Goal: Transaction & Acquisition: Purchase product/service

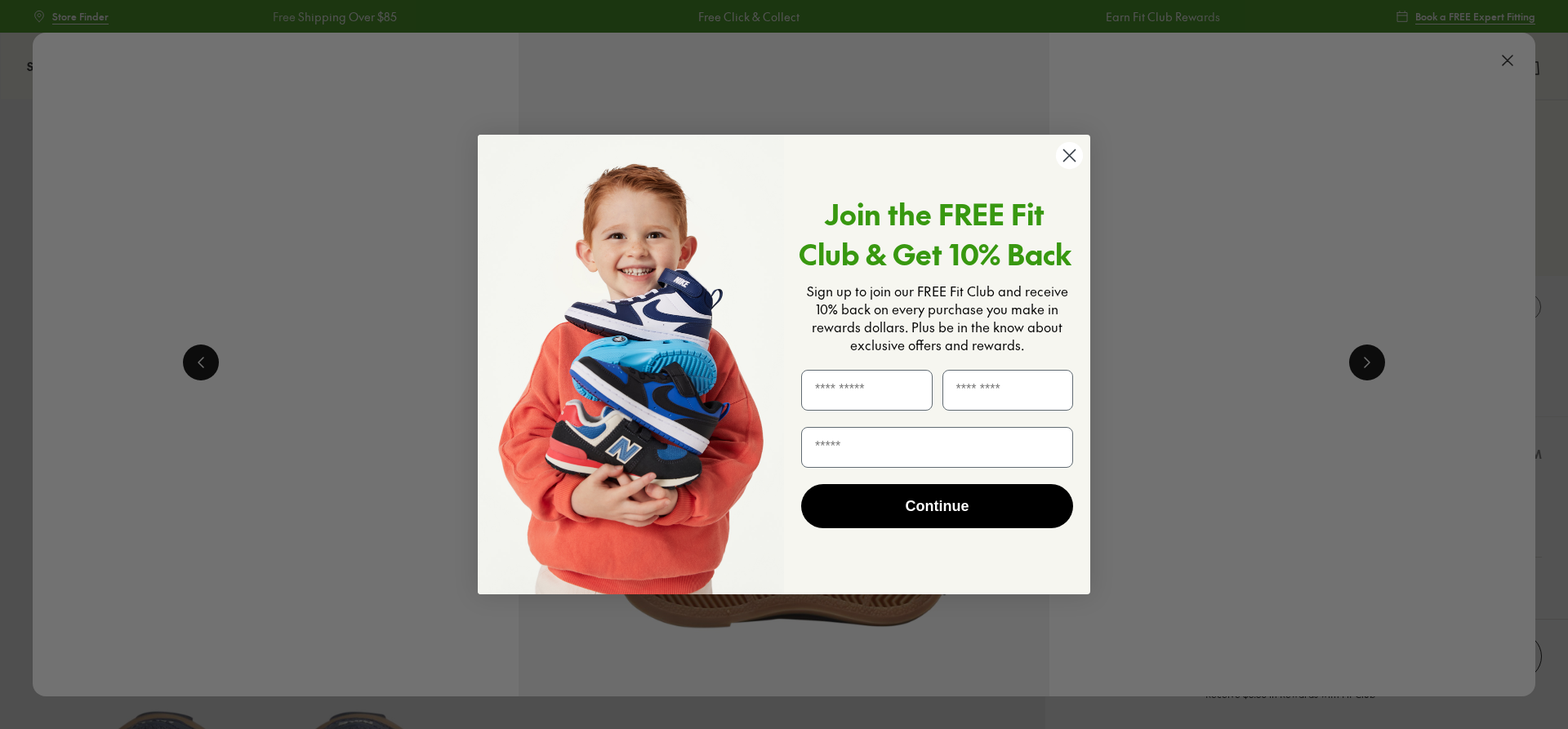
select select "*"
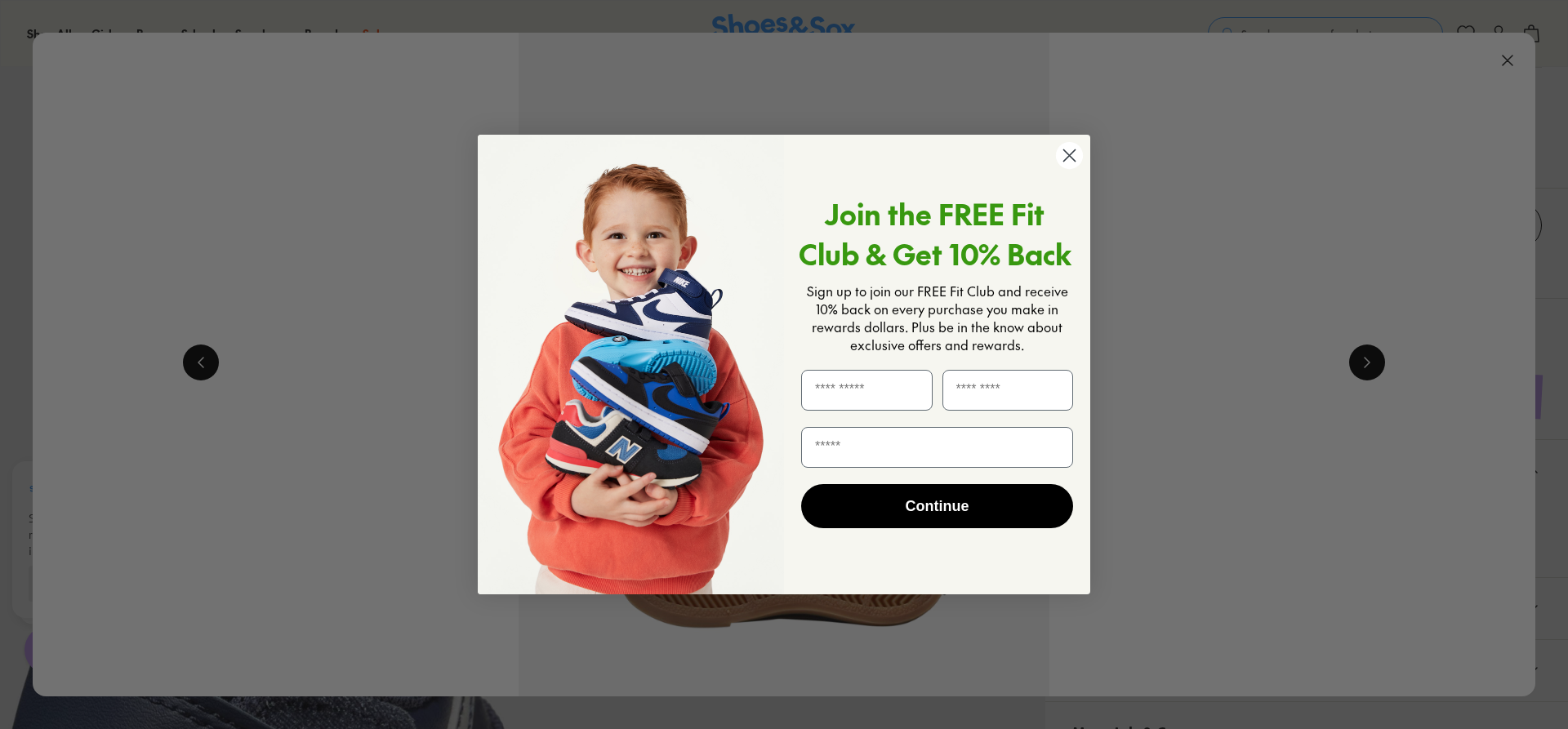
scroll to position [0, 10520]
click at [907, 382] on input "First Name" at bounding box center [867, 390] width 132 height 41
type input "*******"
type input "*****"
type input "**********"
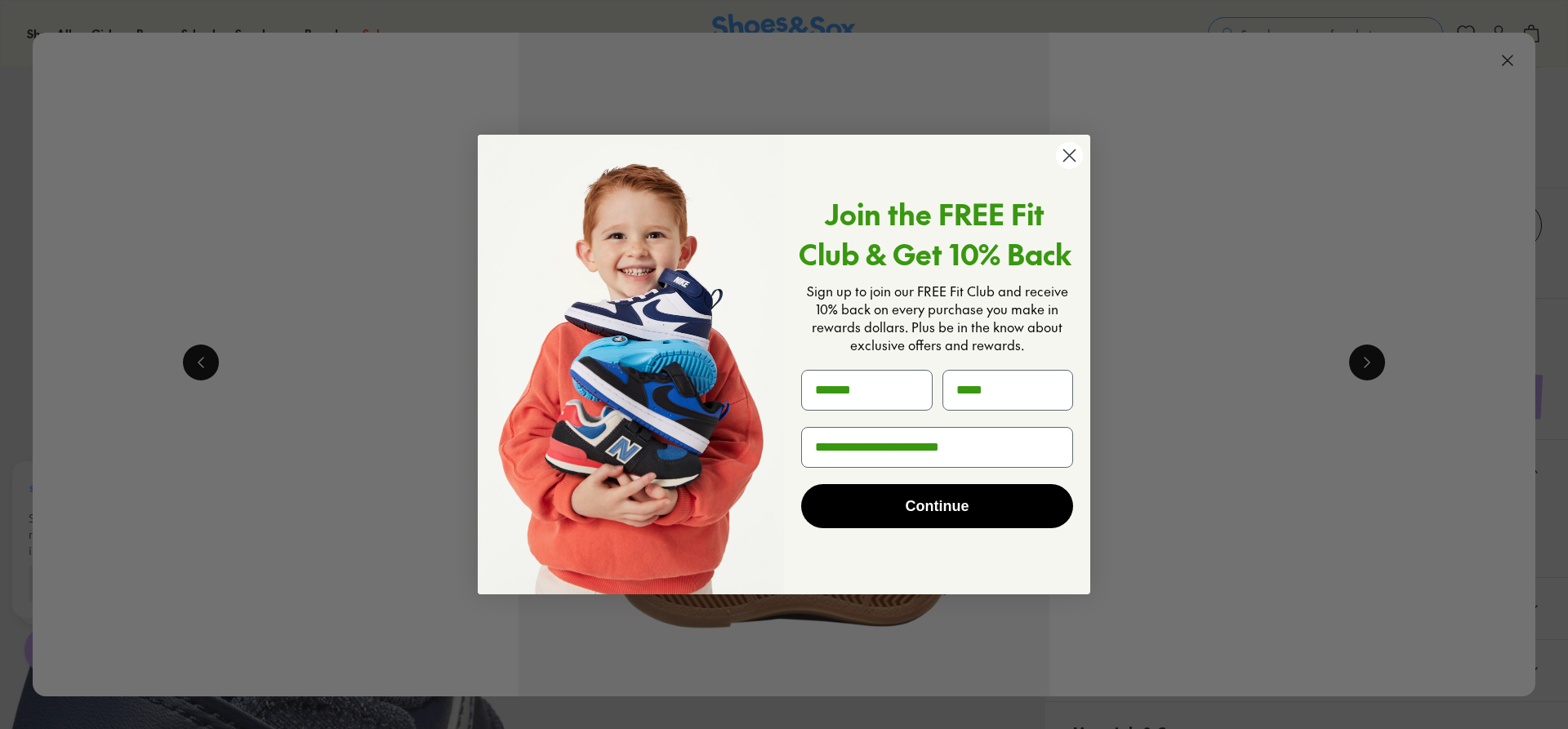
click at [927, 500] on button "Continue" at bounding box center [937, 506] width 272 height 44
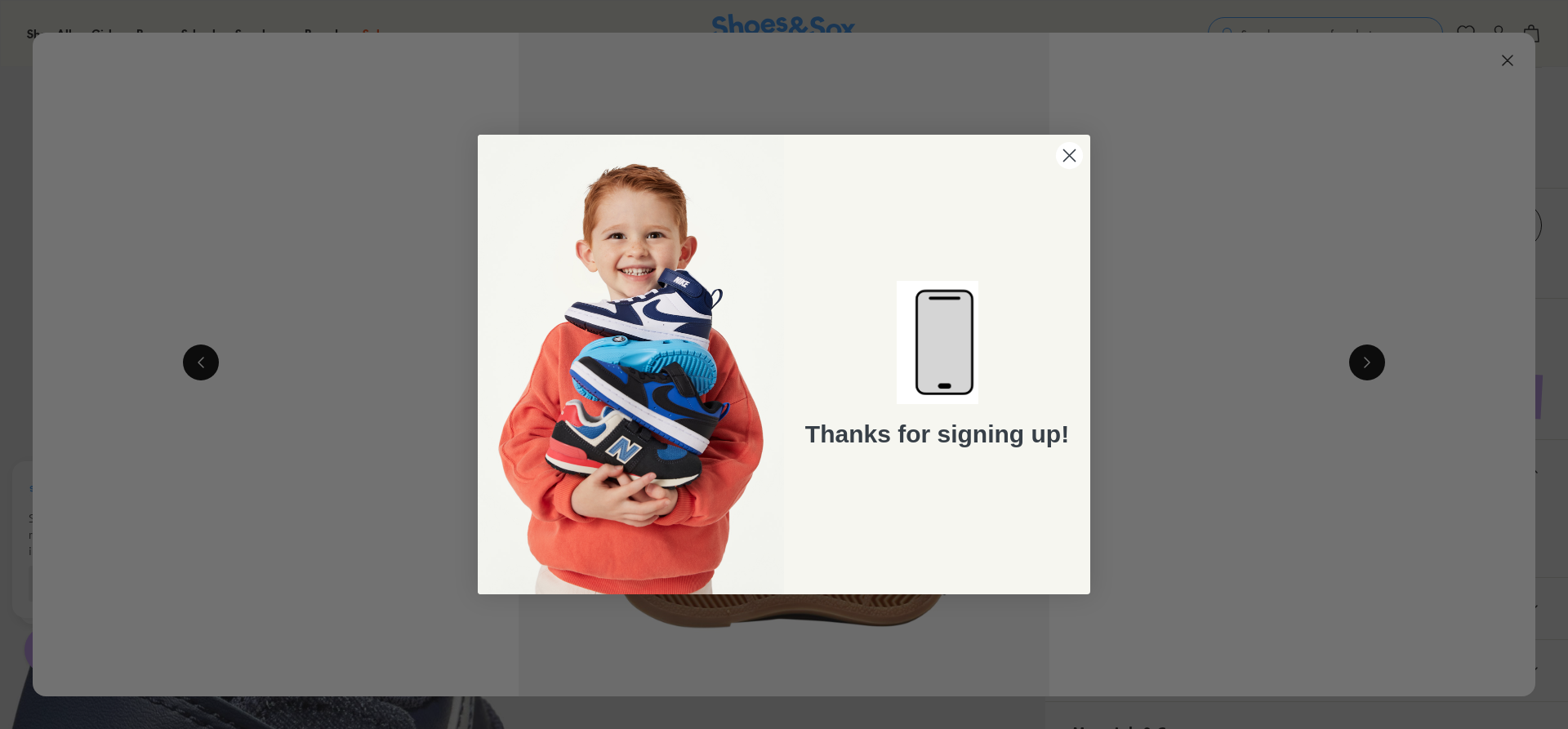
click at [1068, 156] on circle "Close dialog" at bounding box center [1069, 155] width 27 height 27
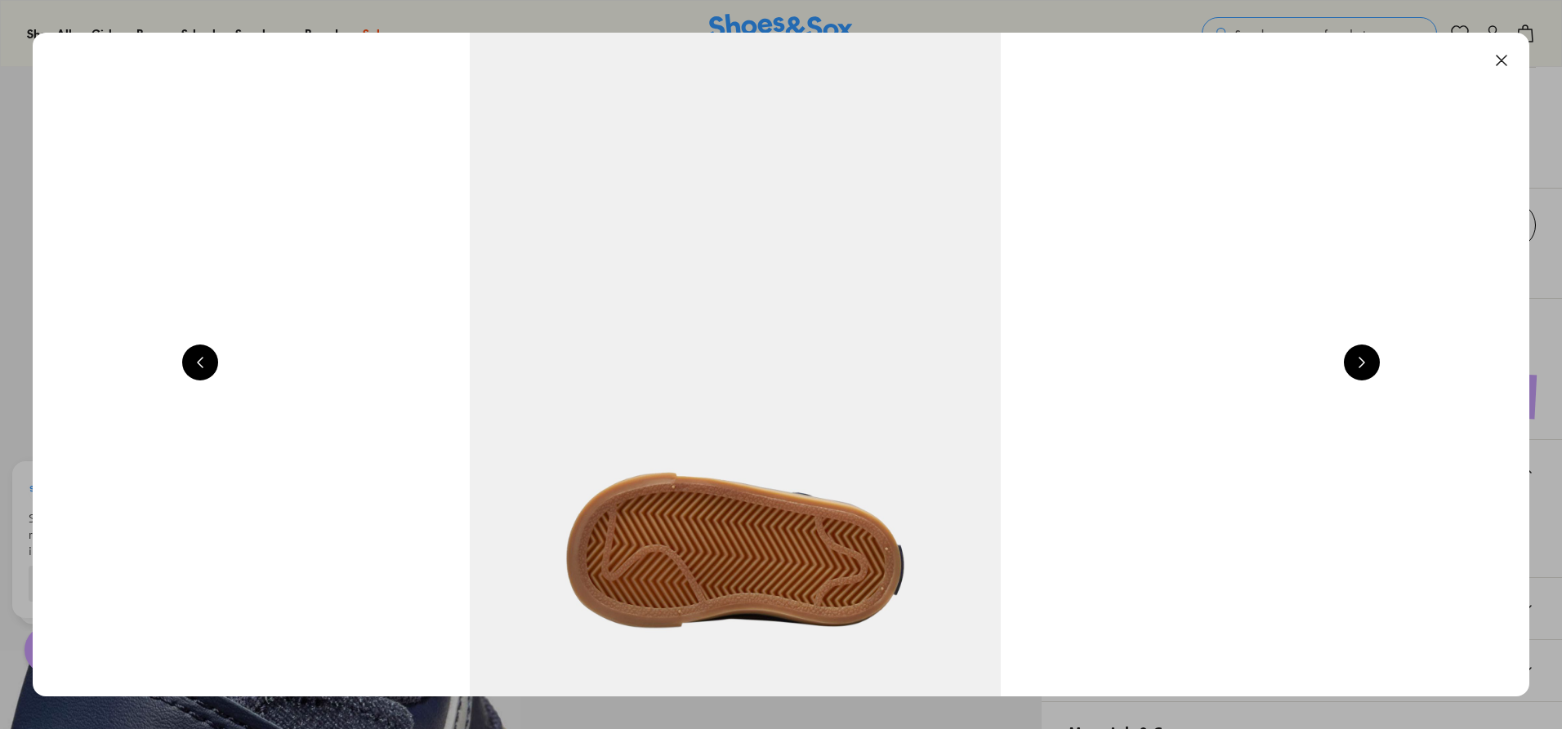
click at [1363, 363] on button at bounding box center [1362, 363] width 36 height 36
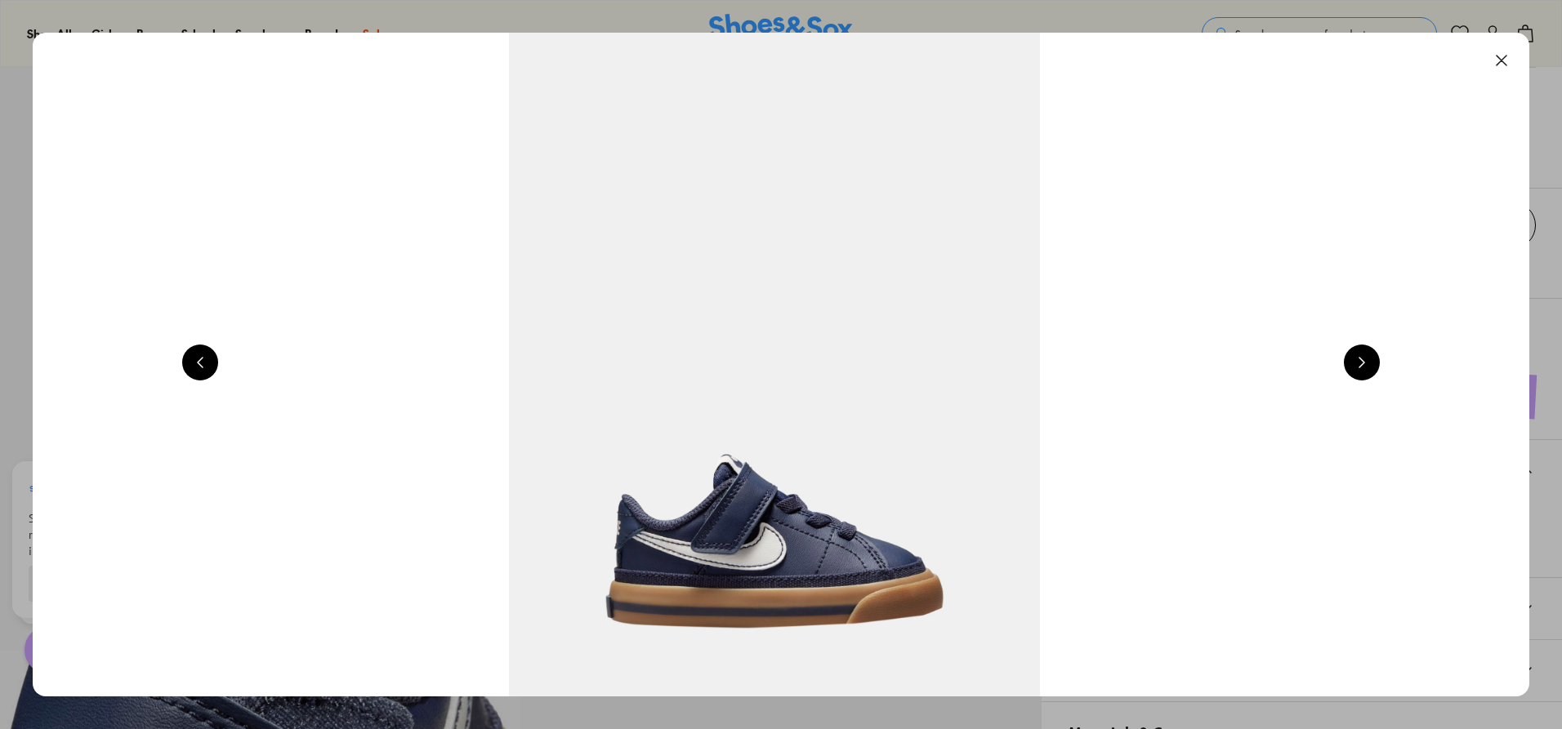
click at [1363, 363] on button at bounding box center [1362, 363] width 36 height 36
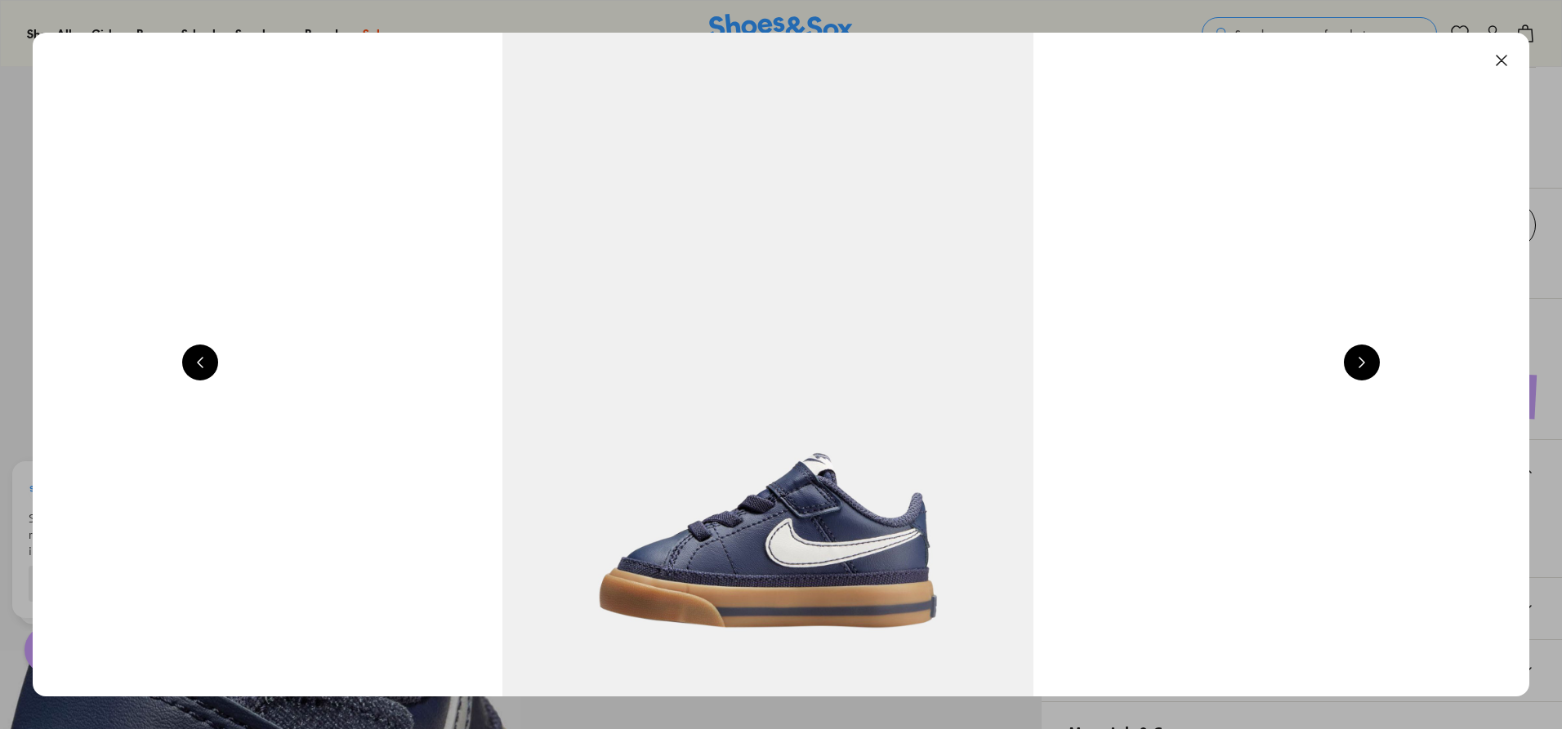
click at [1363, 363] on button at bounding box center [1362, 363] width 36 height 36
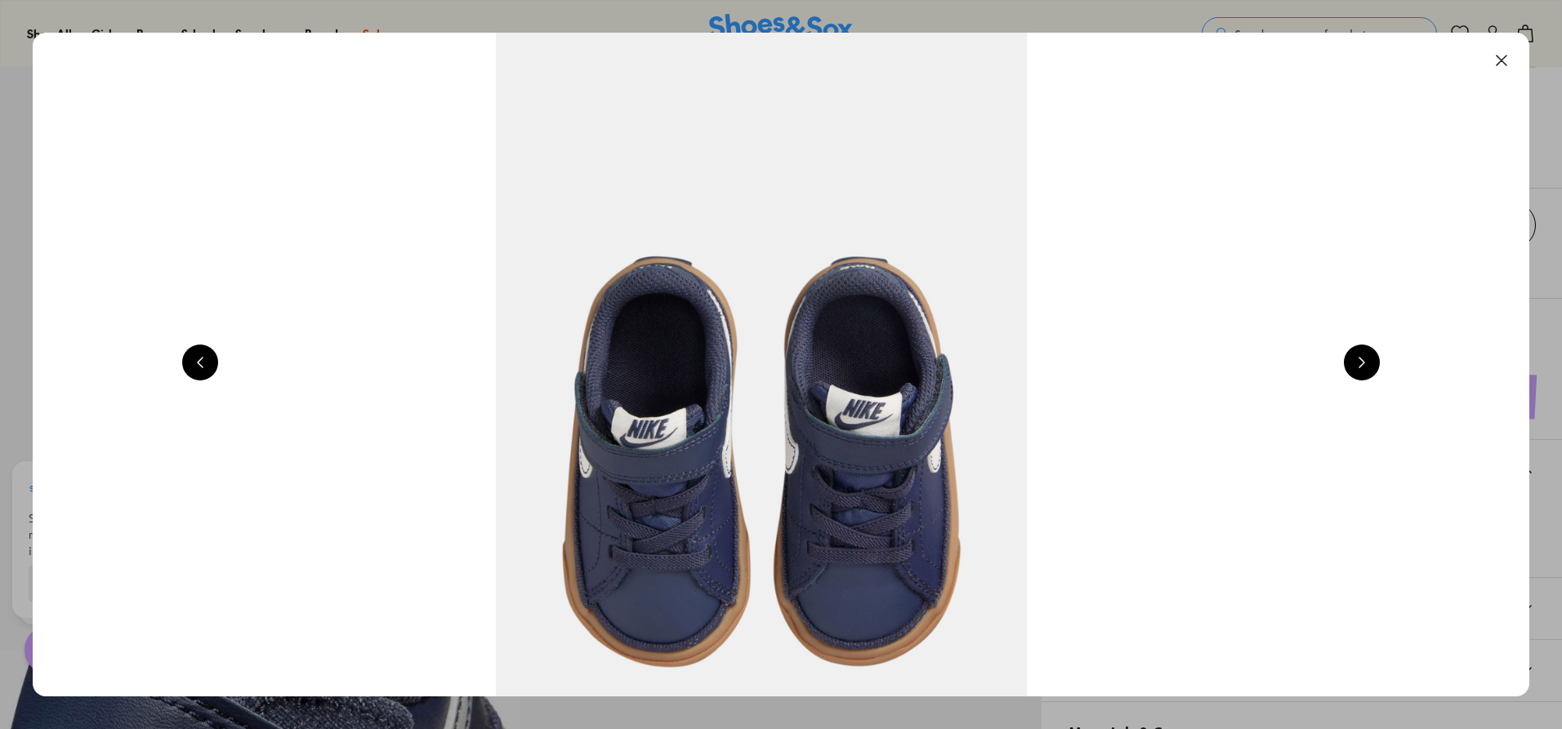
click at [1363, 363] on button at bounding box center [1362, 363] width 36 height 36
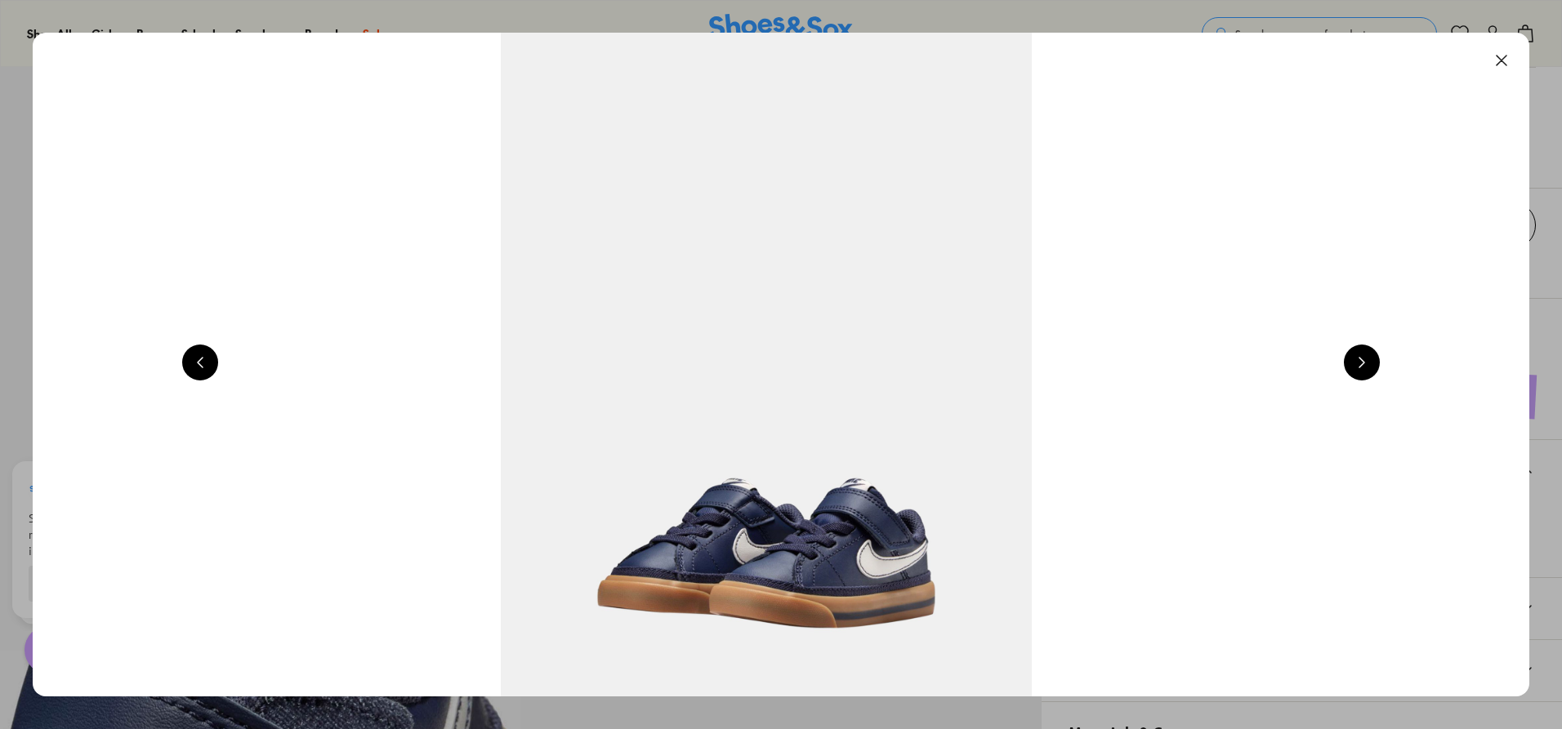
scroll to position [0, 6012]
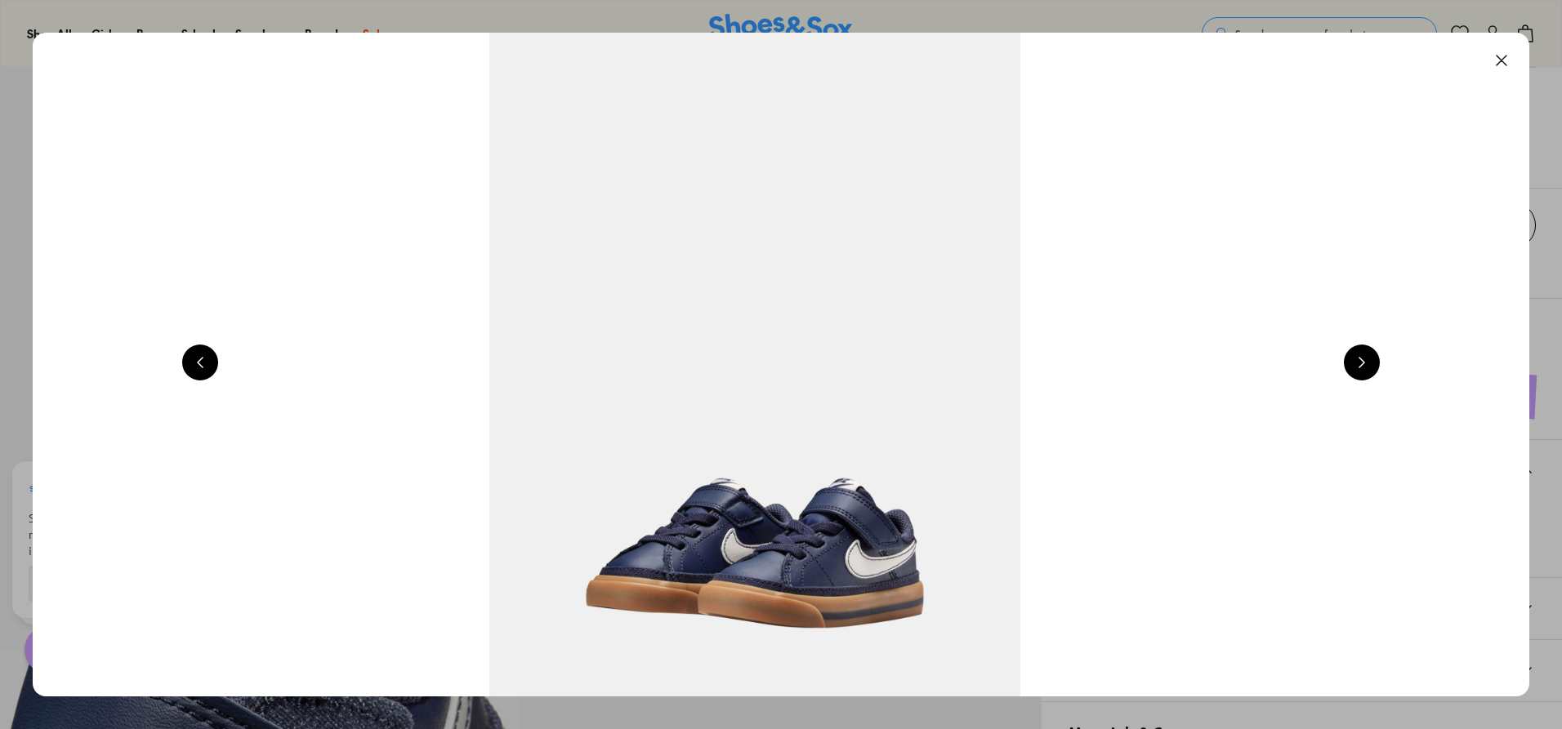
click at [1366, 369] on button at bounding box center [1362, 363] width 36 height 36
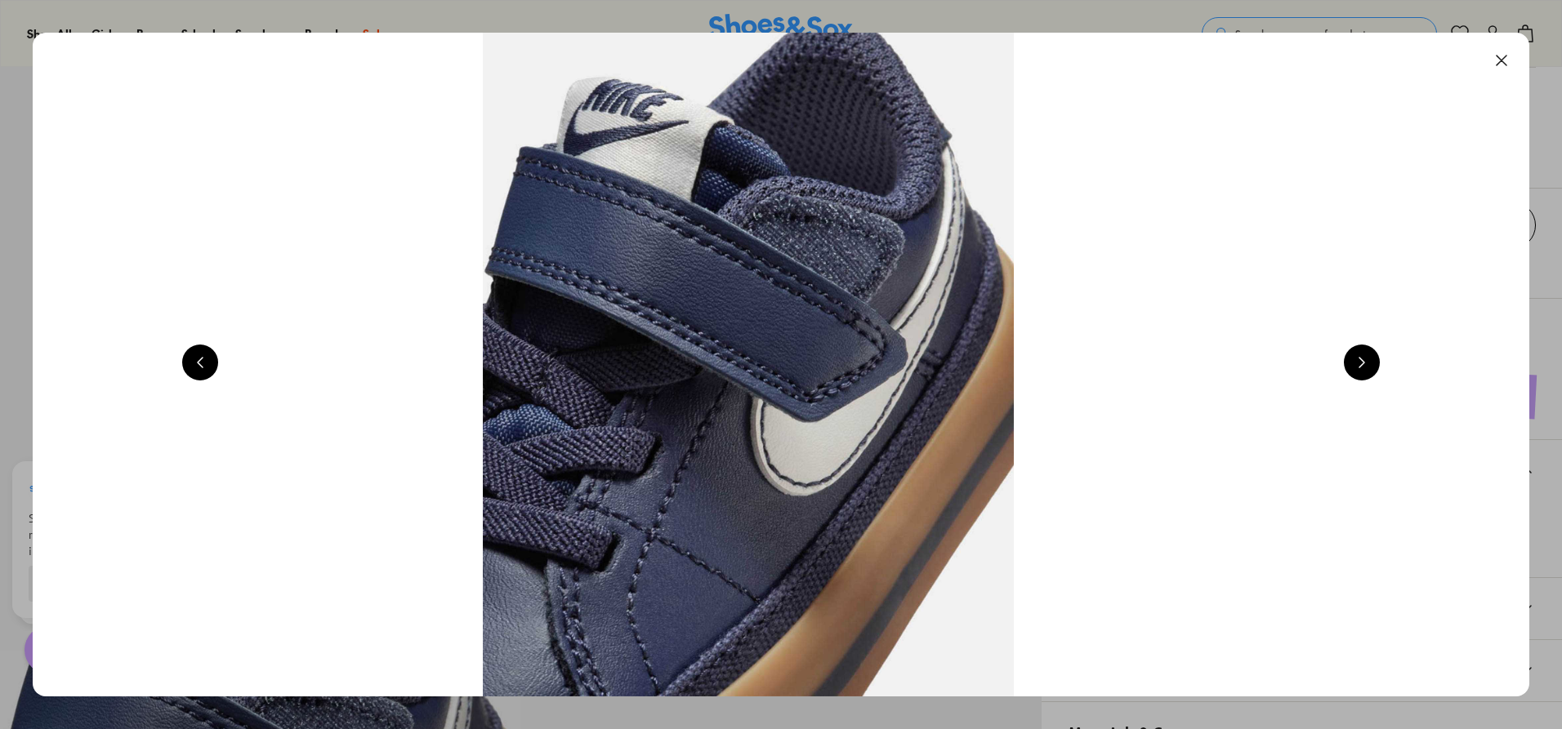
click at [1366, 369] on button at bounding box center [1362, 363] width 36 height 36
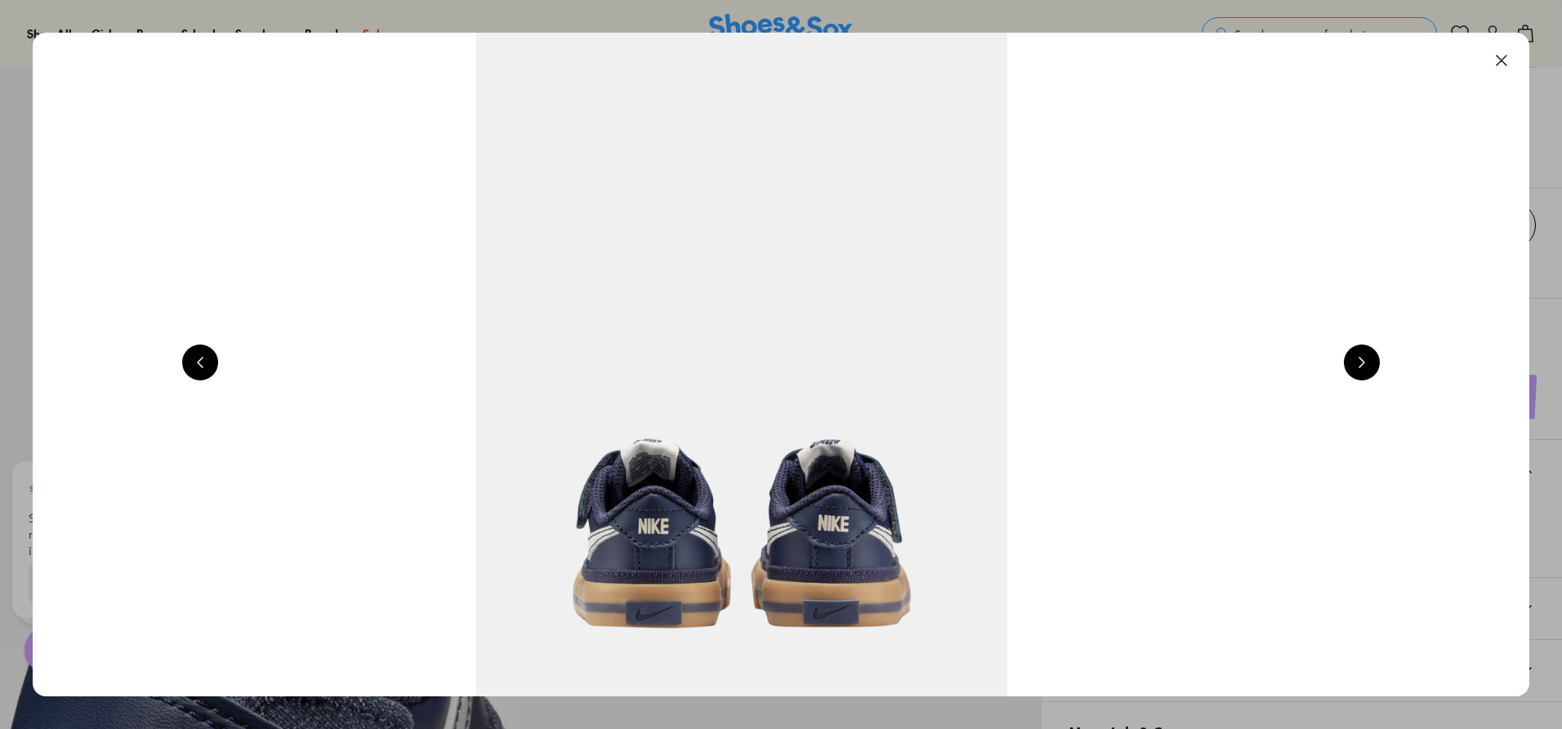
click at [1366, 369] on button at bounding box center [1362, 363] width 36 height 36
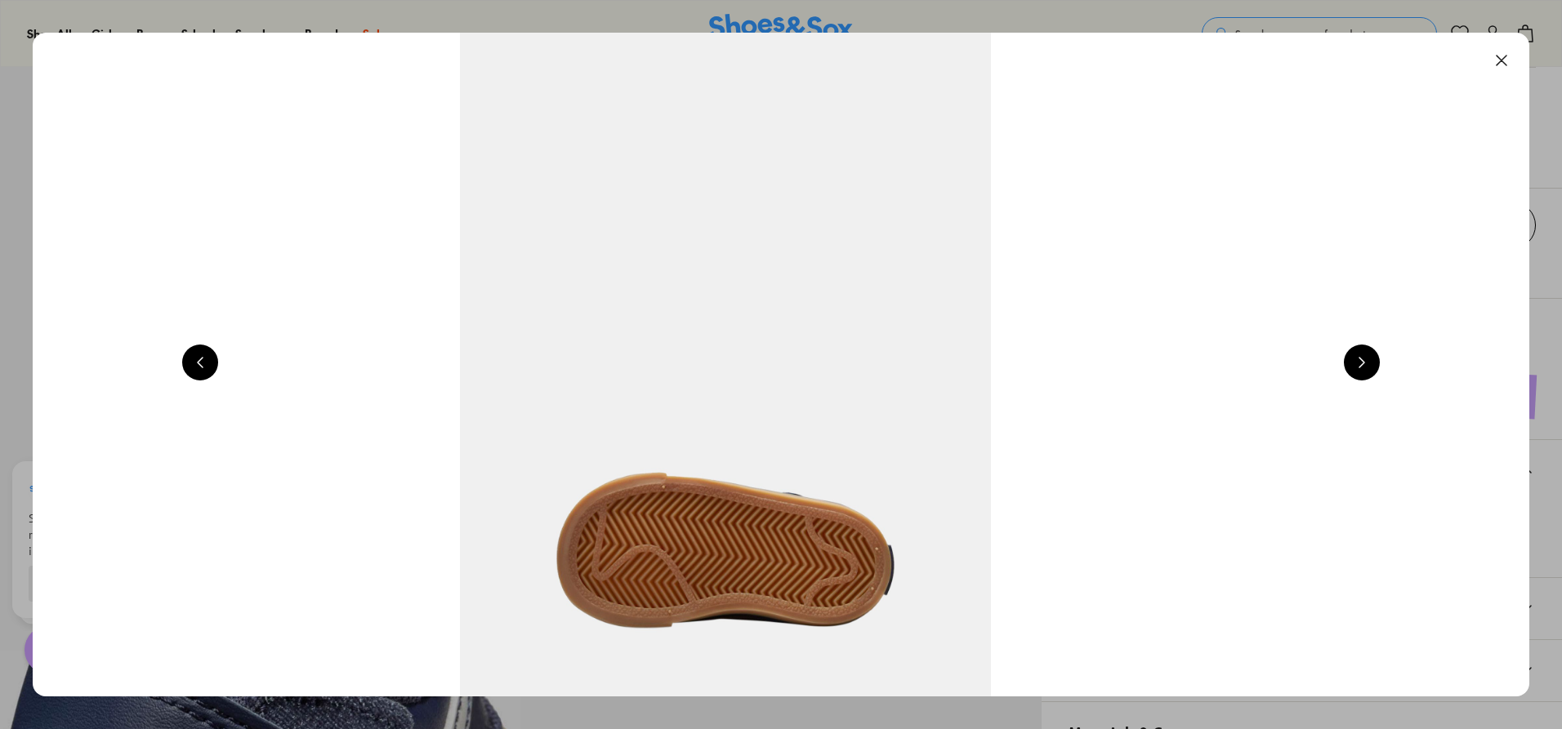
click at [1366, 369] on button at bounding box center [1362, 363] width 36 height 36
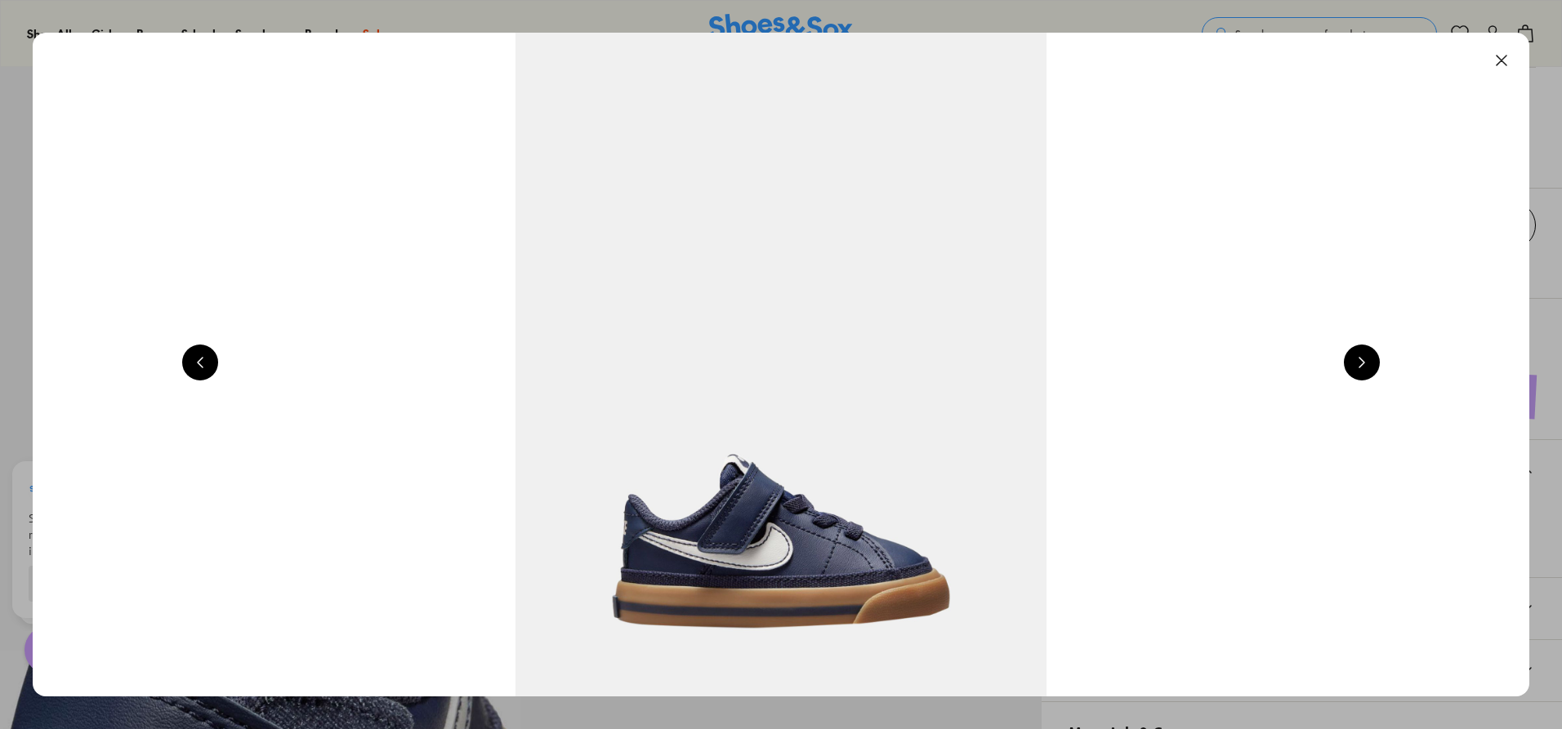
scroll to position [0, 1503]
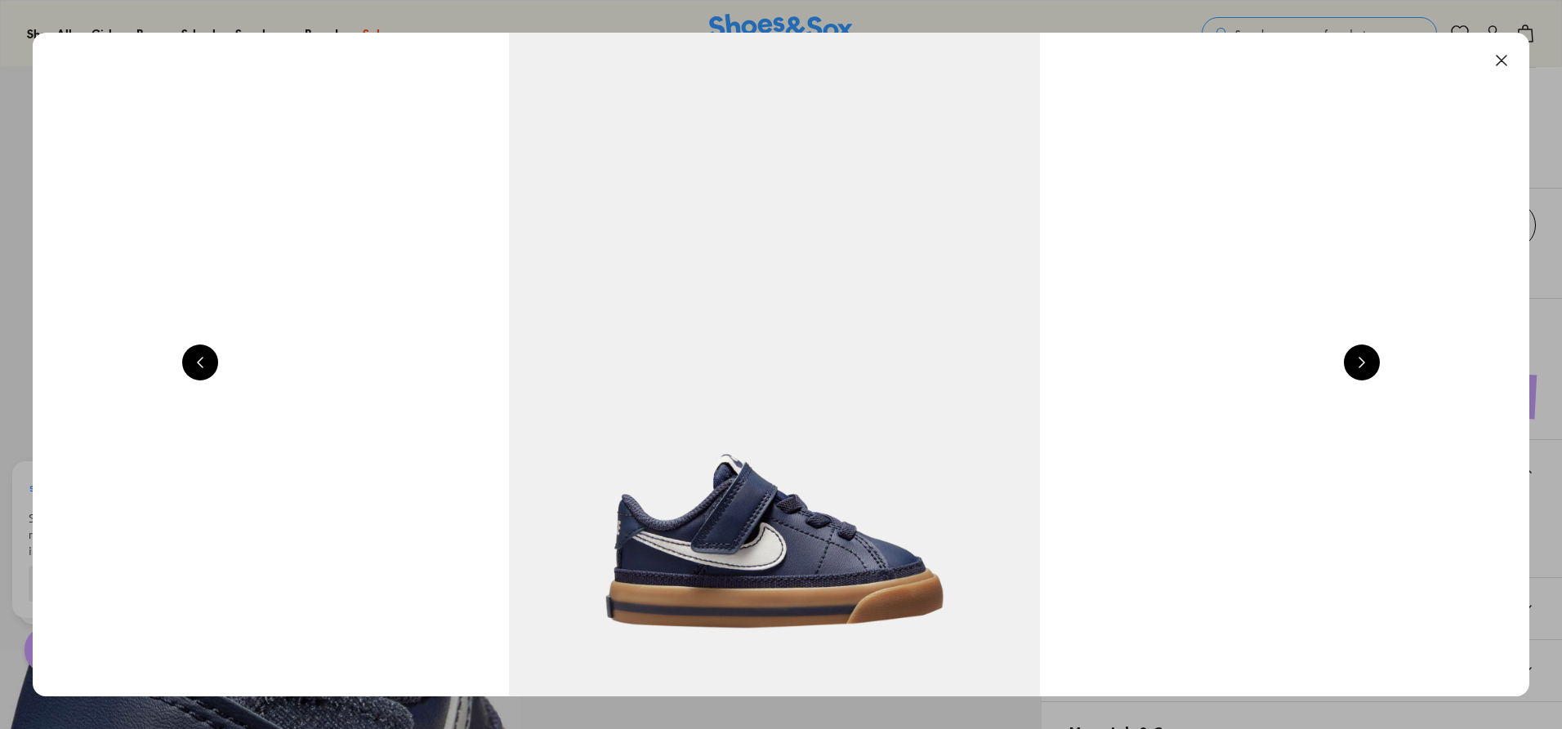
click at [1357, 369] on button at bounding box center [1362, 363] width 36 height 36
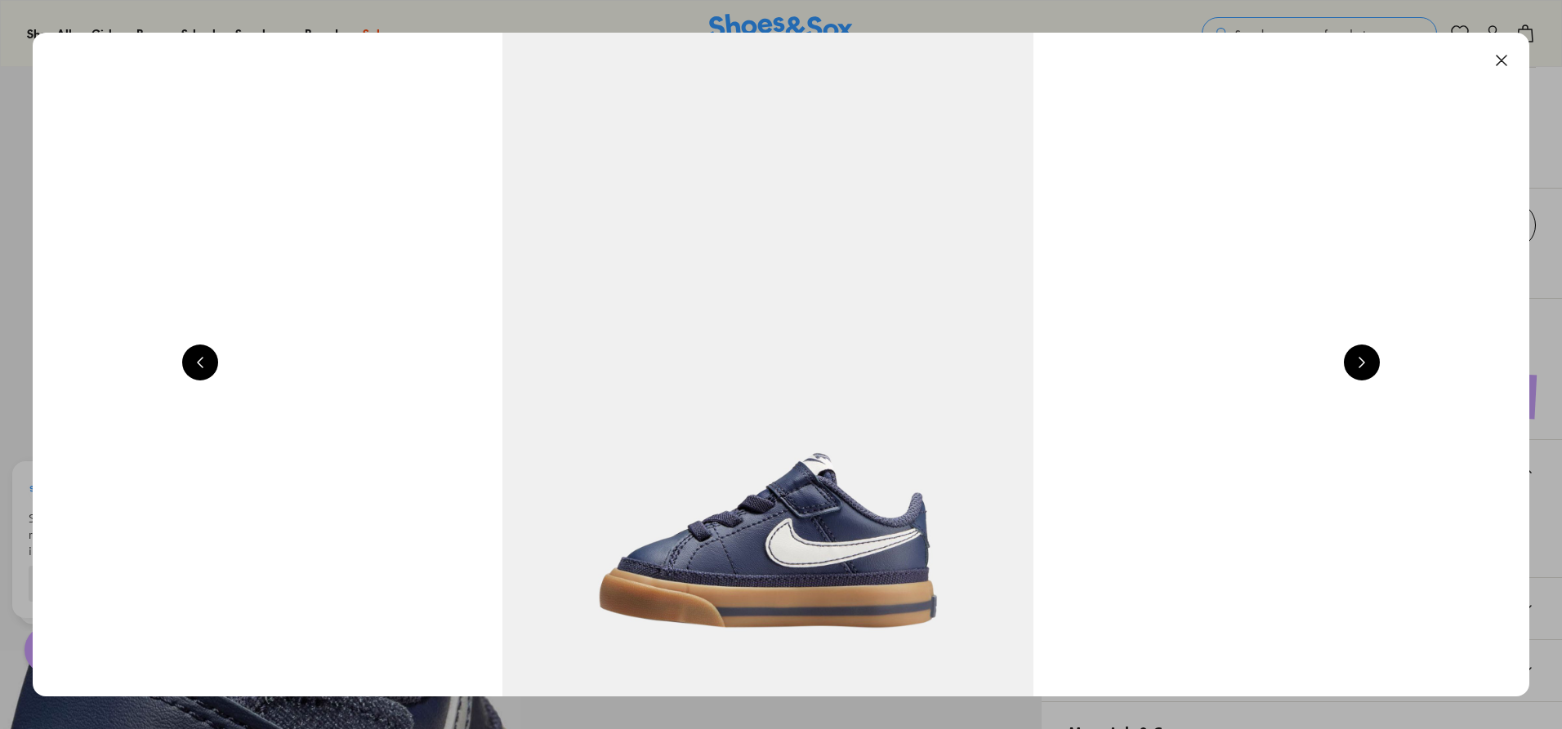
click at [1357, 369] on button at bounding box center [1362, 363] width 36 height 36
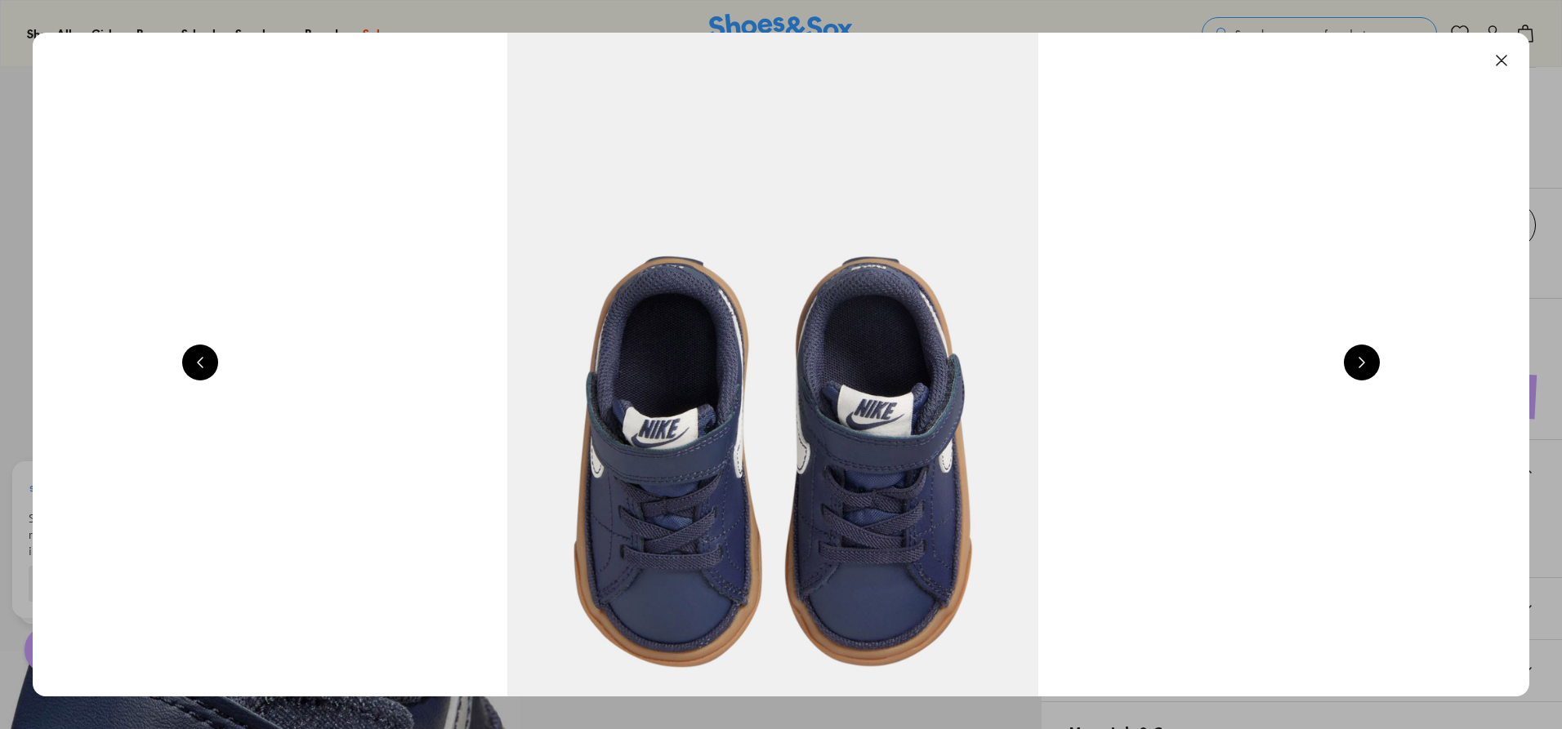
scroll to position [0, 4509]
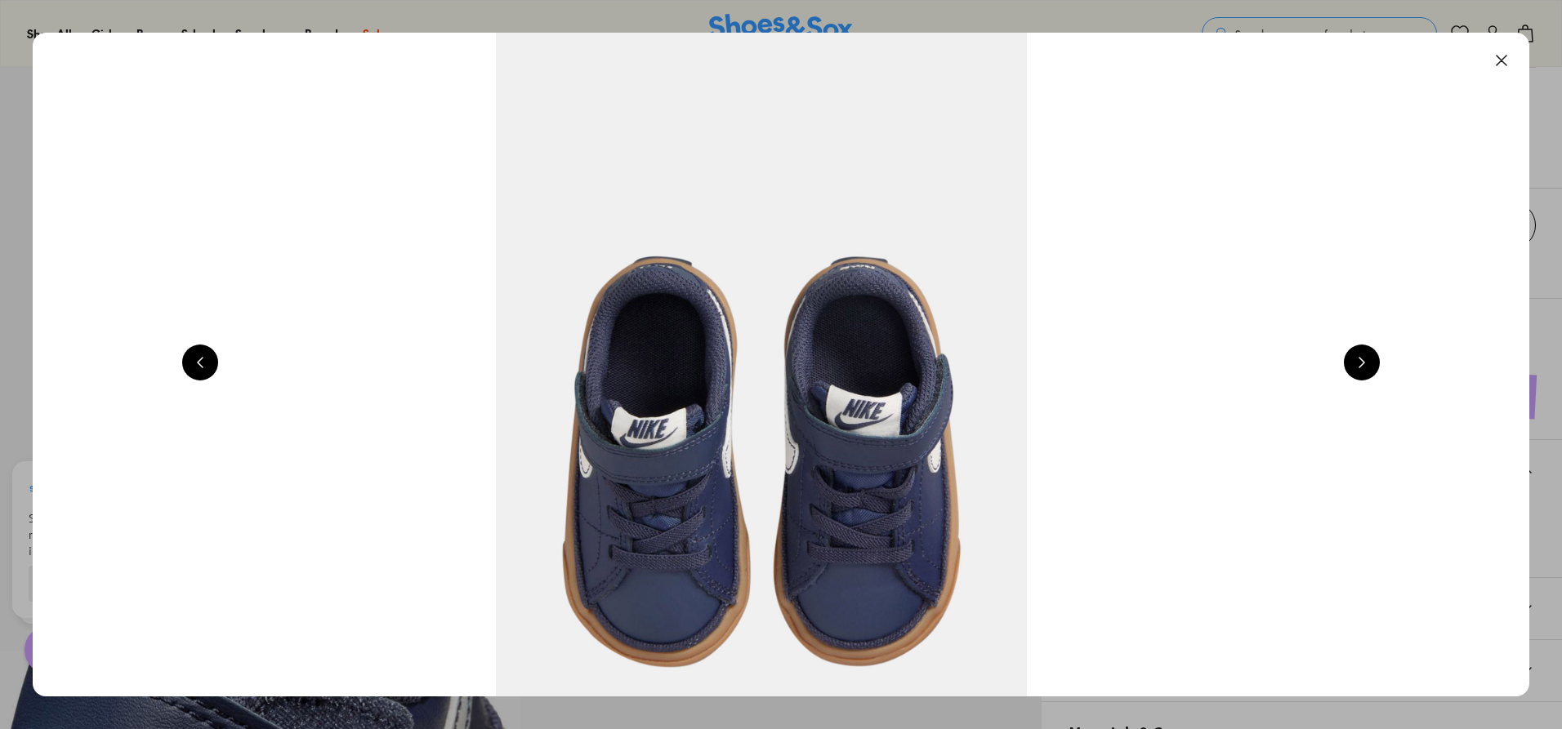
click at [1367, 363] on button at bounding box center [1362, 363] width 36 height 36
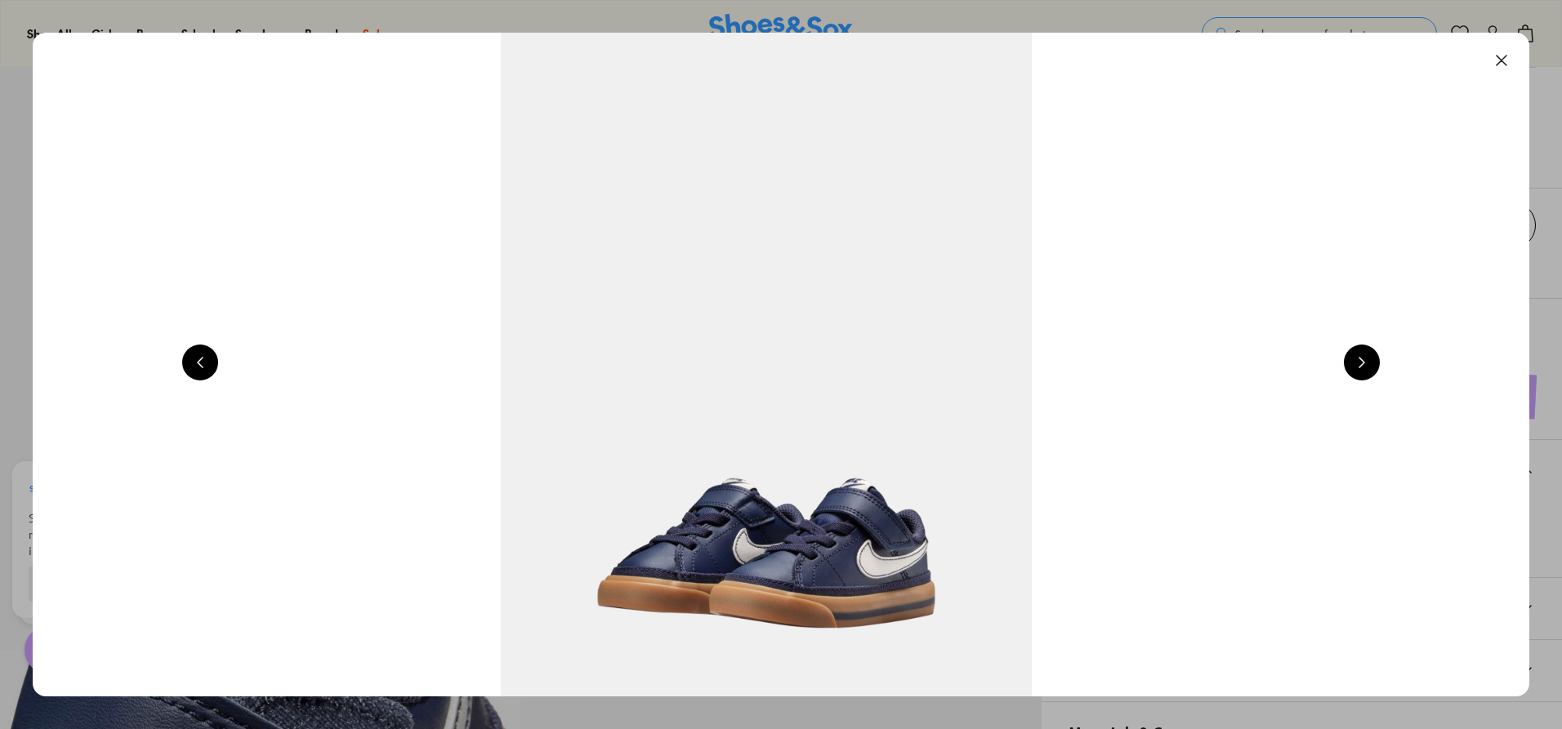
scroll to position [0, 6012]
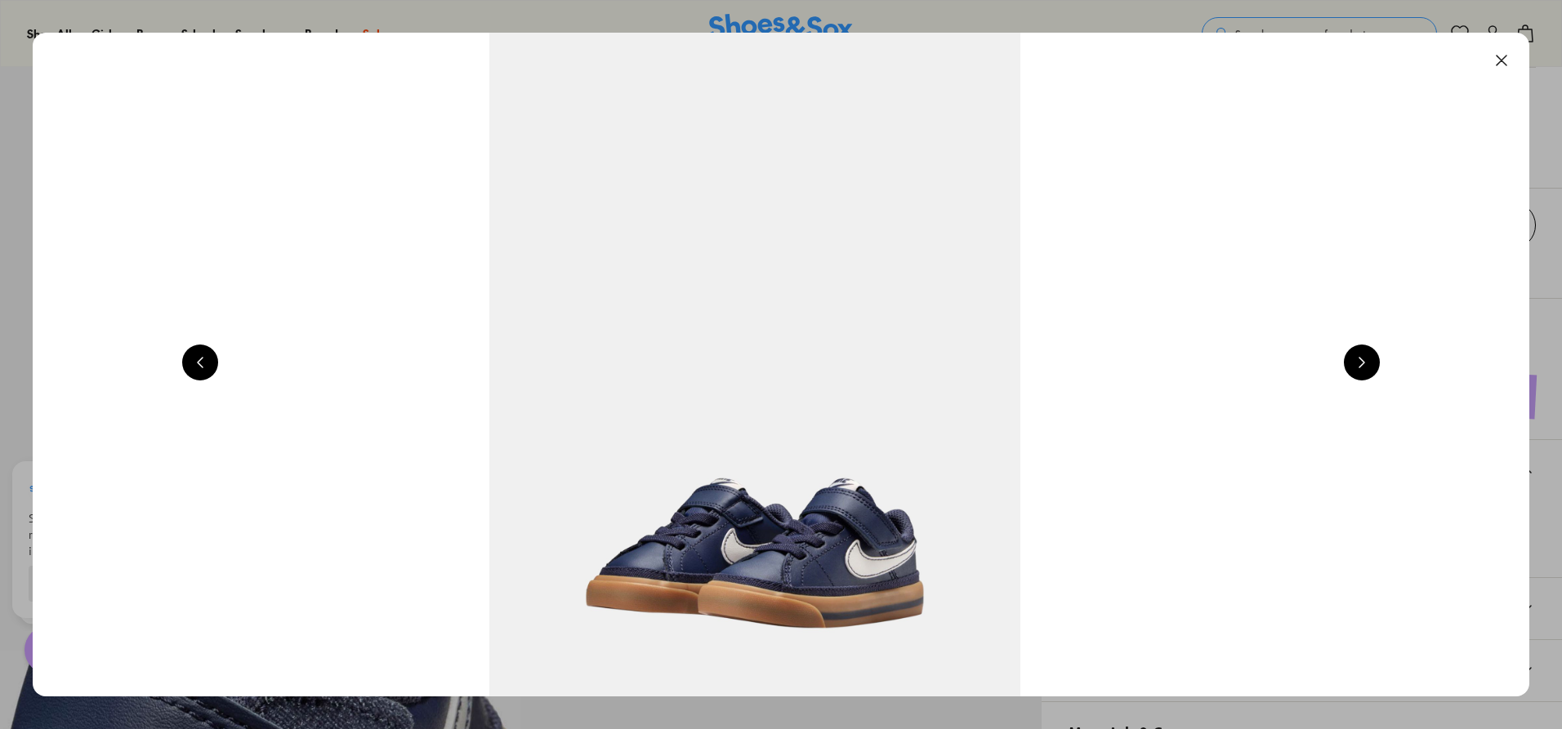
click at [1367, 363] on button at bounding box center [1362, 363] width 36 height 36
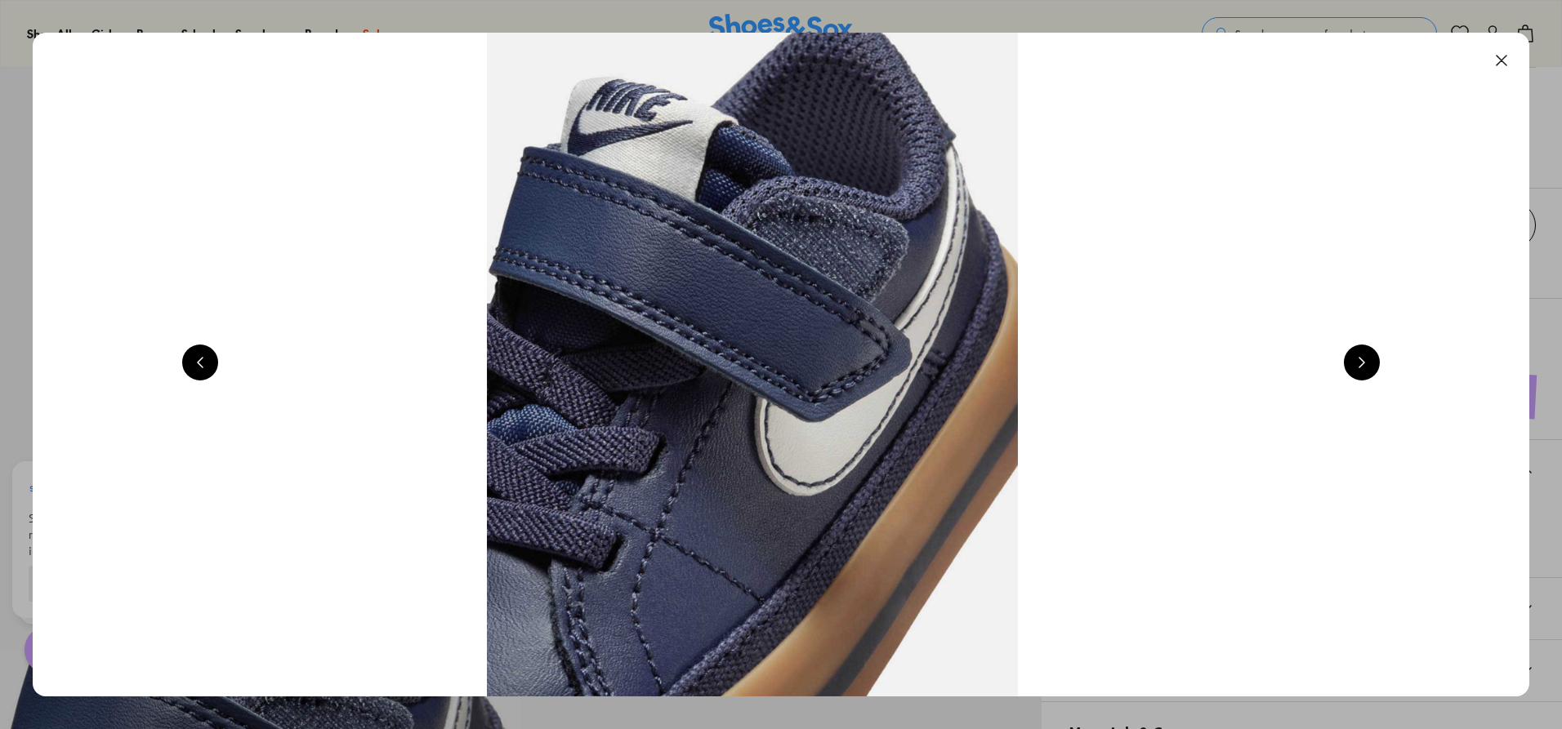
scroll to position [0, 7515]
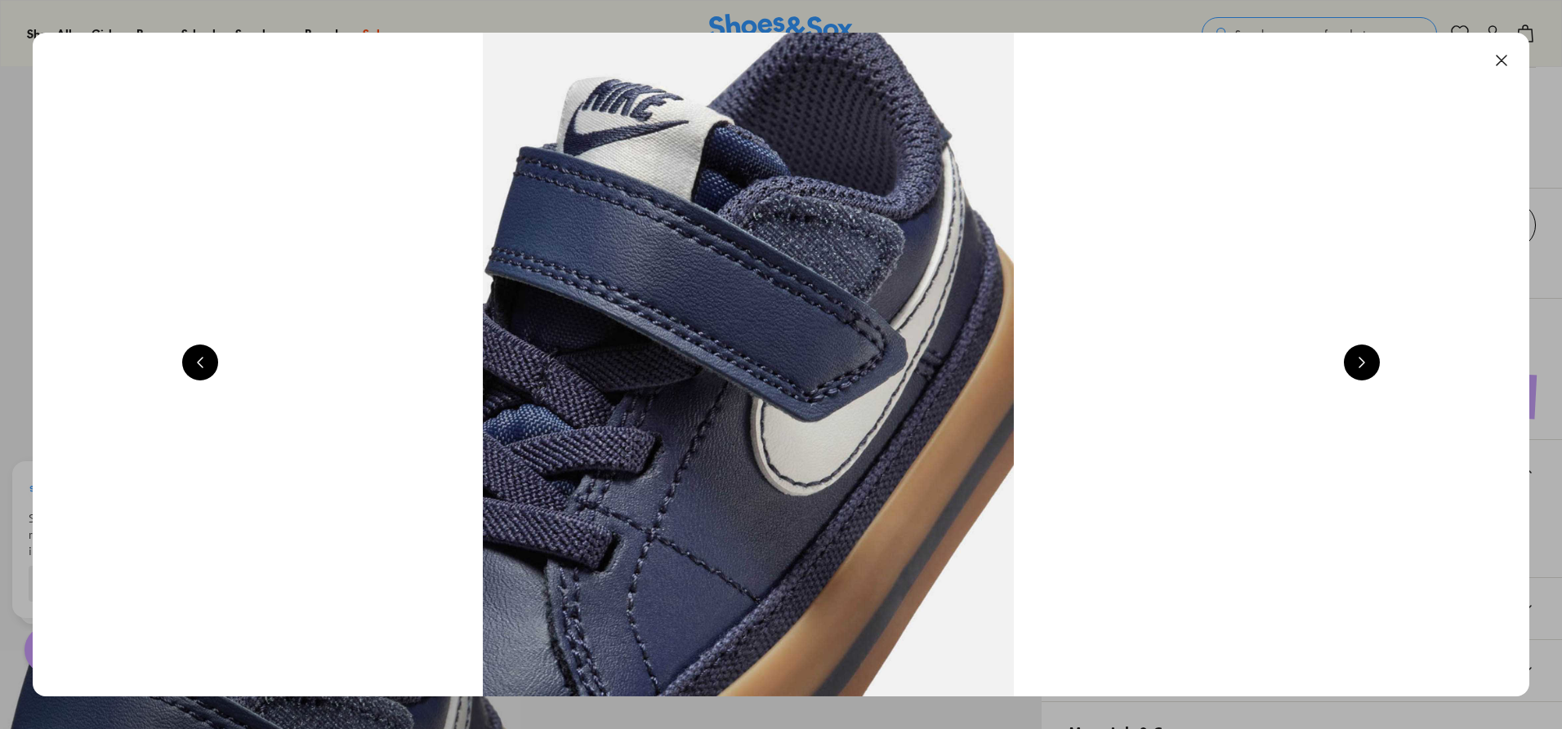
click at [1367, 363] on button at bounding box center [1362, 363] width 36 height 36
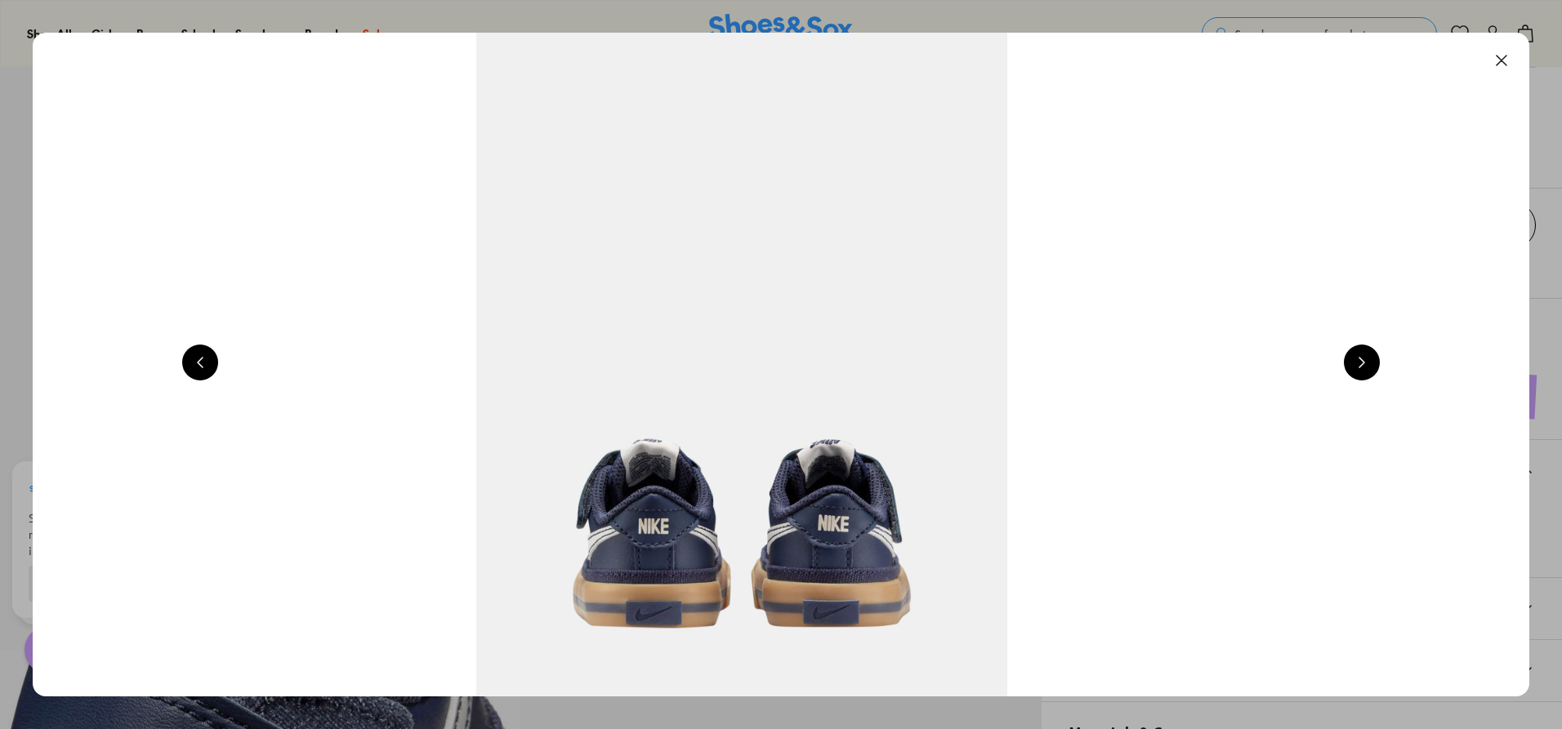
click at [1367, 363] on button at bounding box center [1362, 363] width 36 height 36
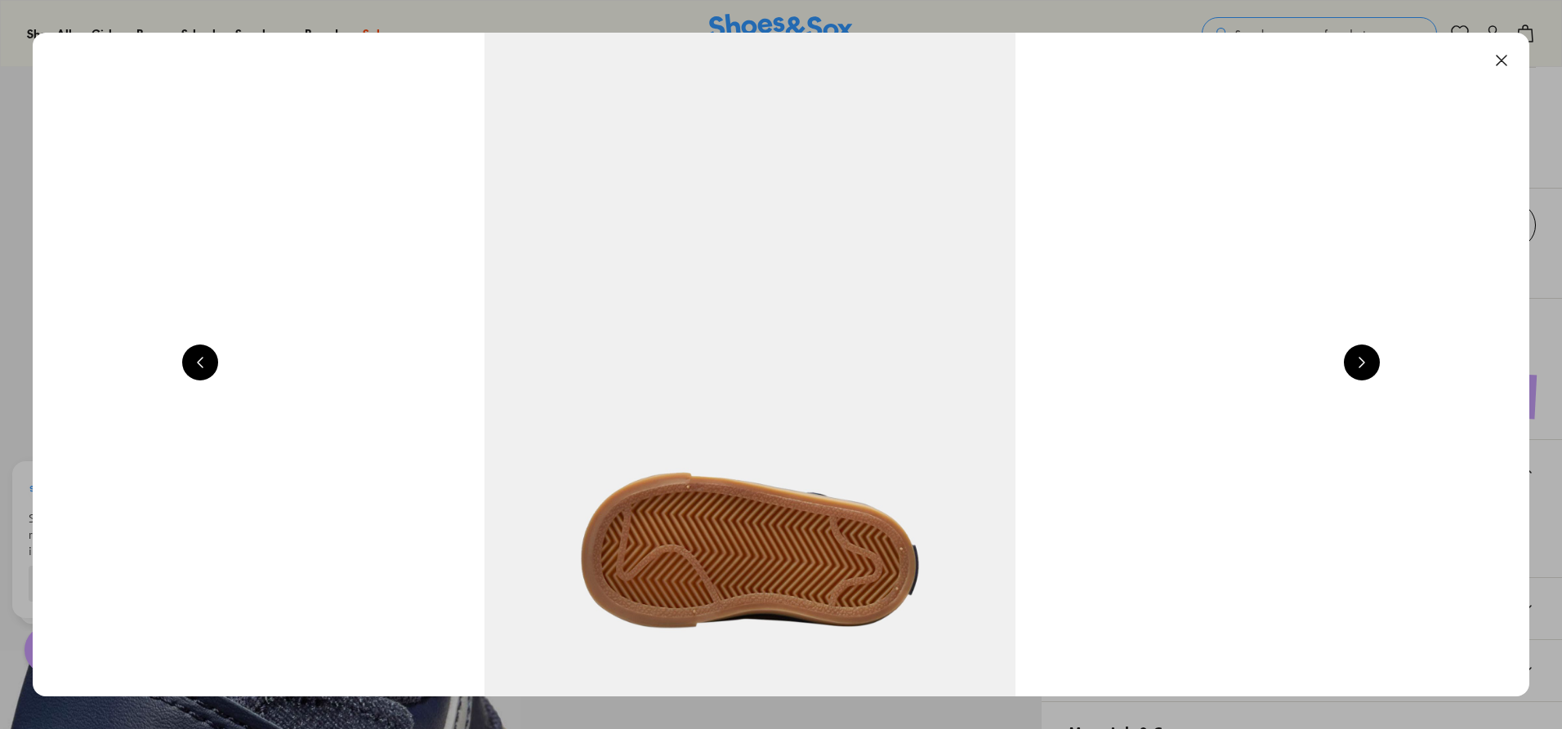
click at [1367, 363] on button at bounding box center [1362, 363] width 36 height 36
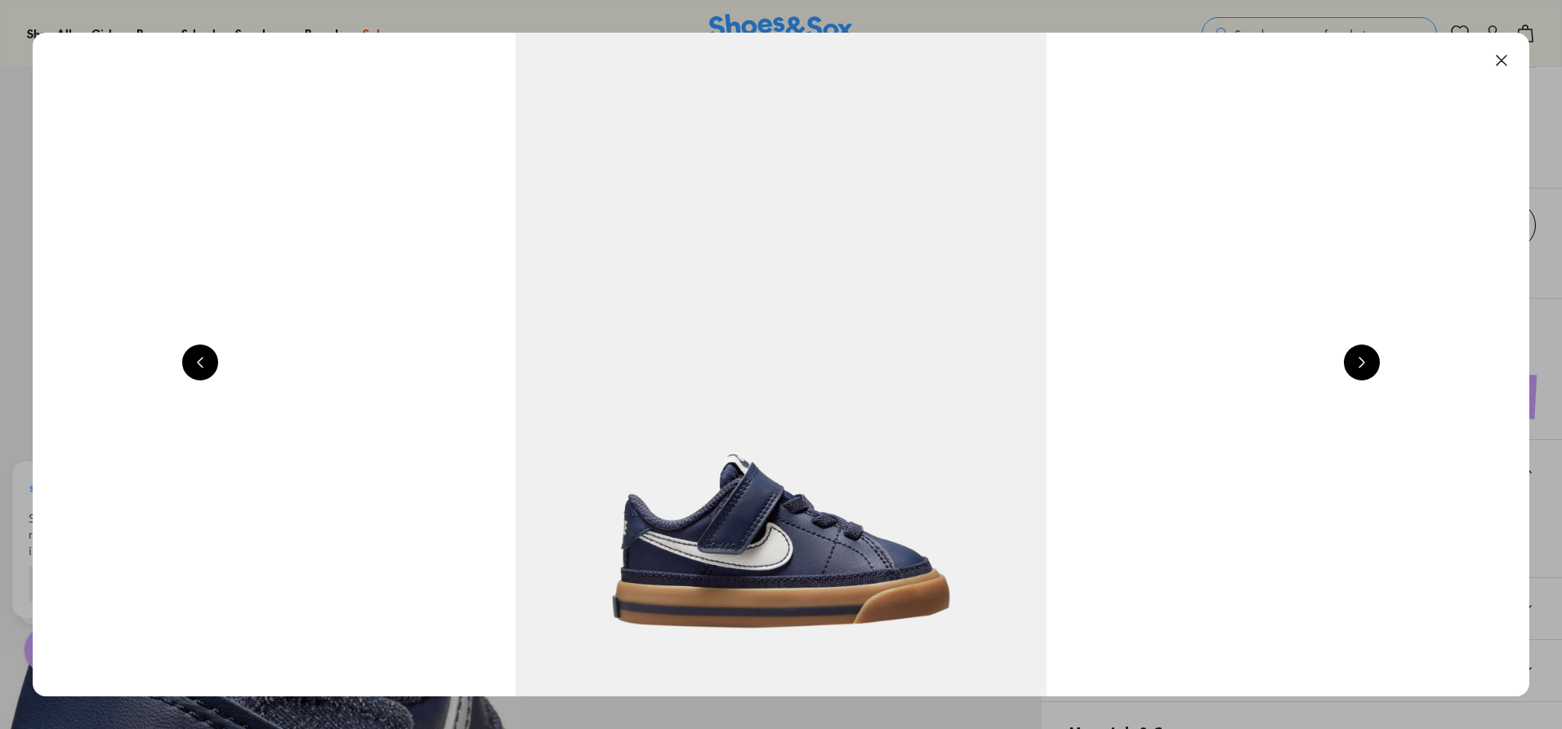
scroll to position [0, 1503]
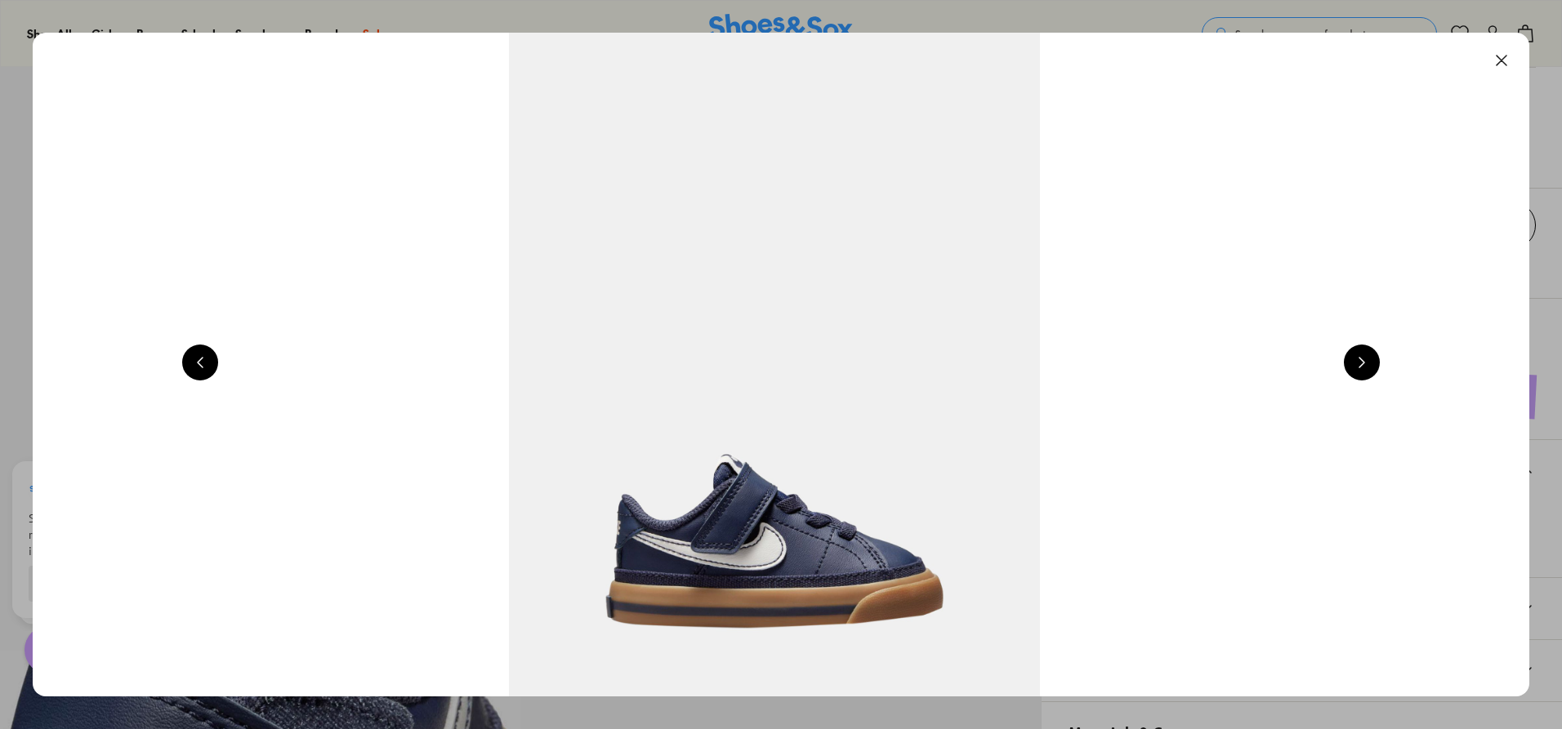
click at [1507, 63] on button at bounding box center [1501, 60] width 36 height 36
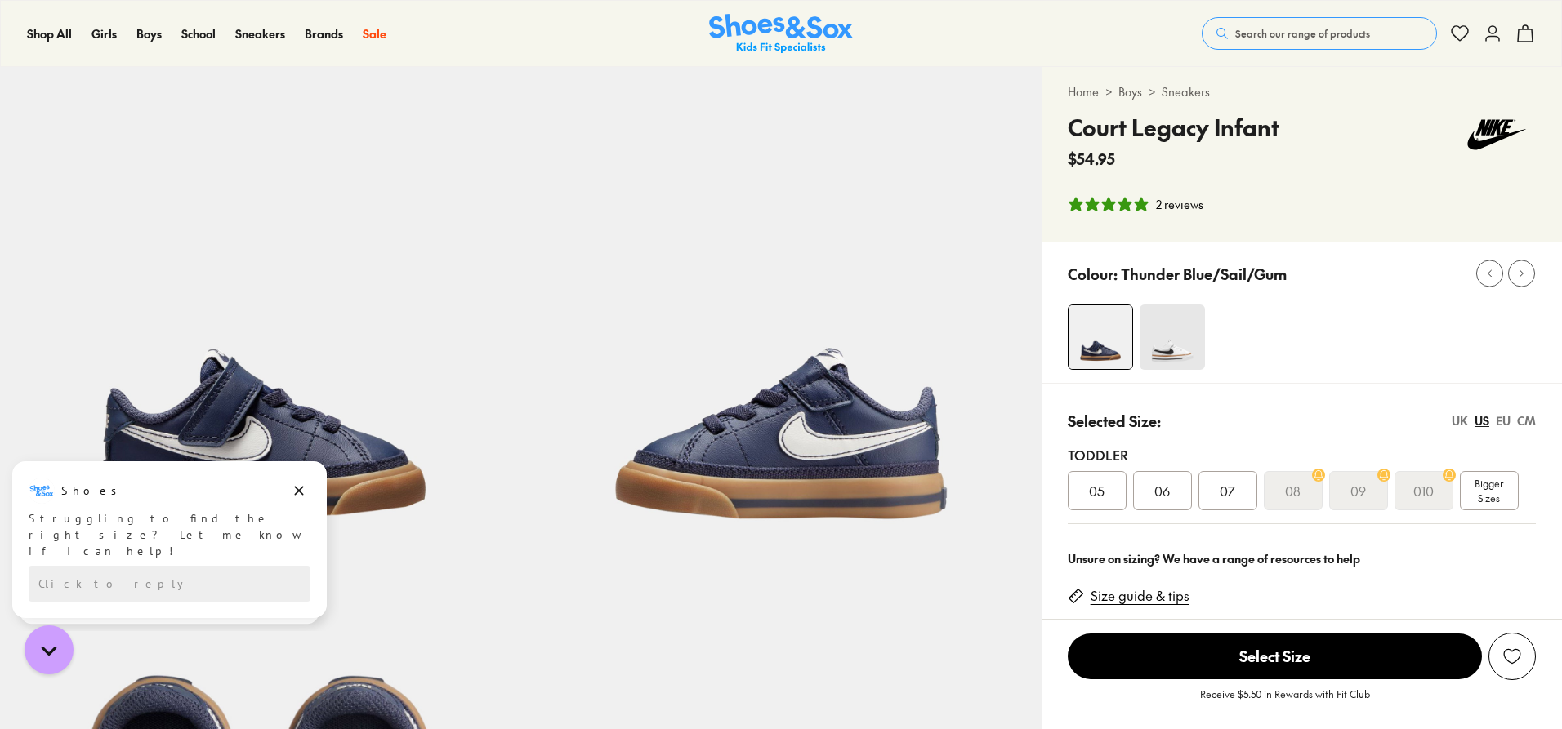
scroll to position [0, 0]
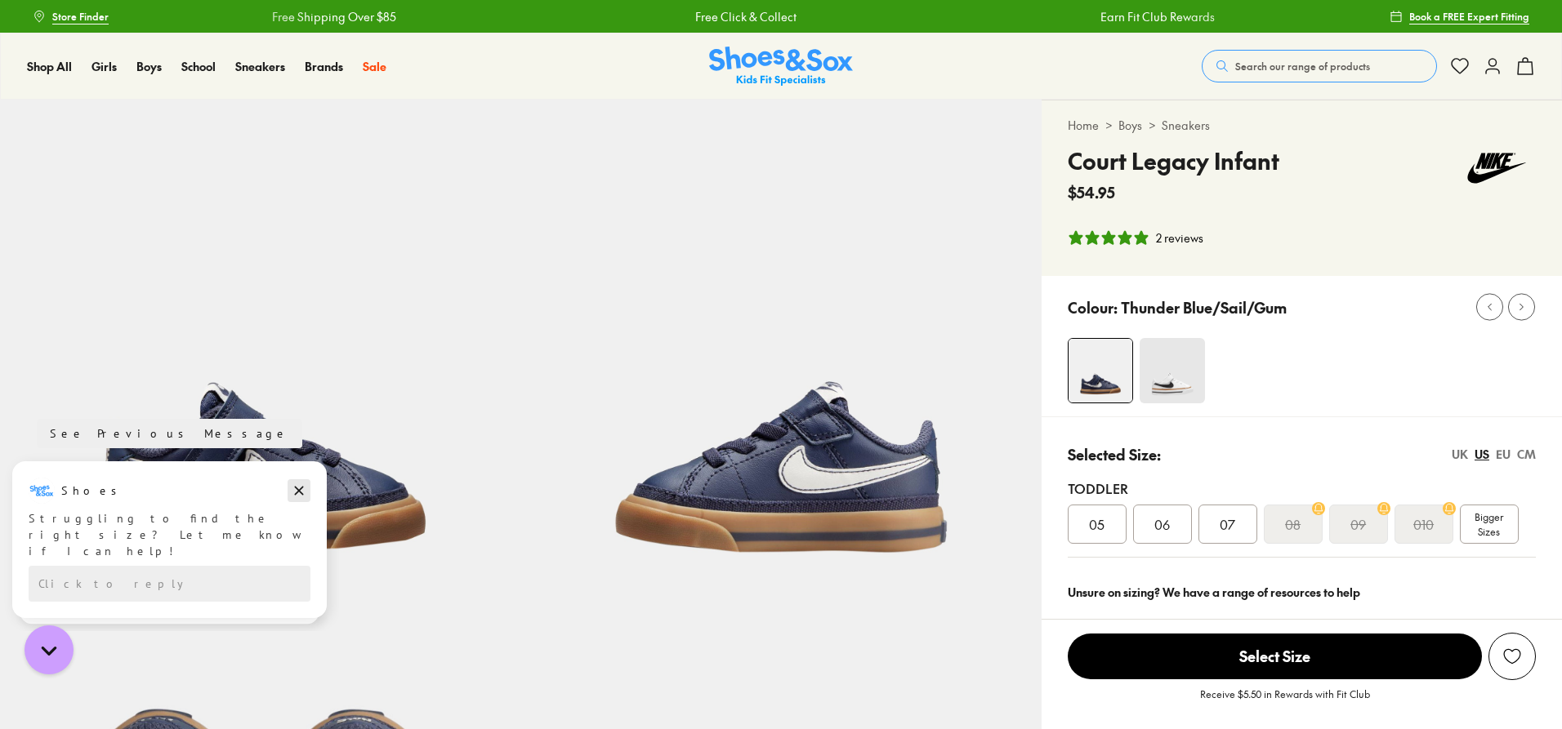
click at [296, 494] on icon "Dismiss campaign" at bounding box center [299, 491] width 9 height 9
click at [1194, 367] on img at bounding box center [1171, 370] width 65 height 65
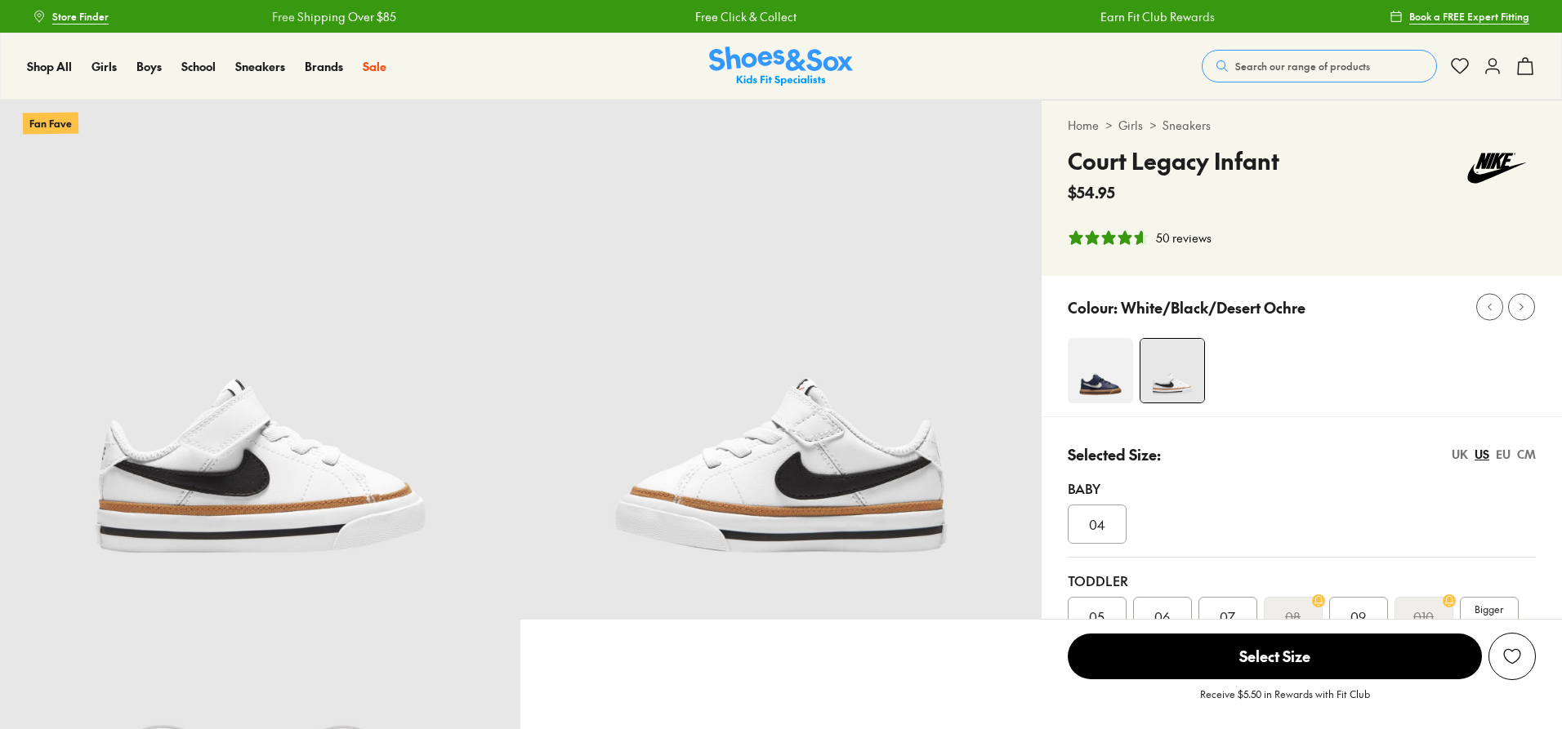
select select "*"
click at [1086, 383] on img at bounding box center [1100, 370] width 65 height 65
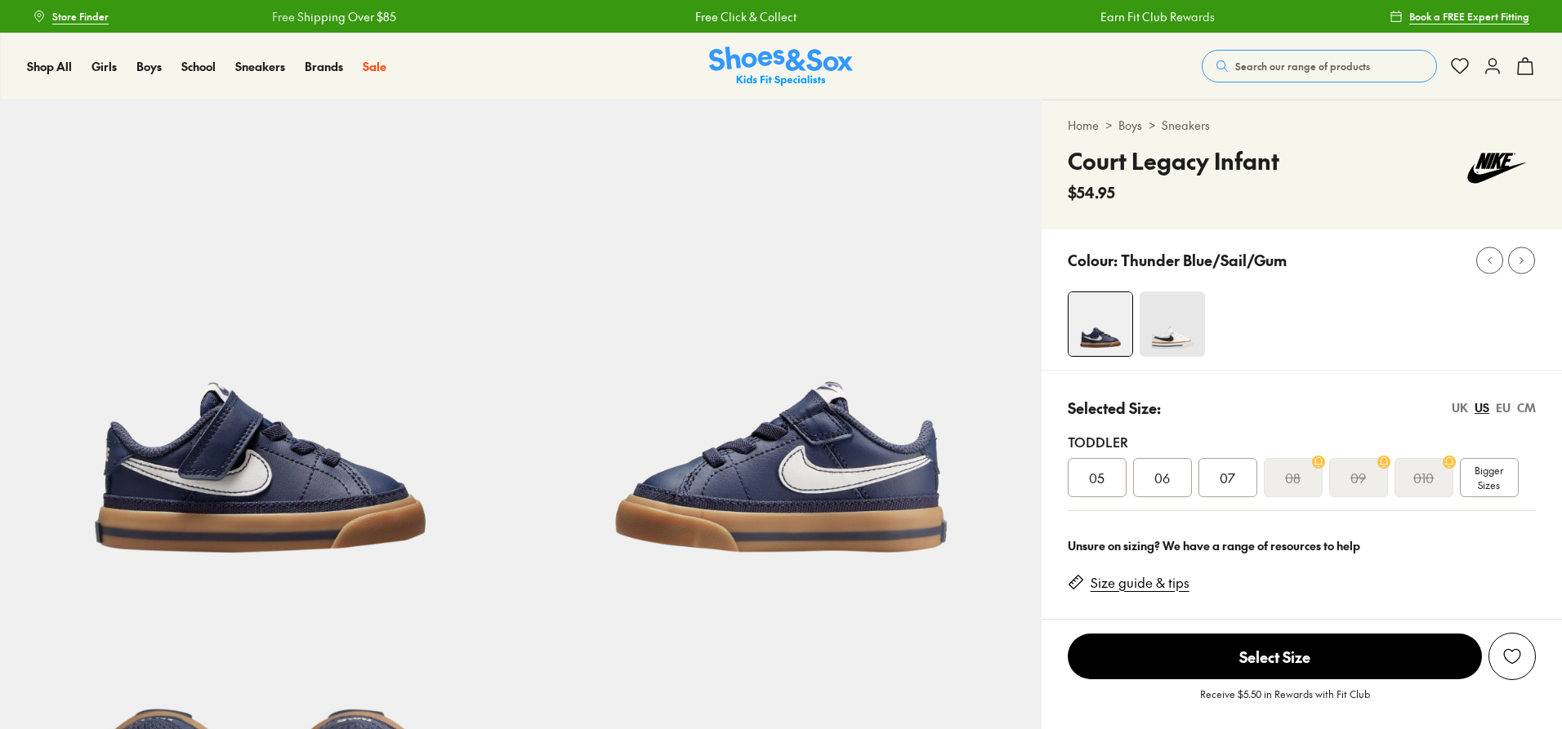
select select "*"
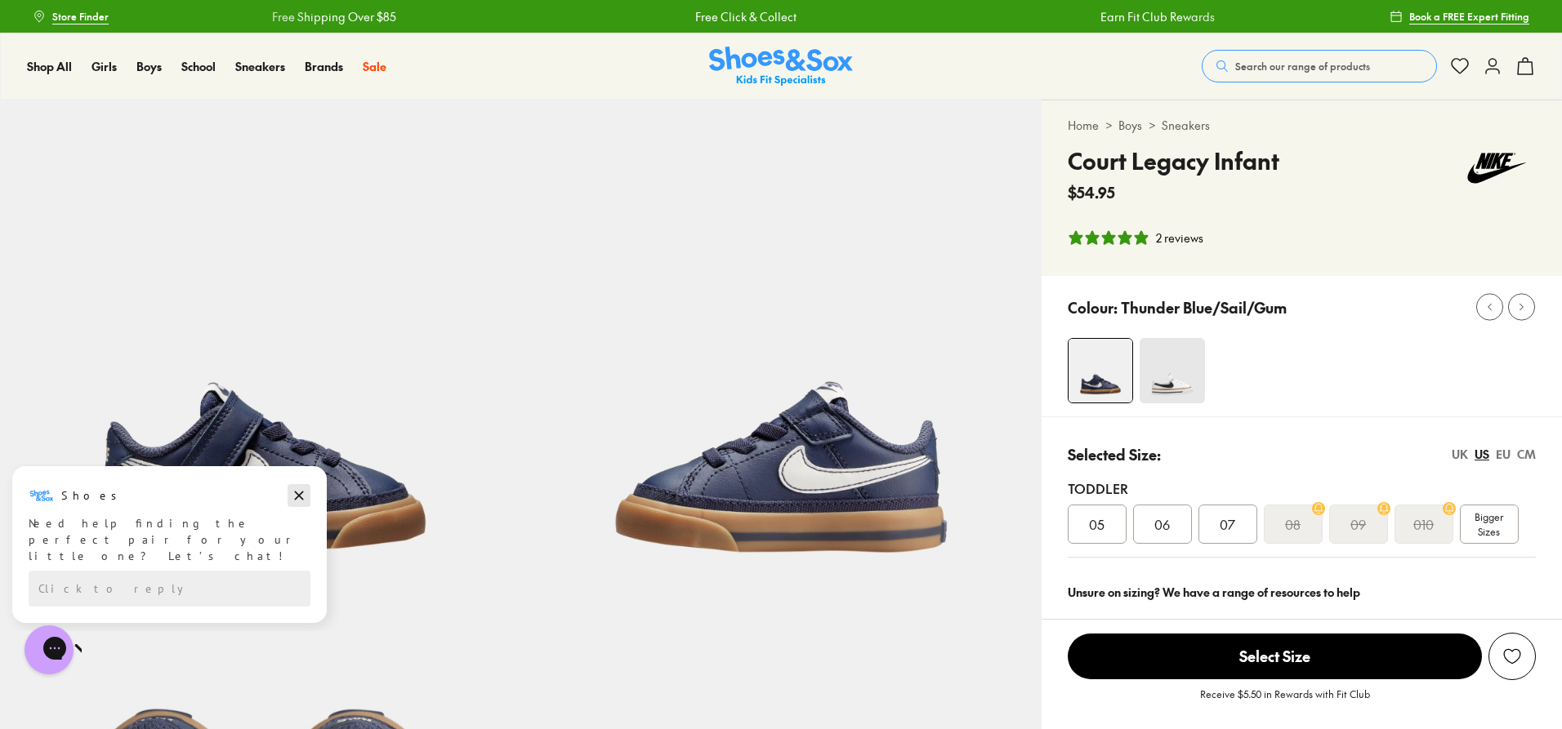
click at [298, 493] on icon "Dismiss campaign" at bounding box center [299, 496] width 16 height 20
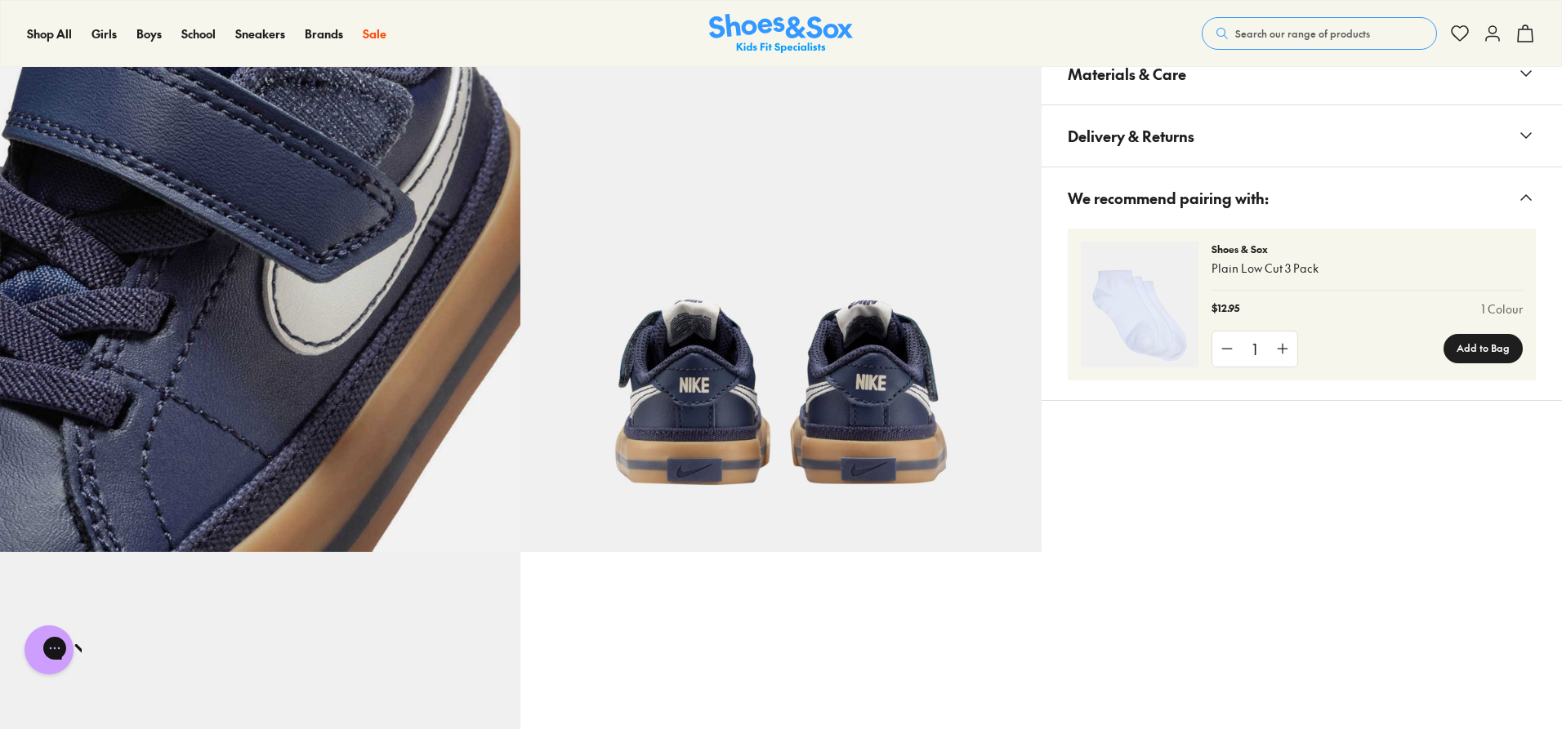
scroll to position [1144, 0]
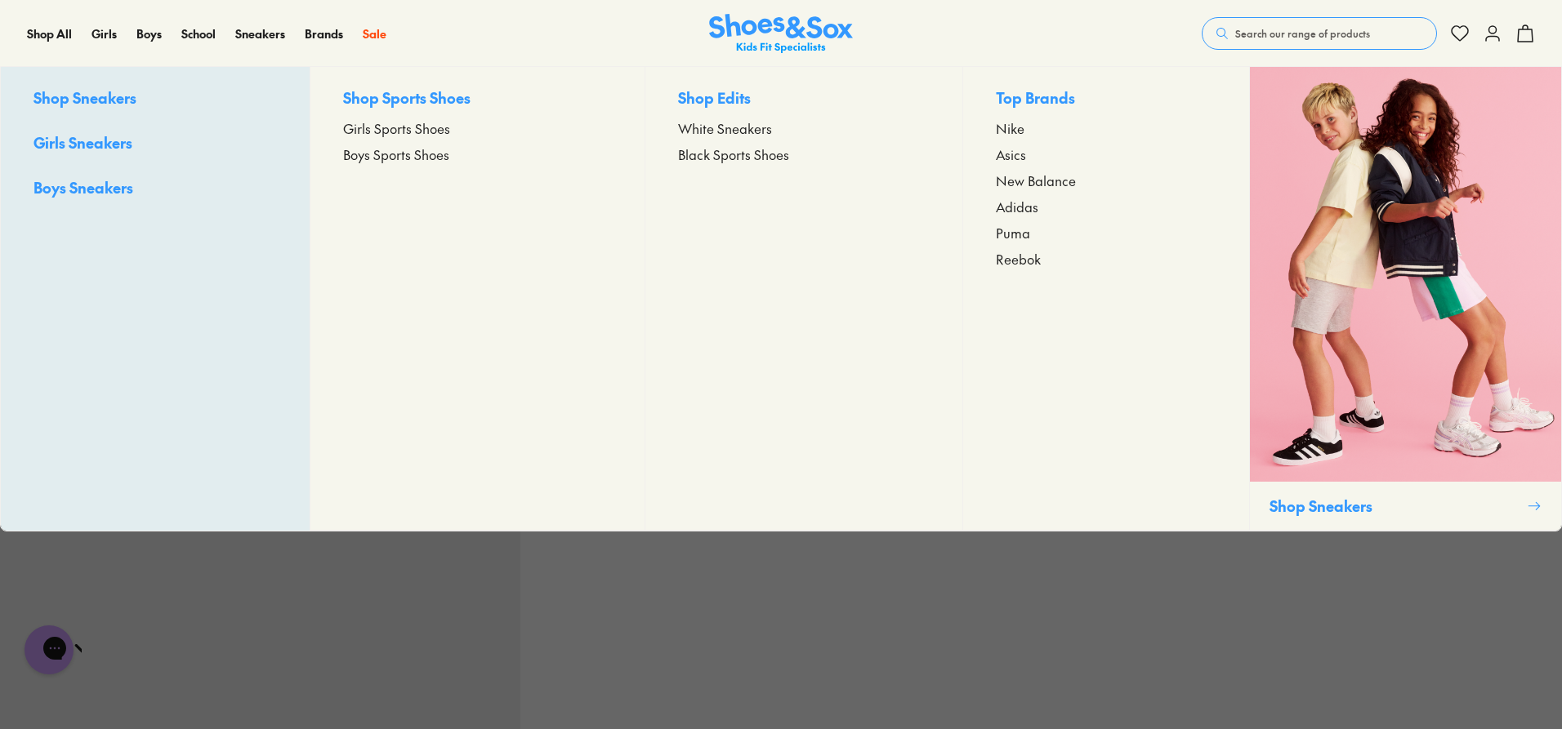
click at [91, 195] on span "Boys Sneakers" at bounding box center [83, 187] width 100 height 20
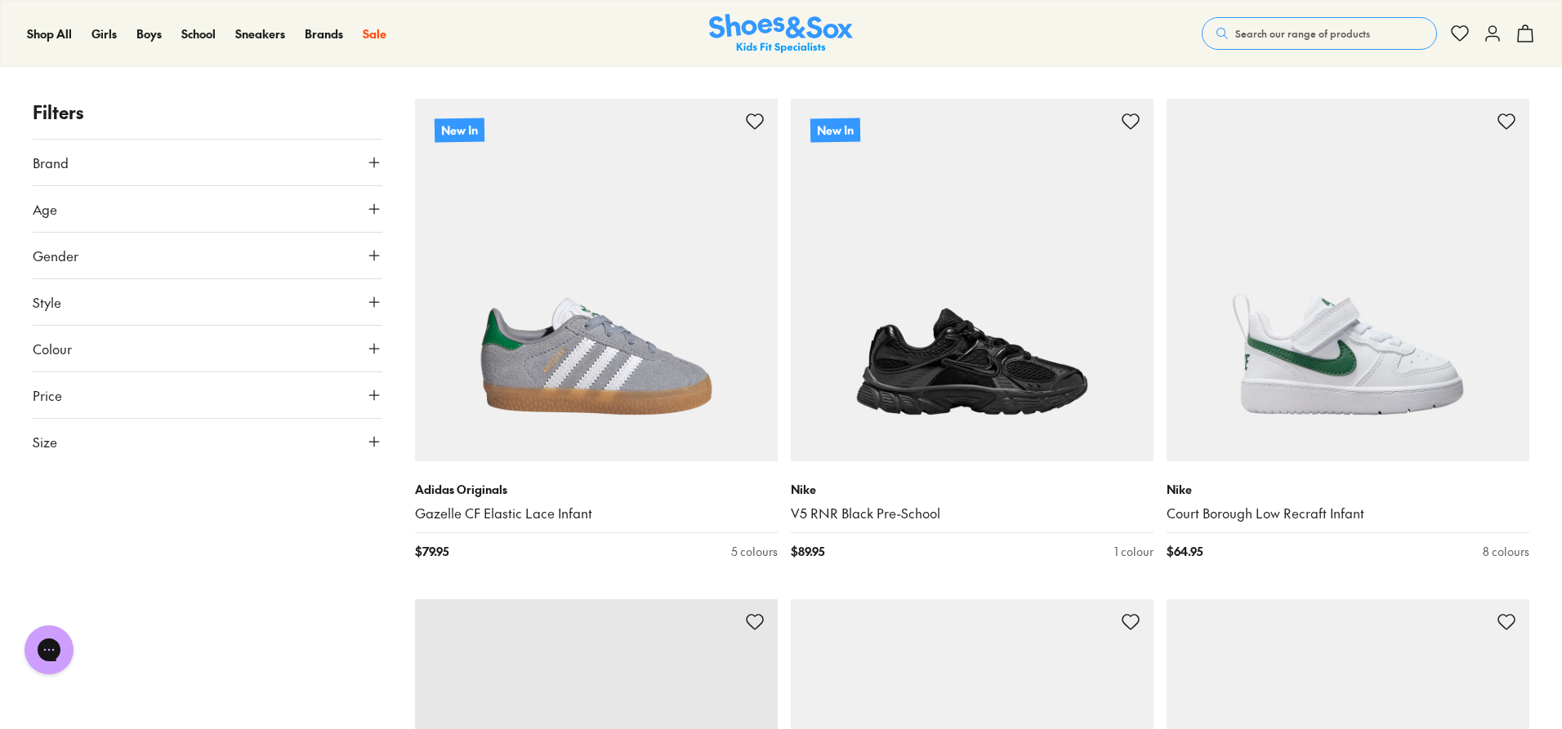
click at [329, 207] on button "Age" at bounding box center [208, 209] width 350 height 46
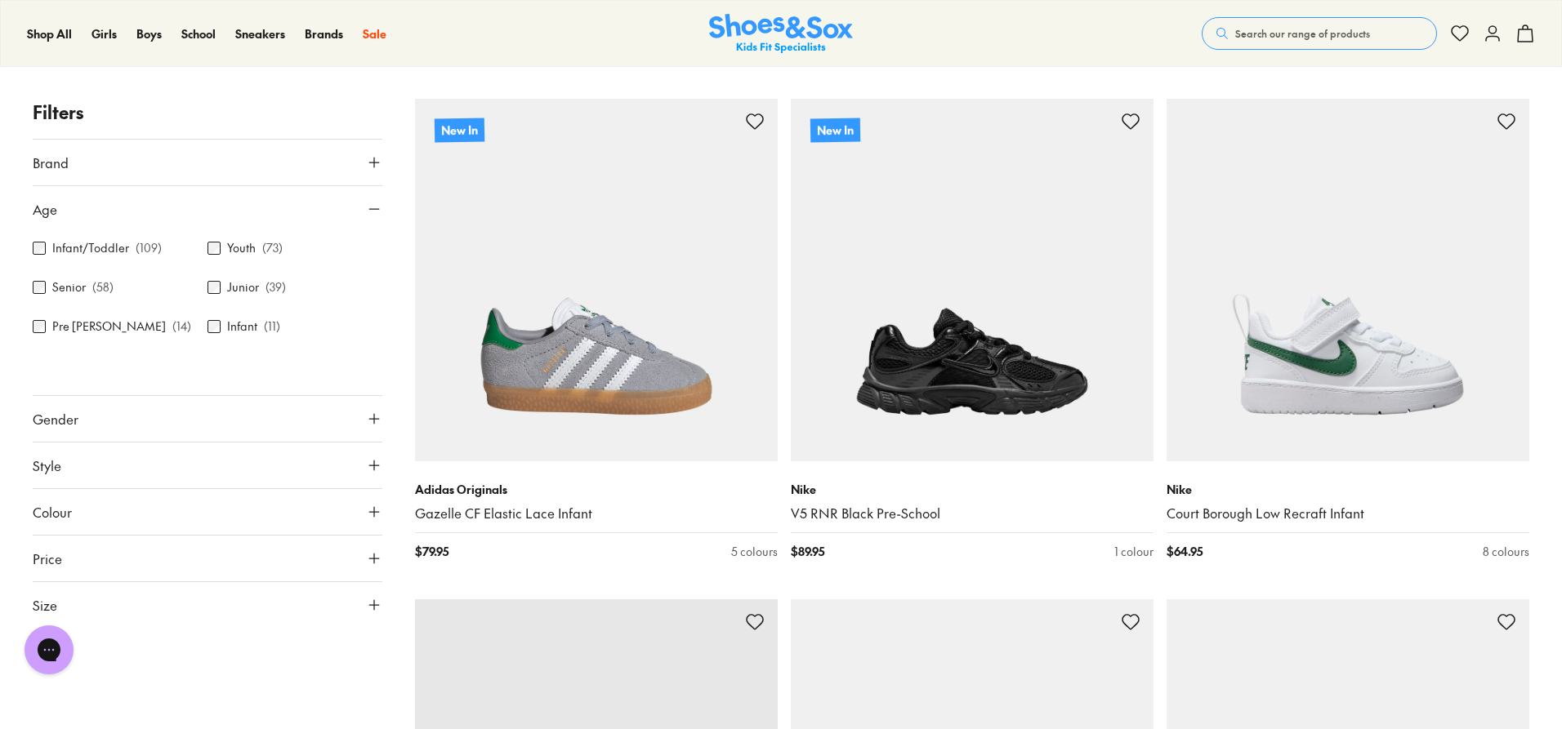
click at [138, 252] on p "( 109 )" at bounding box center [149, 247] width 26 height 17
click at [88, 249] on label "Infant/Toddler" at bounding box center [90, 247] width 77 height 17
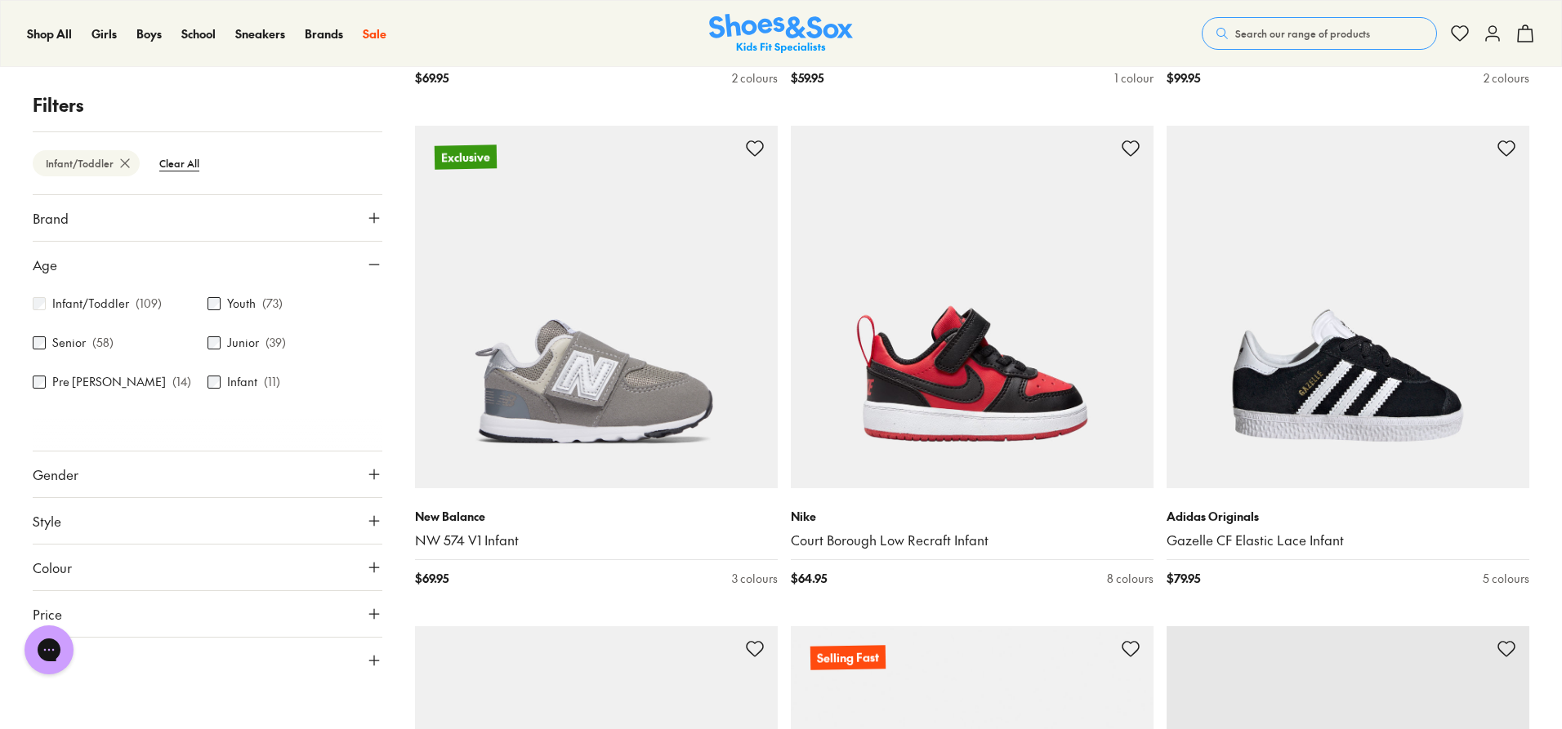
scroll to position [3768, 0]
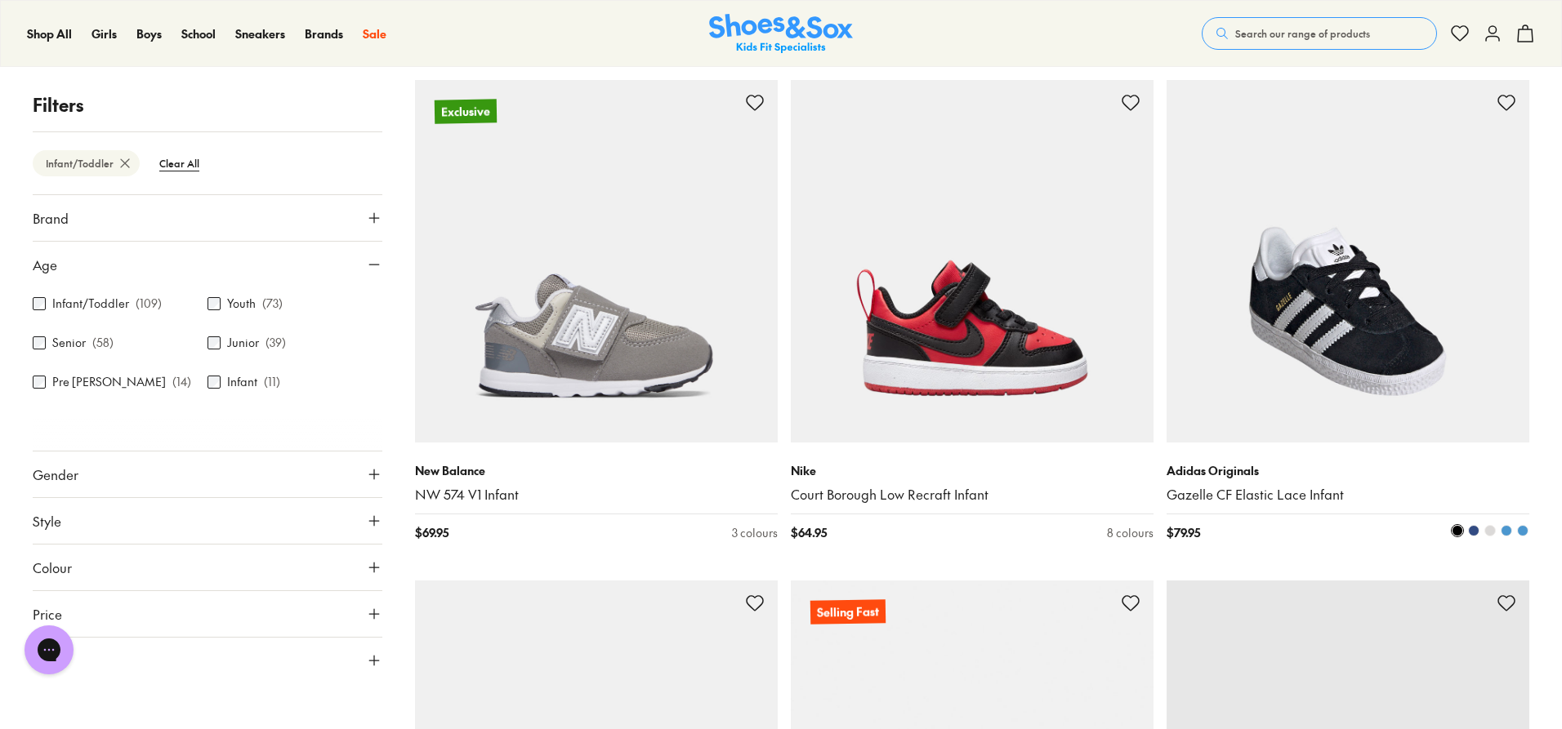
click at [1473, 533] on span at bounding box center [1473, 530] width 11 height 11
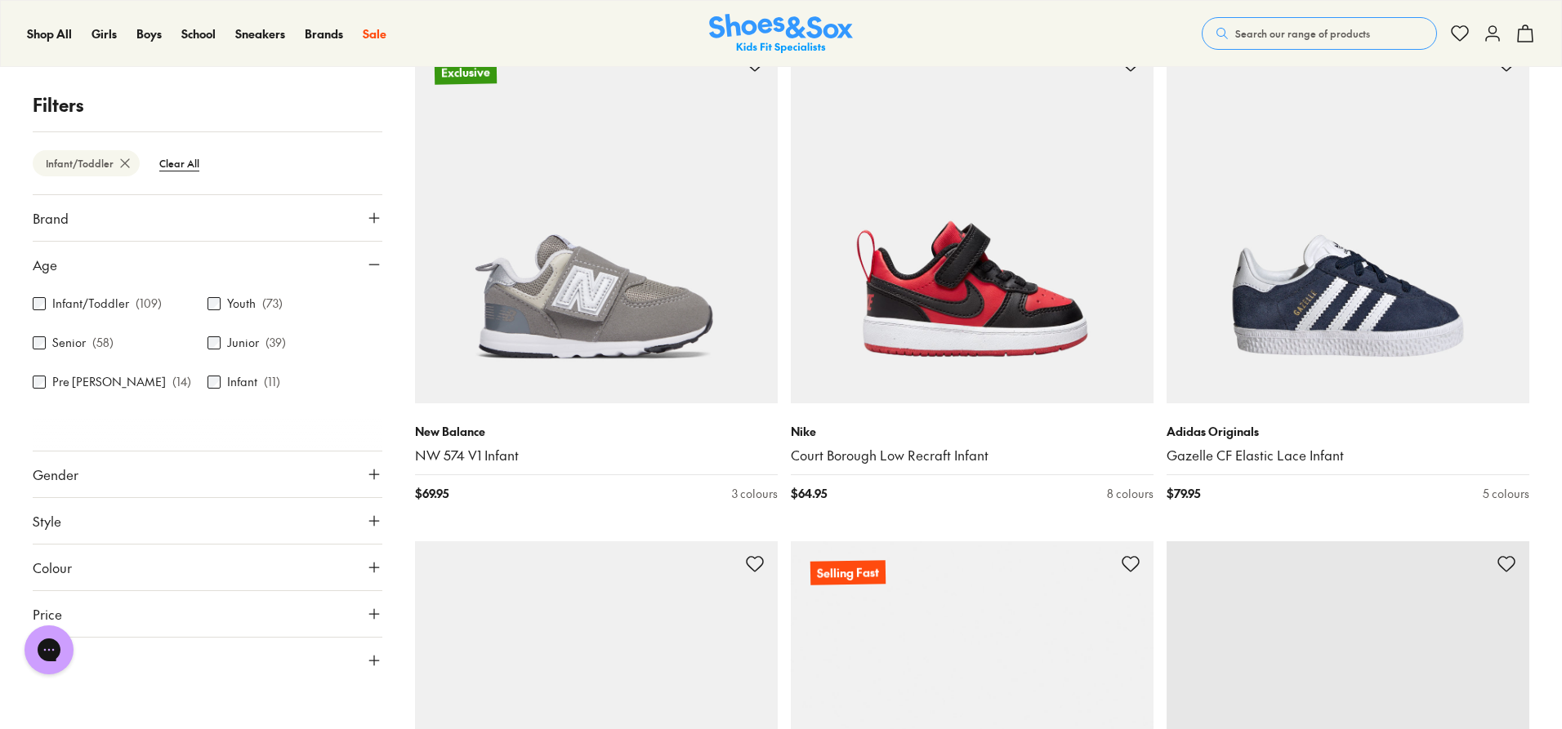
scroll to position [3850, 0]
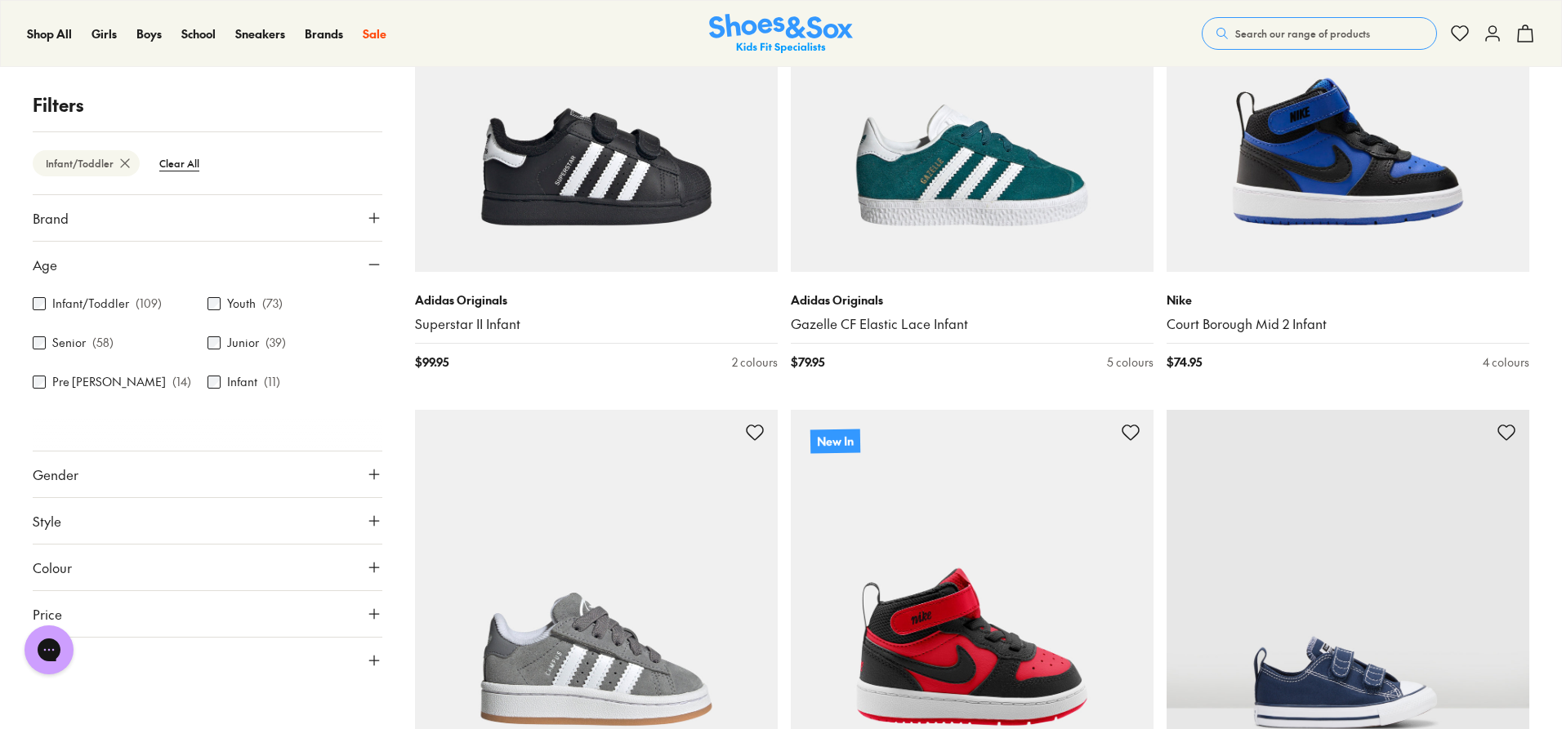
scroll to position [6953, 0]
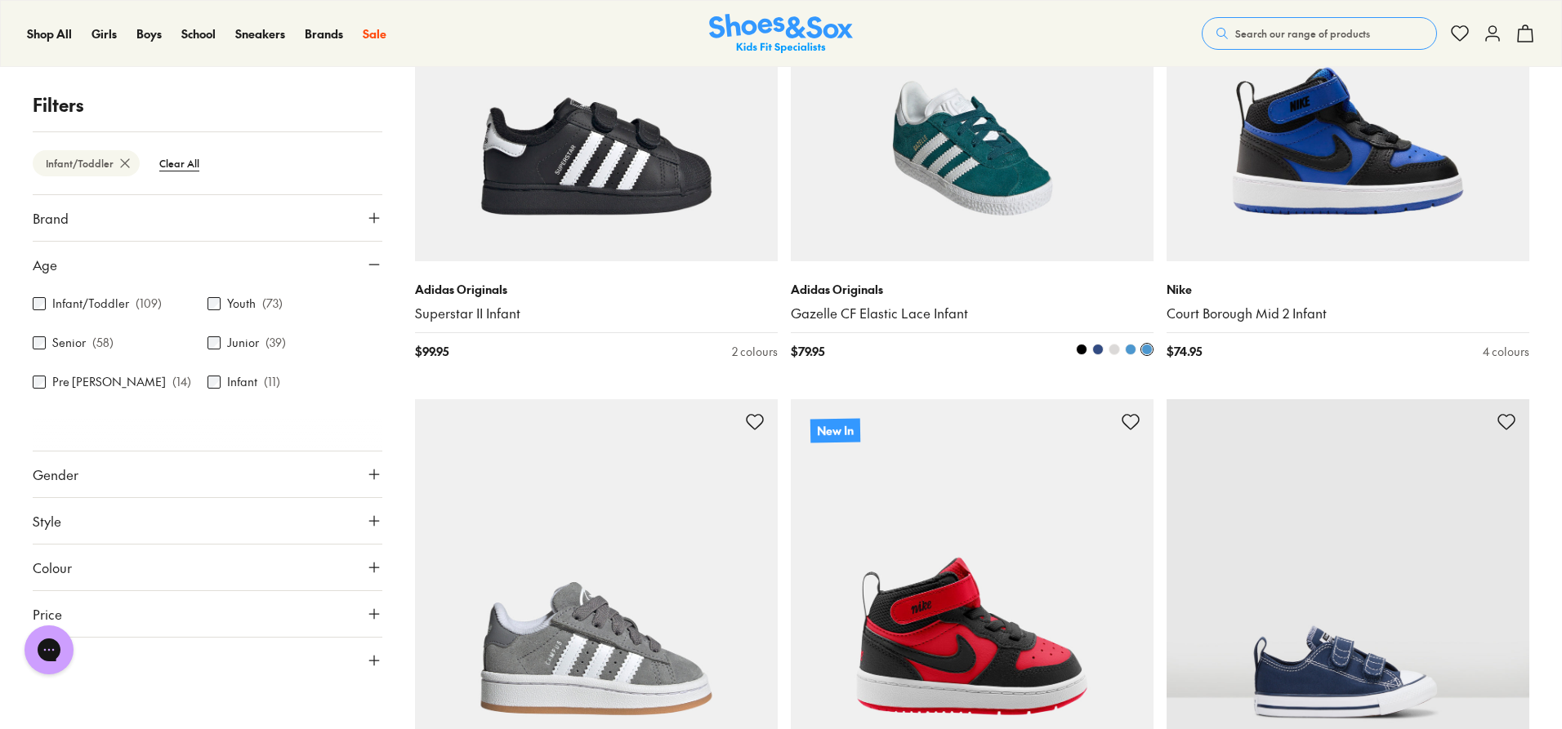
click at [1099, 350] on span at bounding box center [1097, 349] width 11 height 11
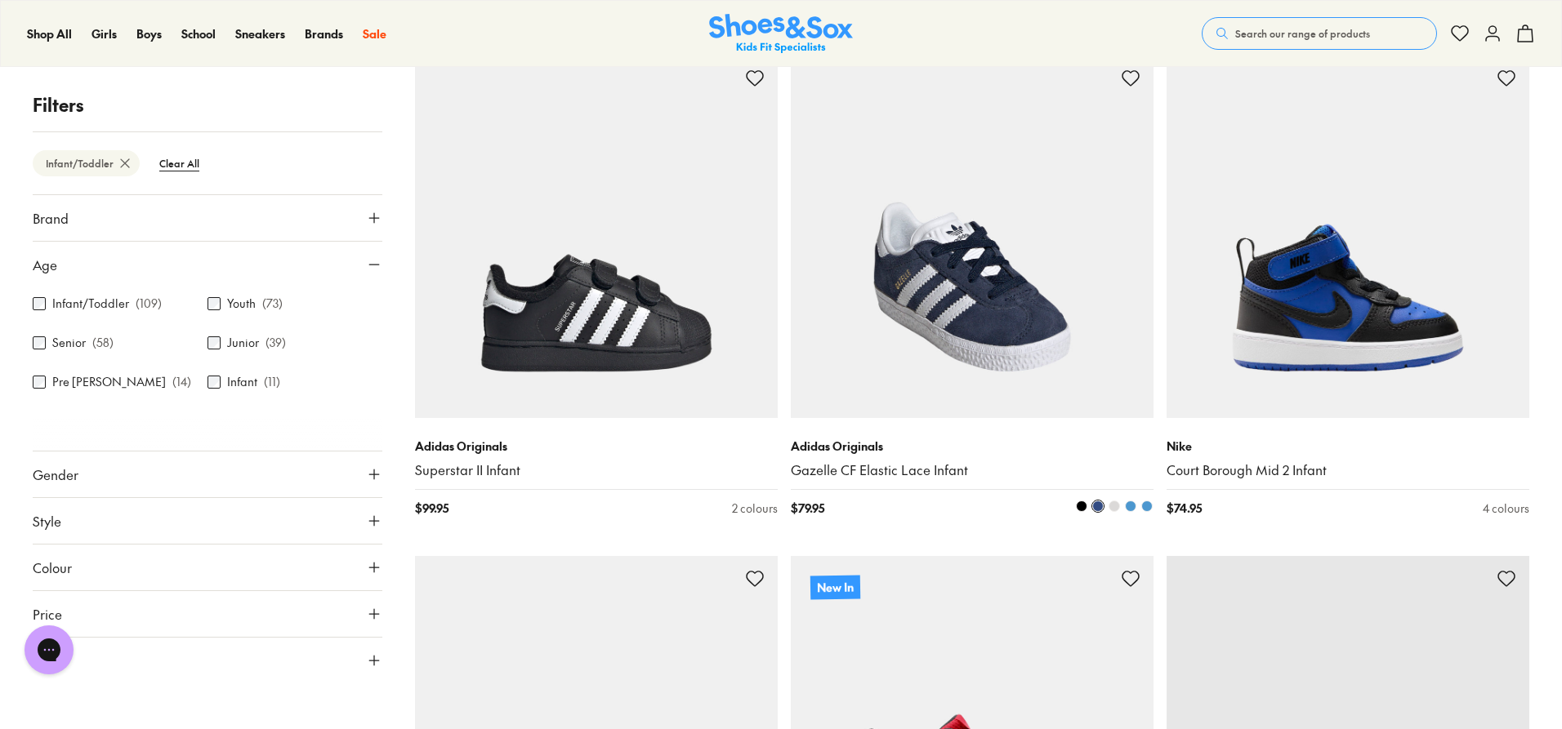
scroll to position [6790, 0]
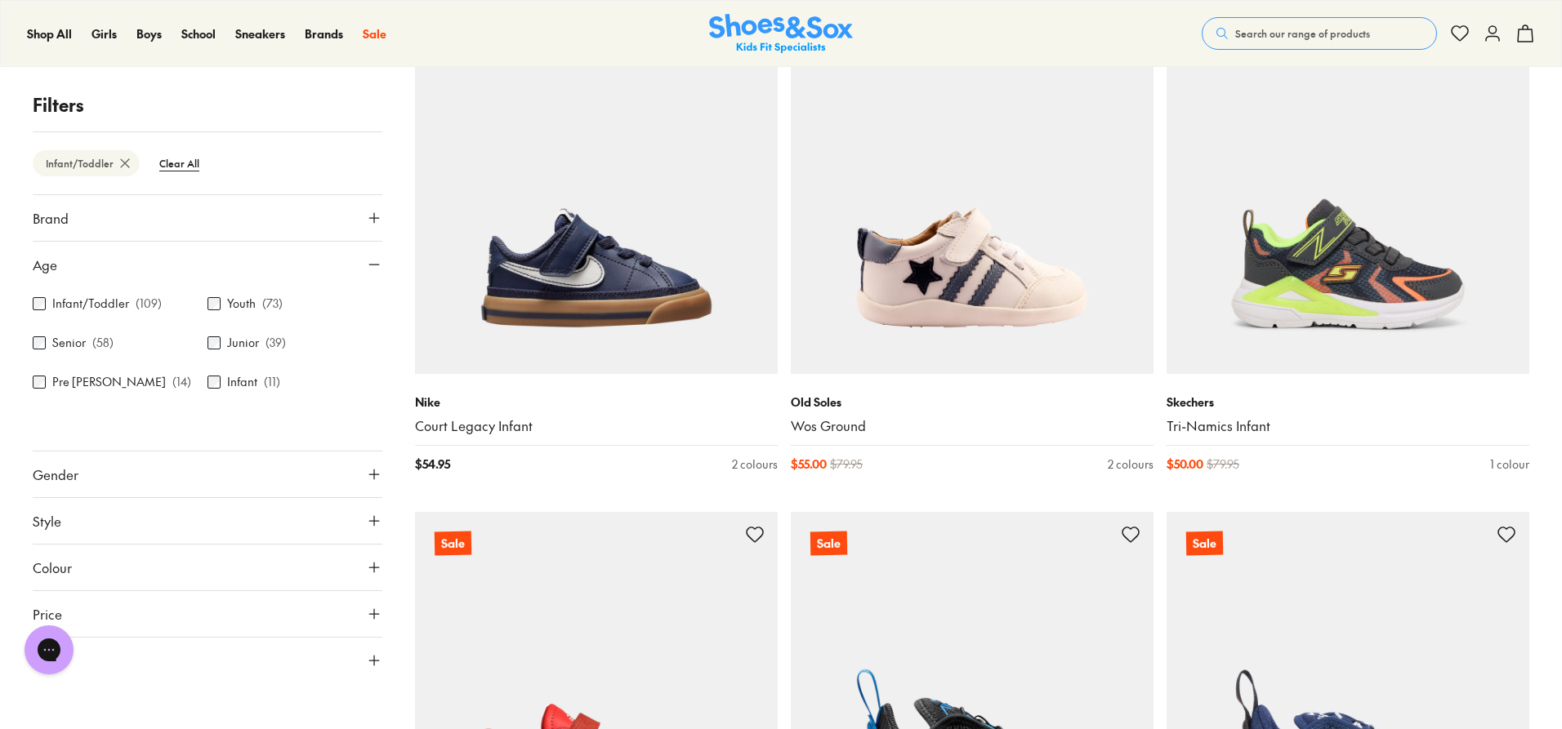
scroll to position [15366, 0]
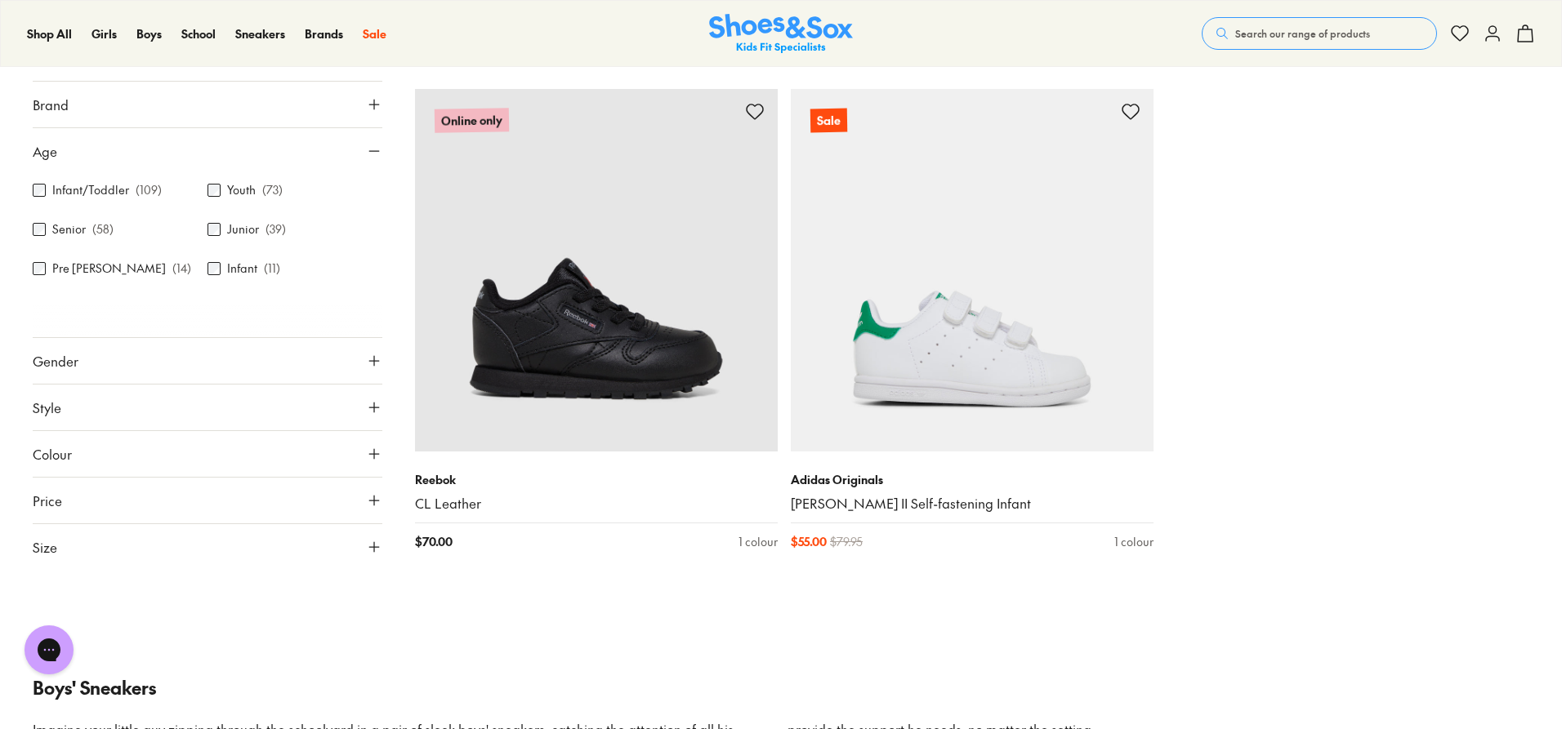
scroll to position [18307, 0]
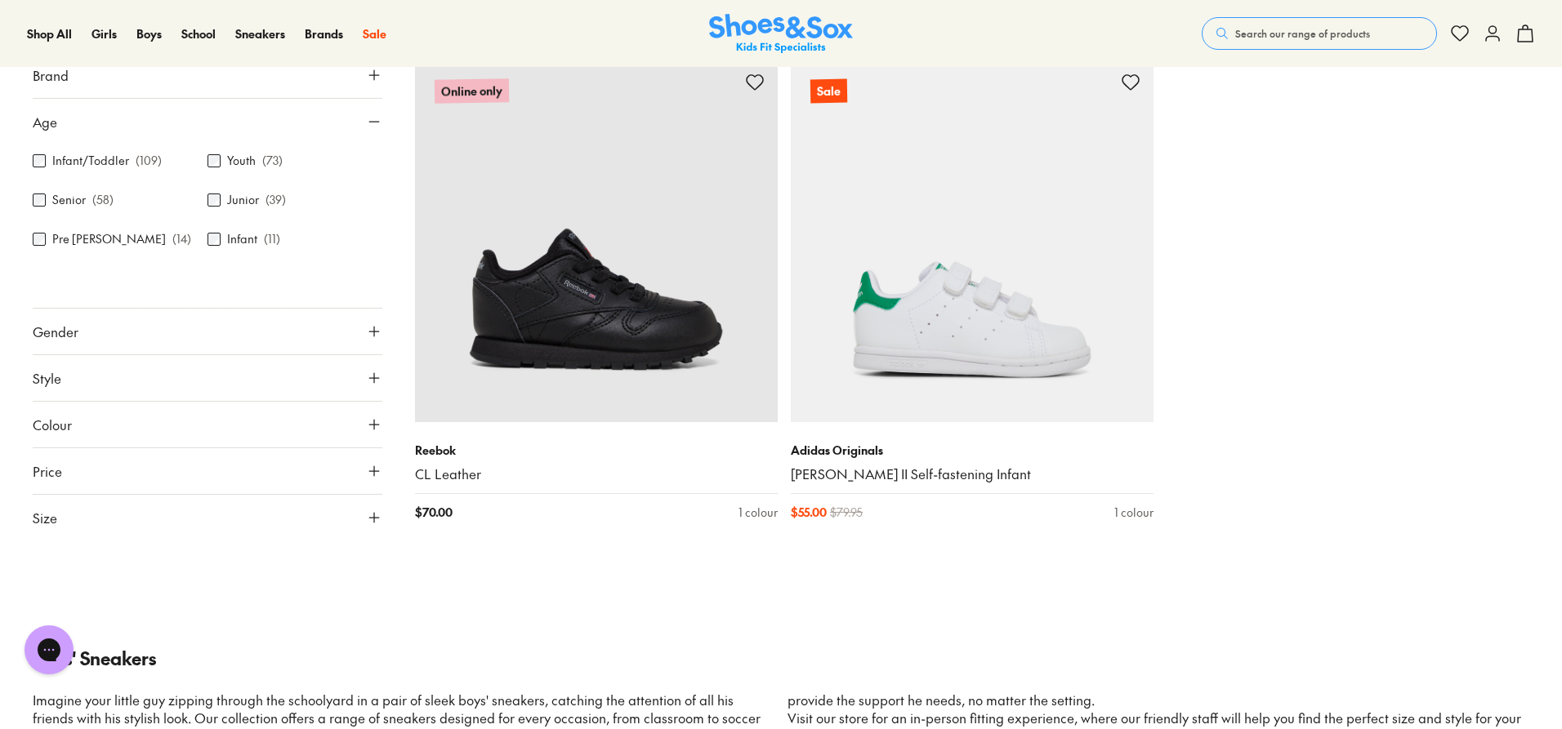
click at [1373, 35] on button "Search our range of products" at bounding box center [1319, 33] width 235 height 33
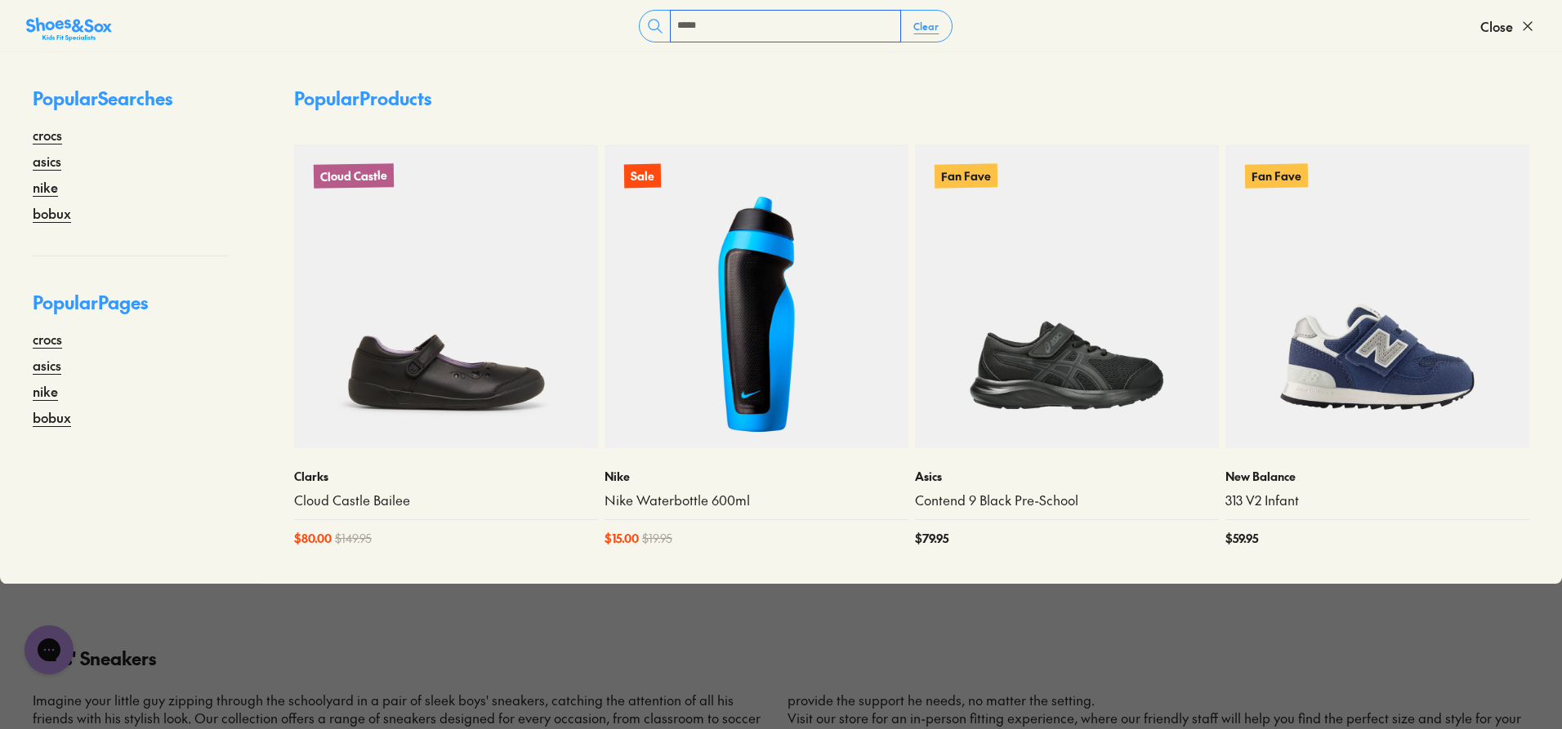
type input "*****"
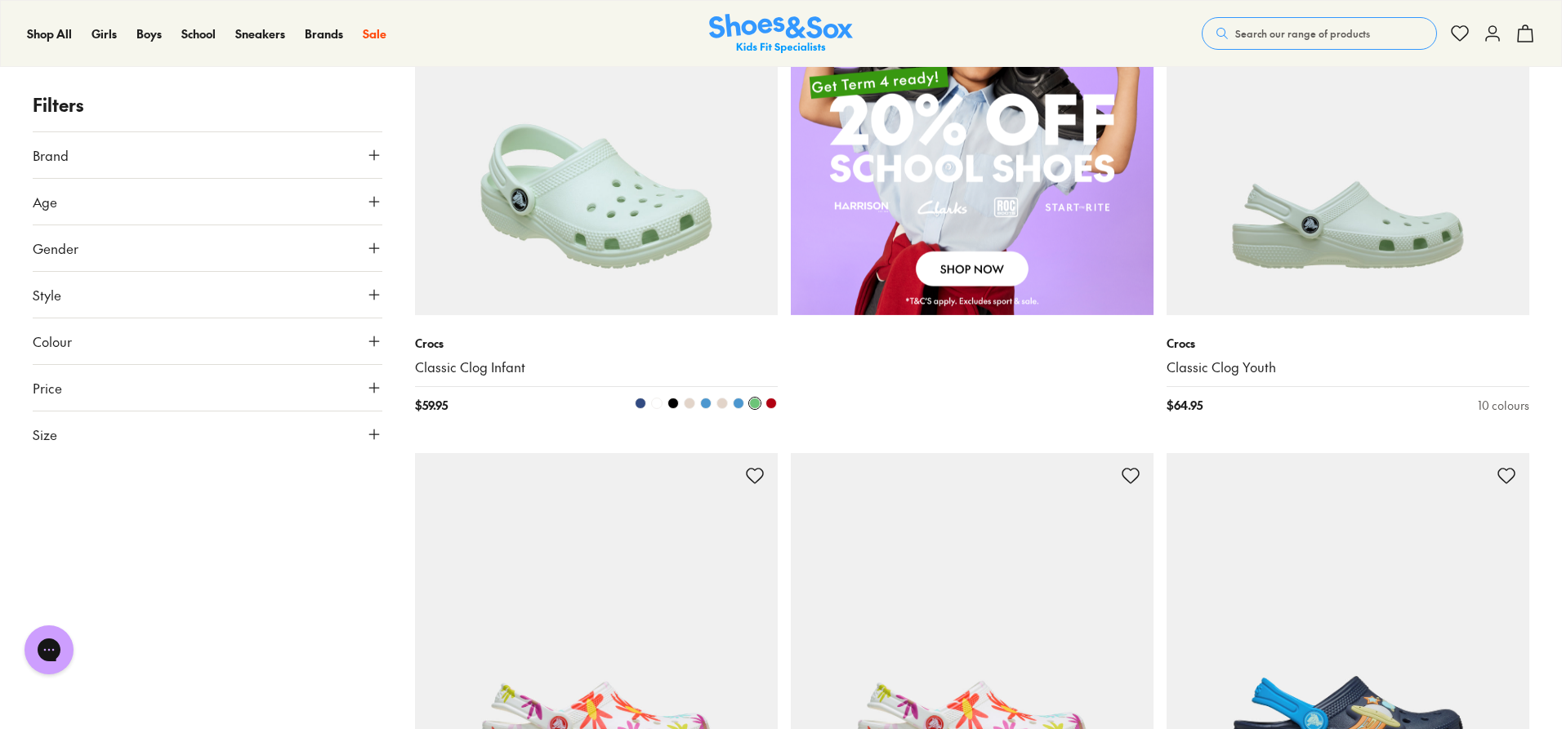
scroll to position [1307, 0]
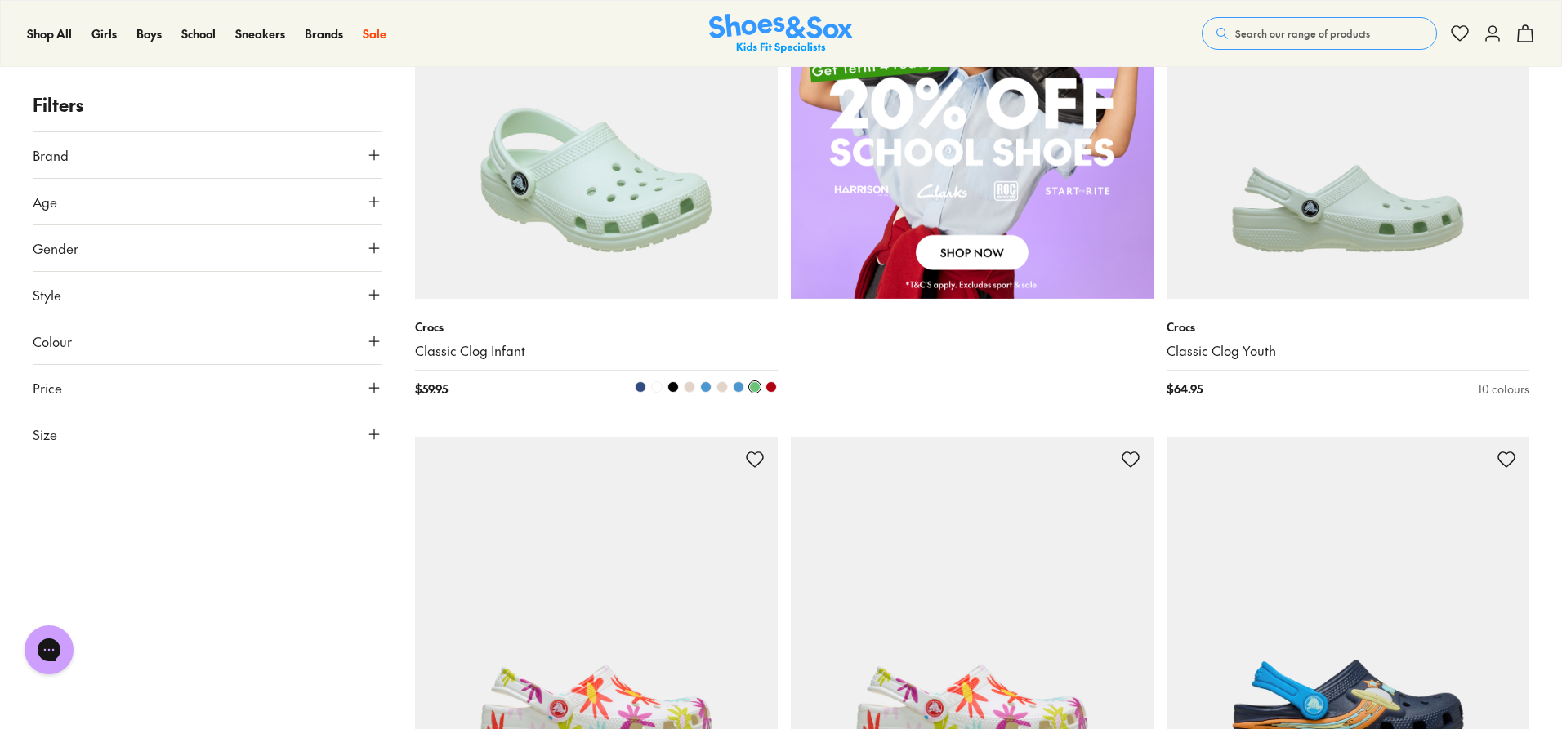
click at [610, 208] on img at bounding box center [596, 117] width 363 height 363
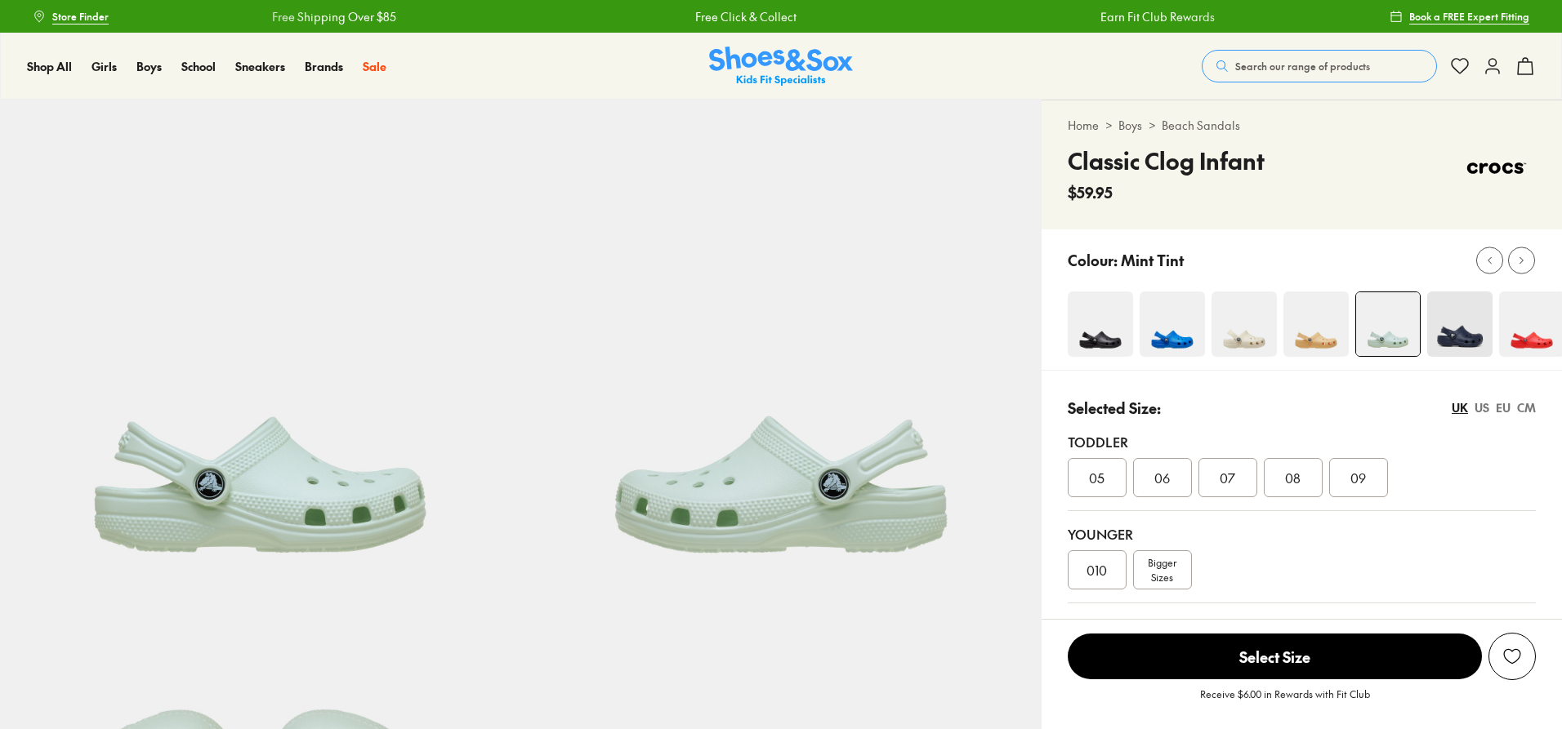
click at [1239, 328] on img at bounding box center [1243, 324] width 65 height 65
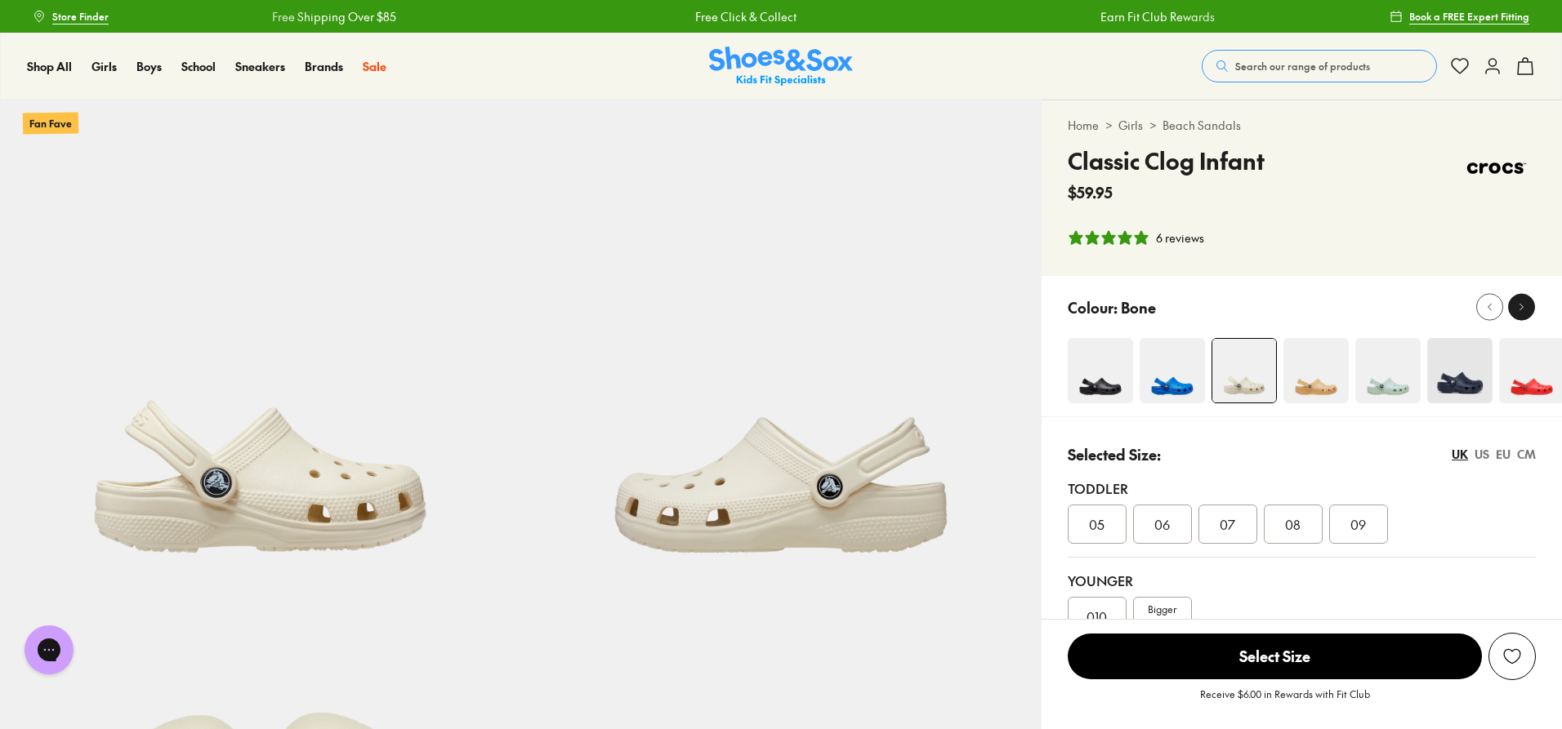
select select "*"
click at [1527, 312] on div at bounding box center [1521, 307] width 17 height 17
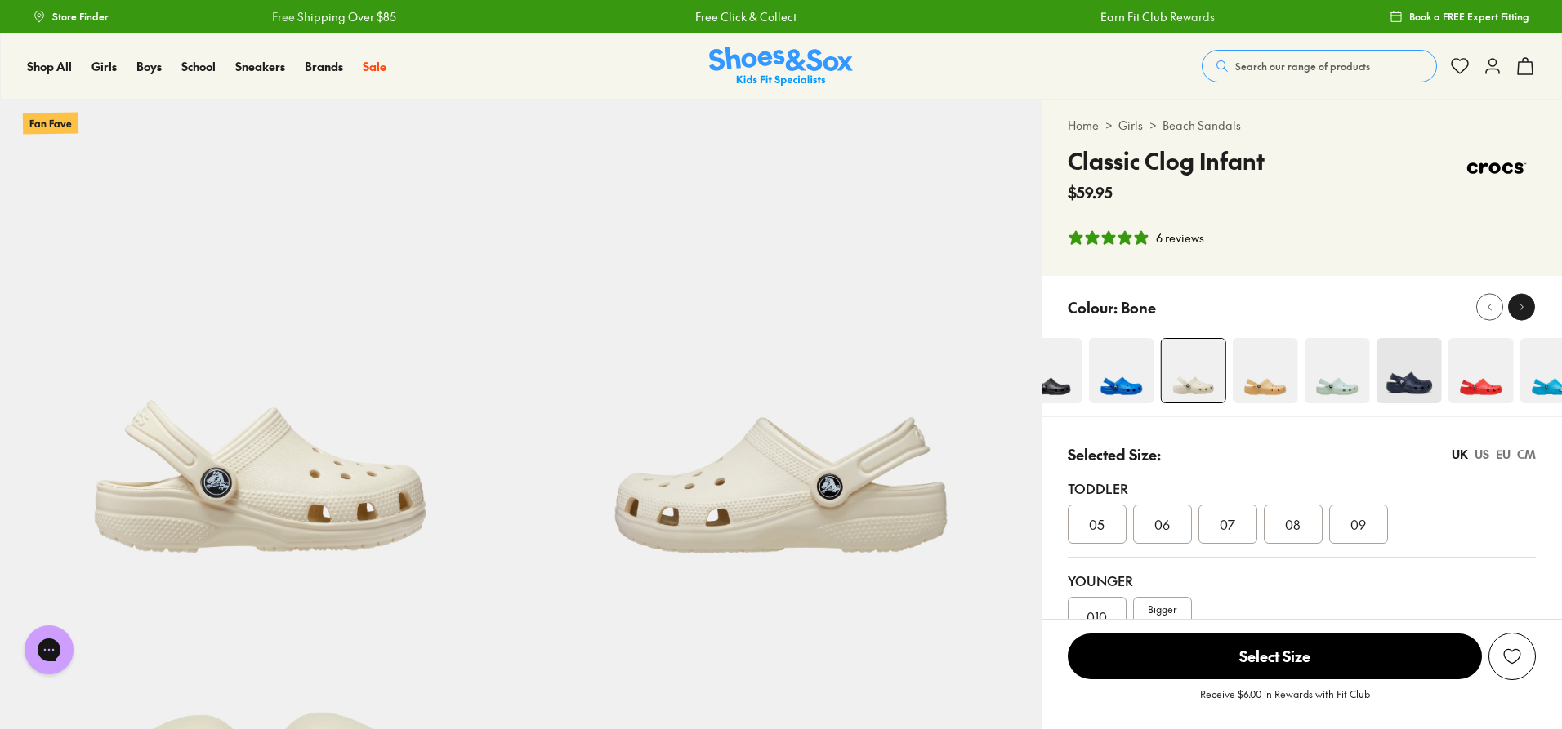
click at [1528, 305] on div at bounding box center [1521, 307] width 17 height 17
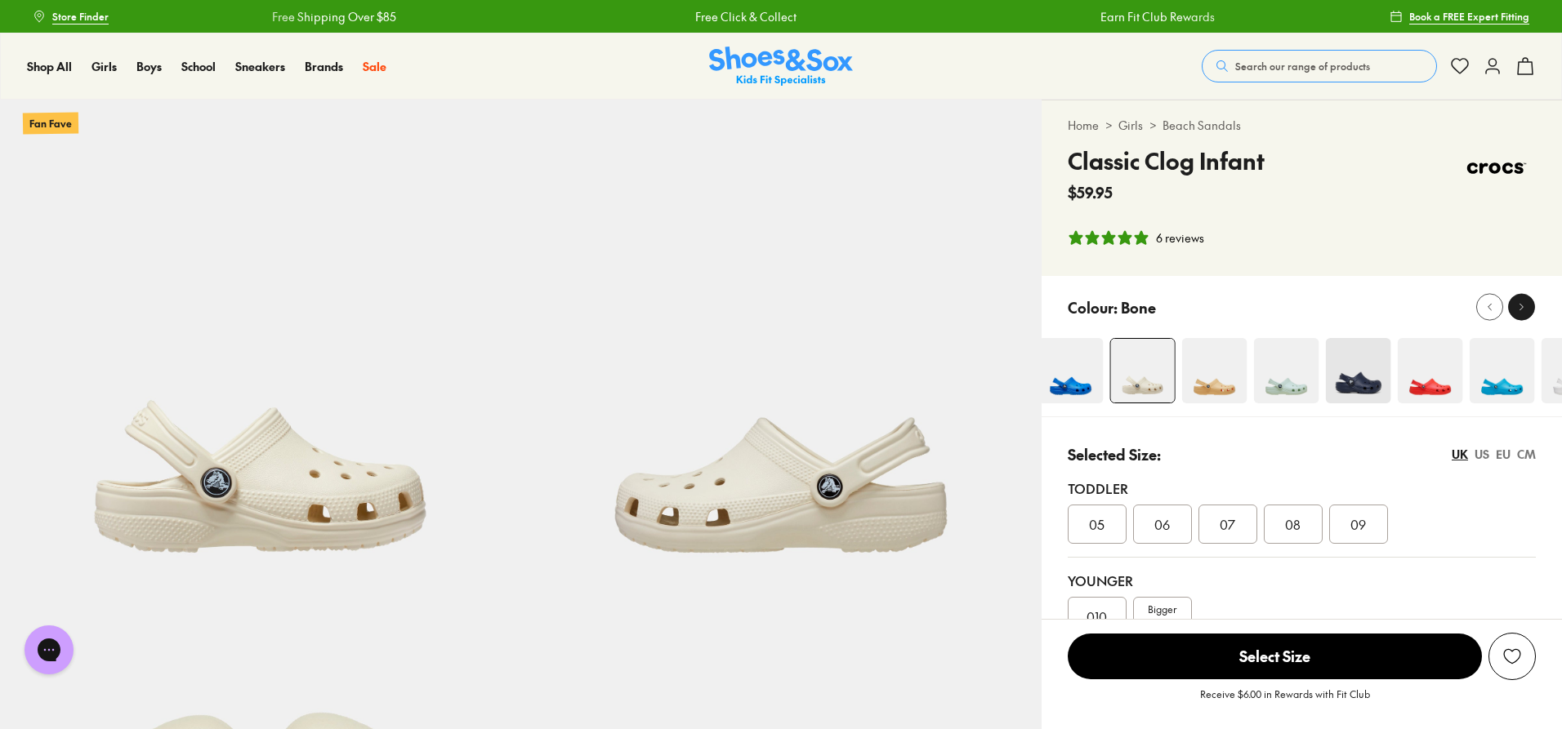
click at [1528, 305] on div at bounding box center [1521, 307] width 17 height 17
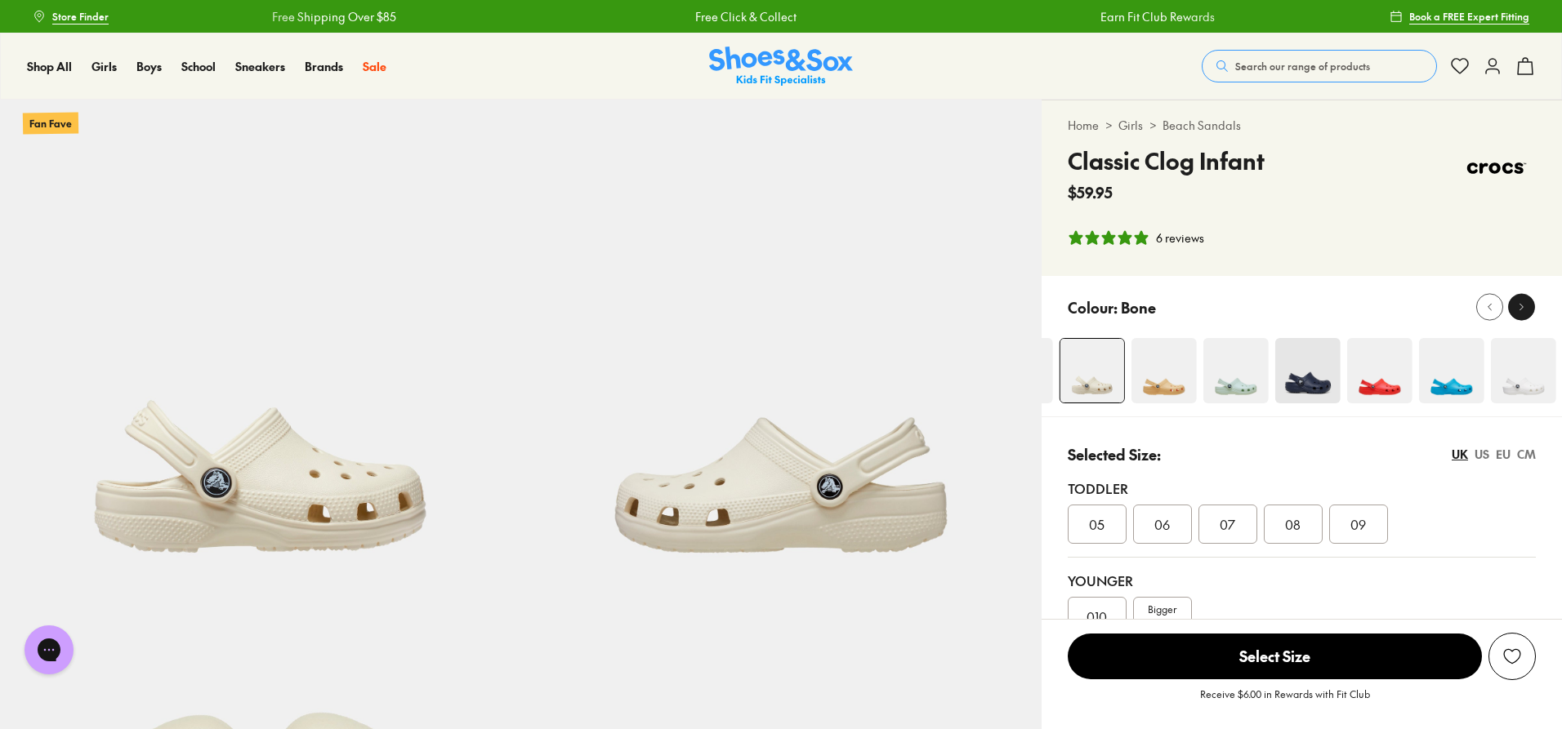
click at [1528, 305] on div at bounding box center [1521, 307] width 17 height 17
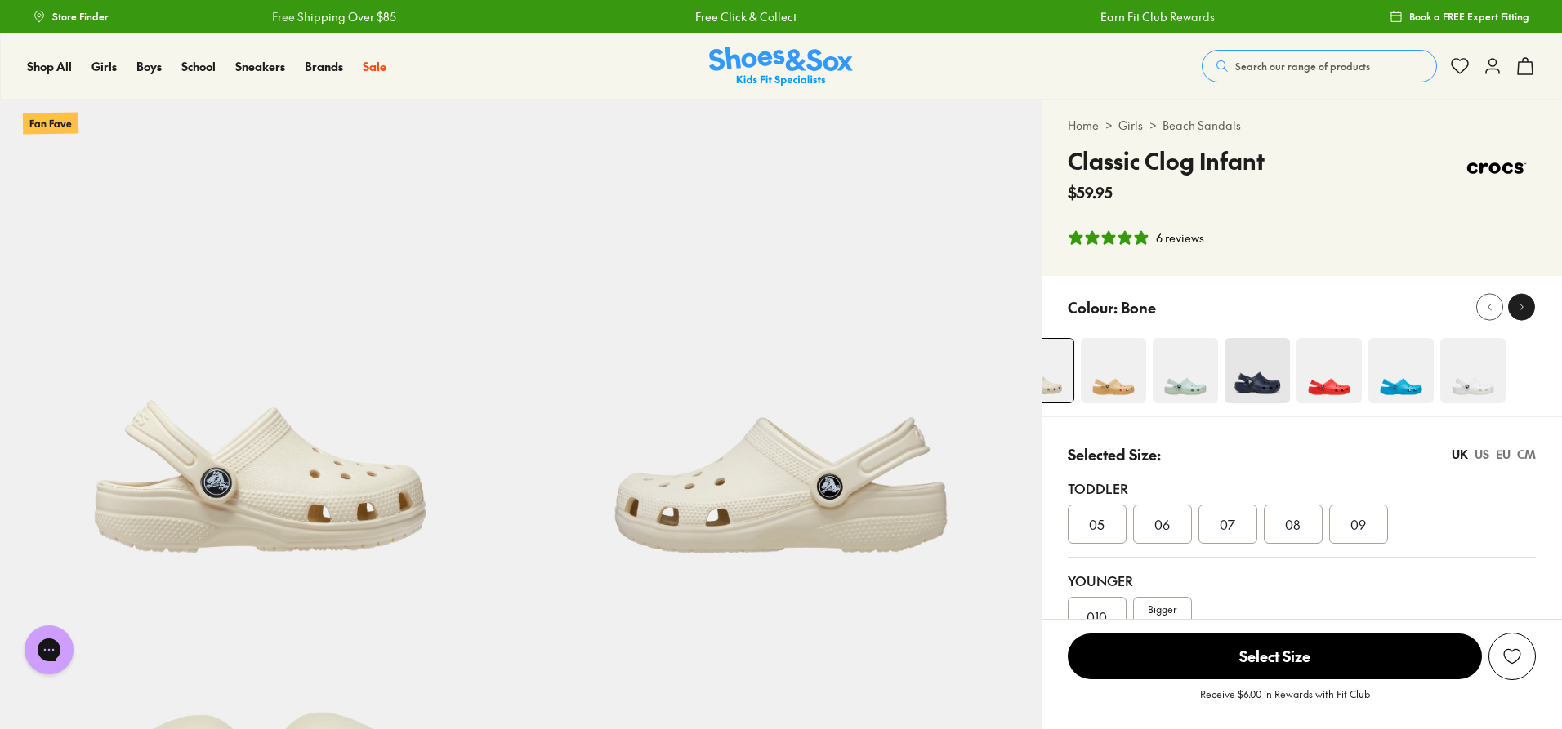
click at [1528, 305] on div at bounding box center [1521, 307] width 17 height 17
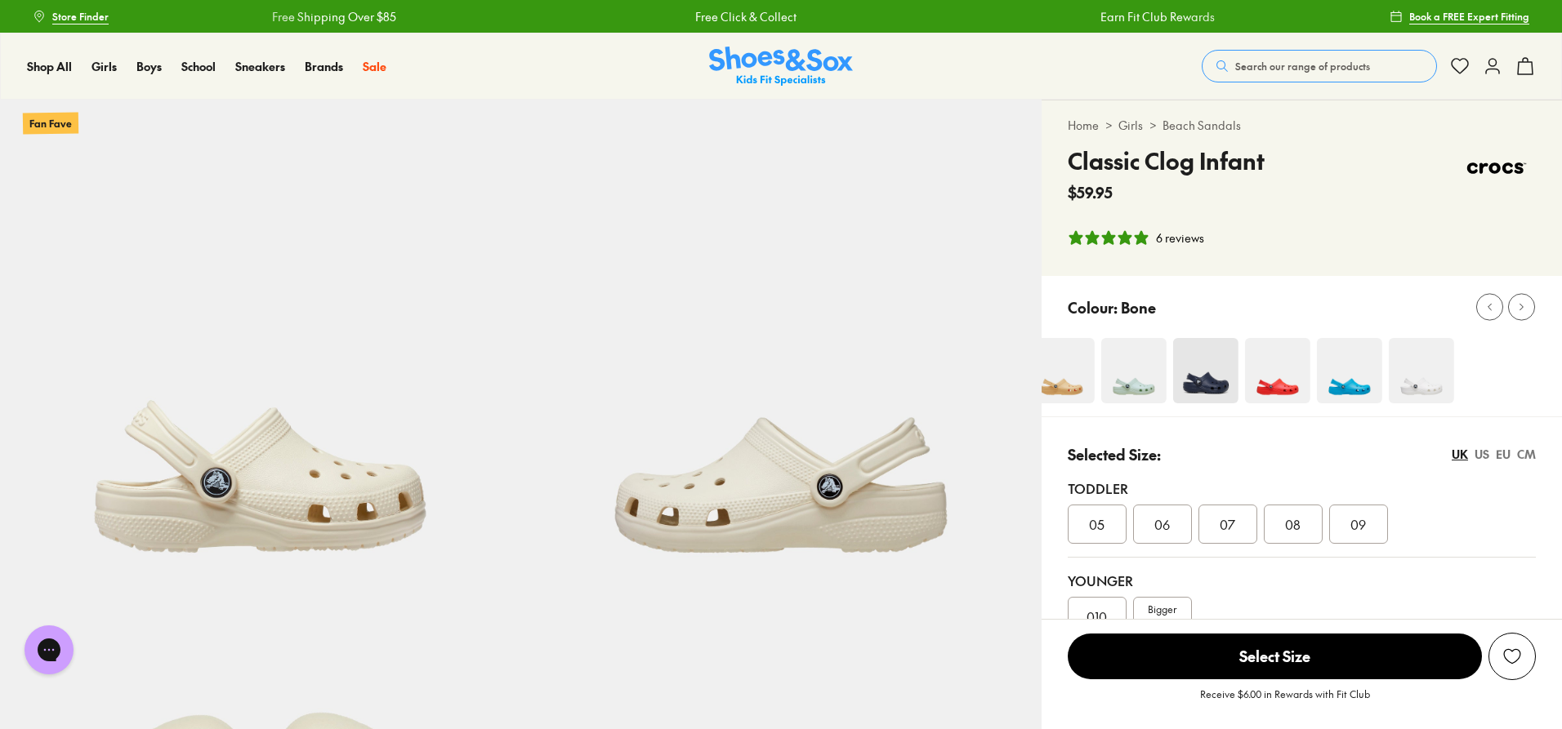
click at [1484, 80] on button at bounding box center [1492, 66] width 20 height 36
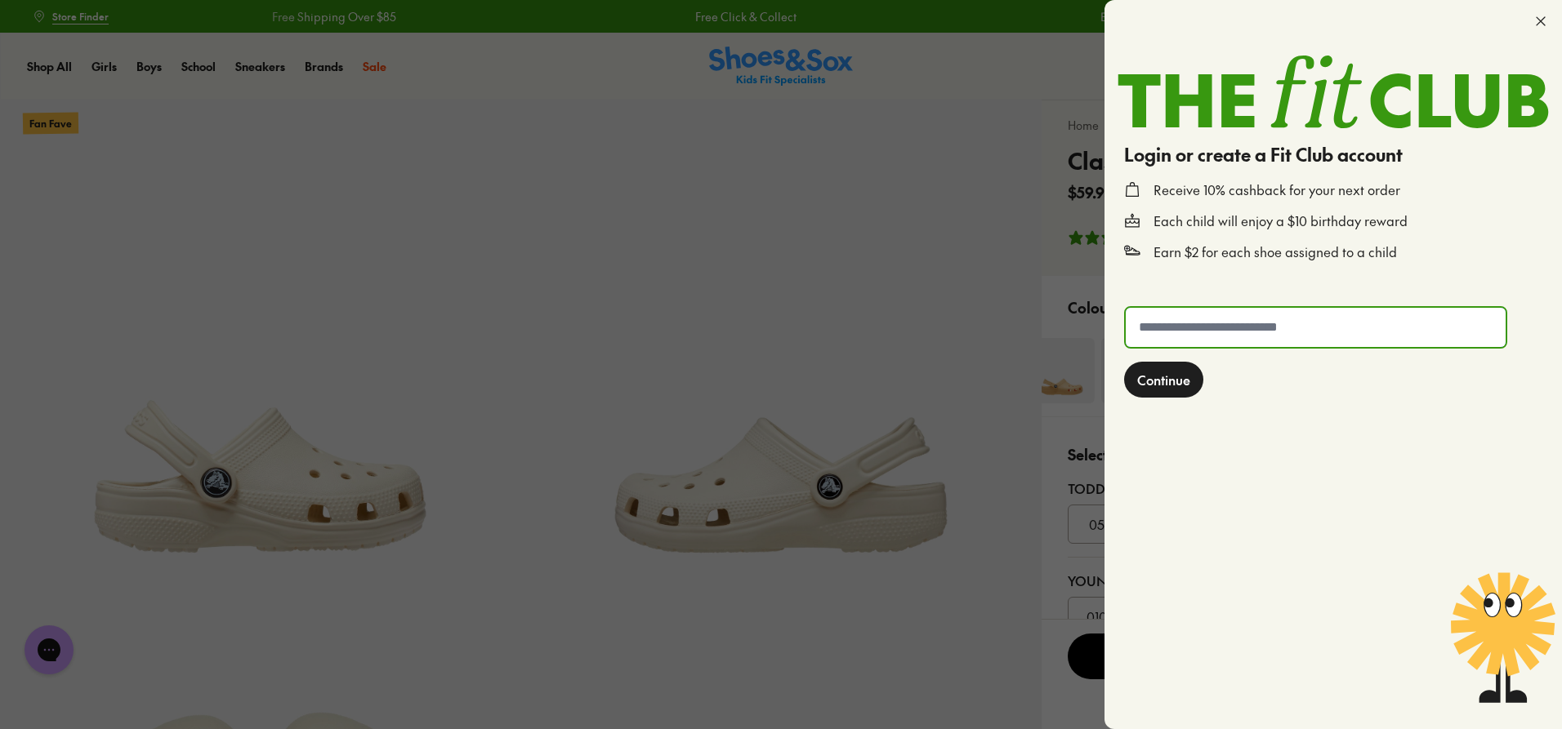
click at [1330, 318] on input "text" at bounding box center [1316, 327] width 380 height 39
type input "**********"
click at [1168, 386] on span "Continue" at bounding box center [1163, 380] width 53 height 20
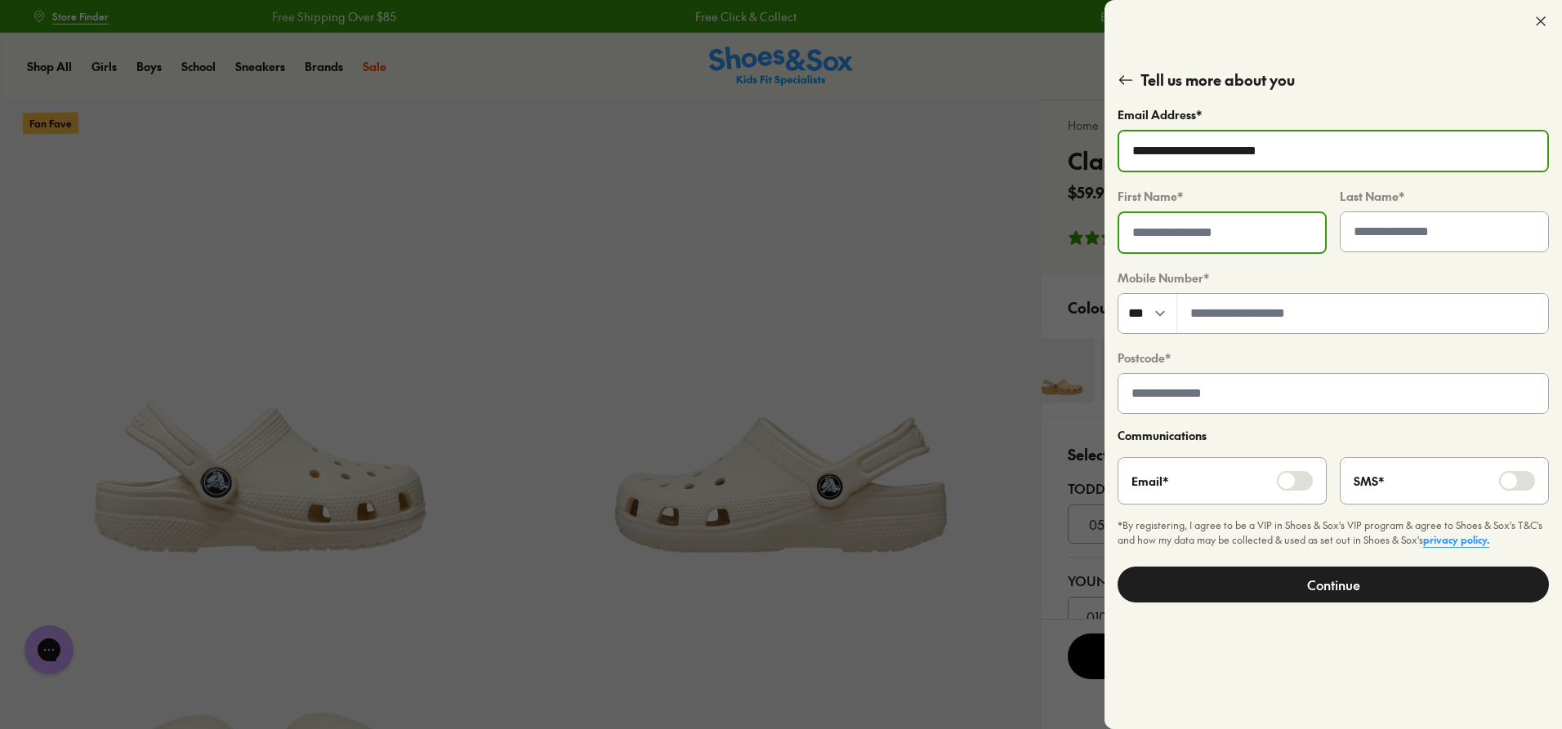
drag, startPoint x: 1239, startPoint y: 234, endPoint x: 1247, endPoint y: 239, distance: 10.0
click at [1239, 234] on input "text" at bounding box center [1222, 232] width 206 height 39
type input "*******"
type input "*****"
type input "*********"
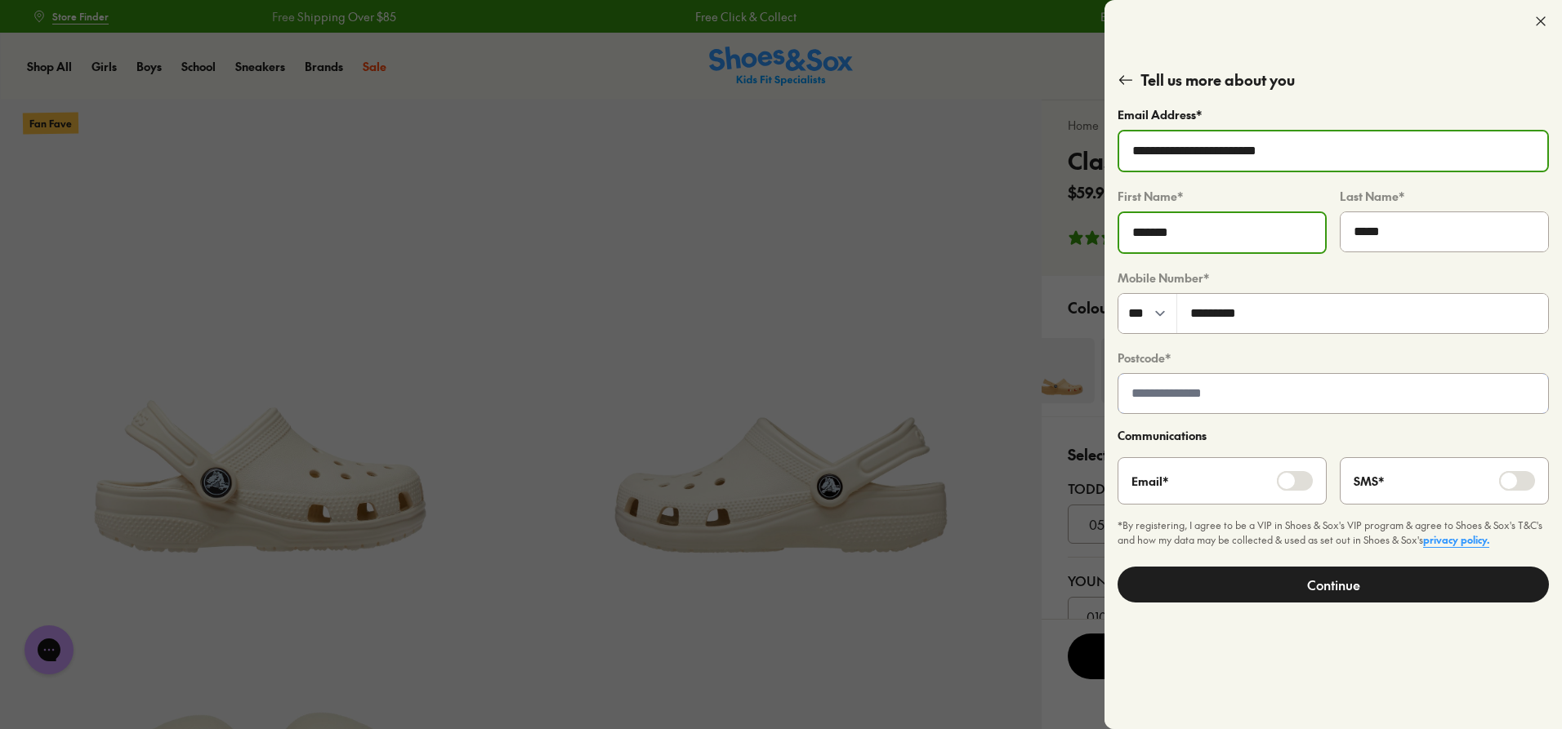
type input "****"
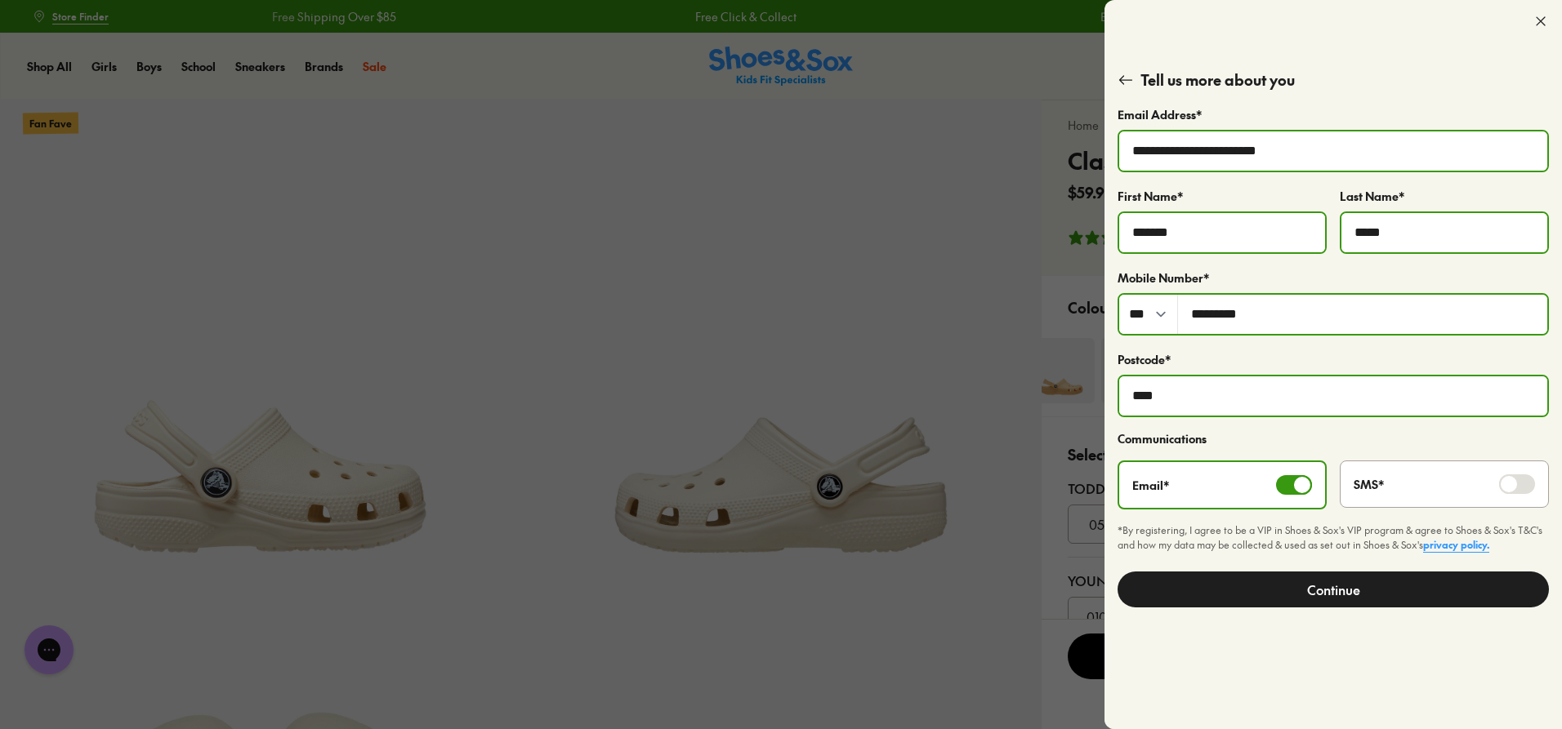
click at [1340, 597] on button "Continue" at bounding box center [1332, 590] width 431 height 36
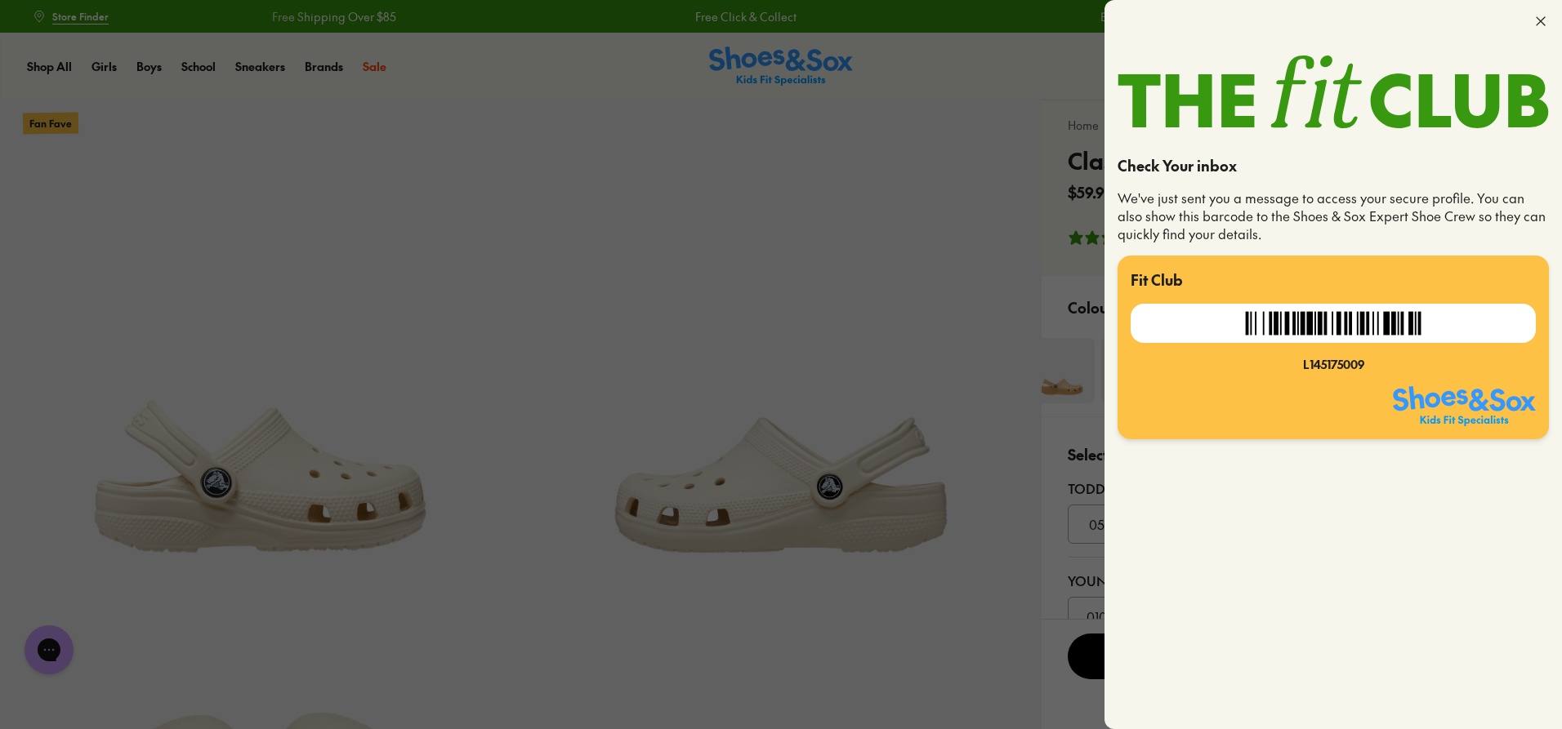
click at [1543, 20] on icon at bounding box center [1540, 21] width 16 height 16
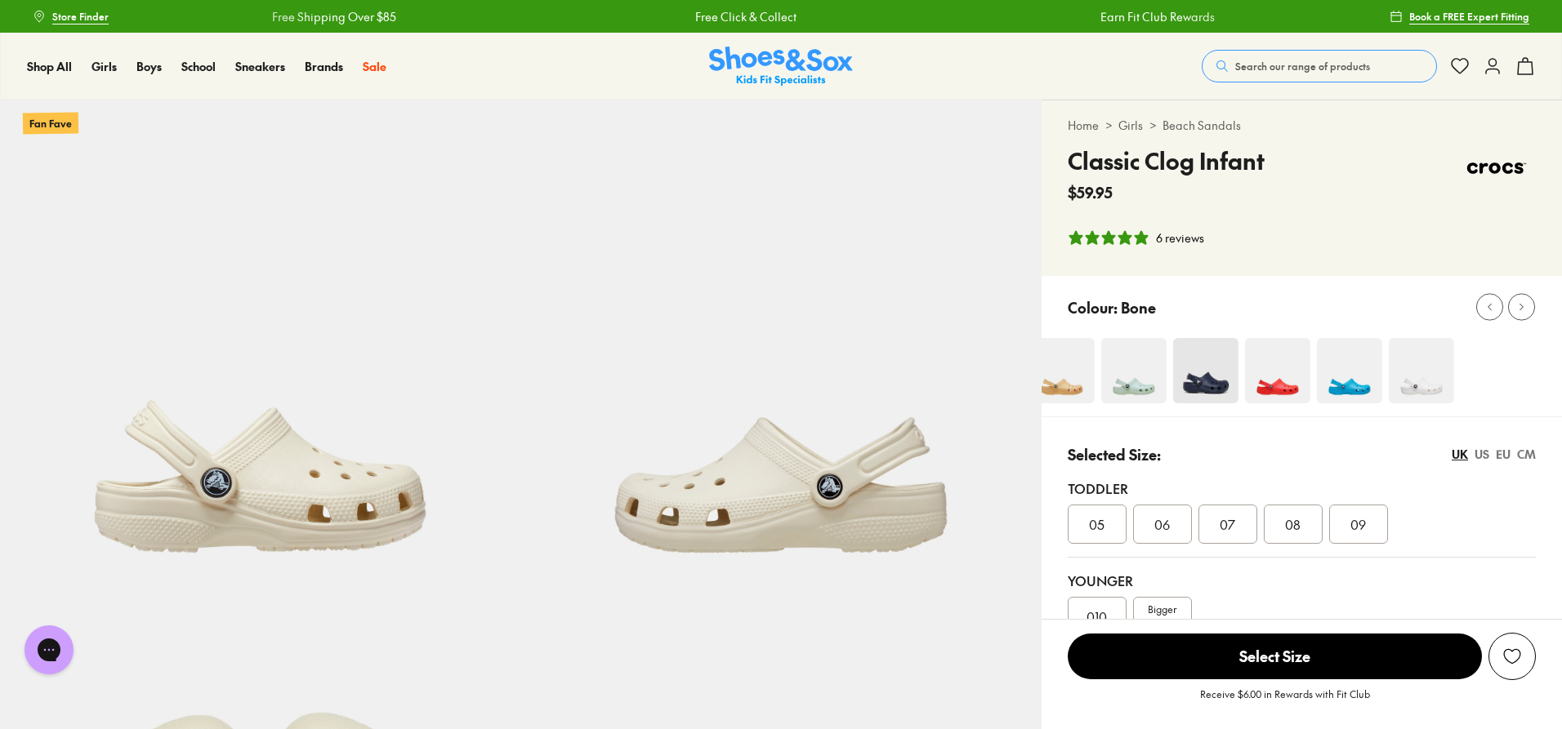
click at [1516, 68] on icon at bounding box center [1525, 66] width 20 height 20
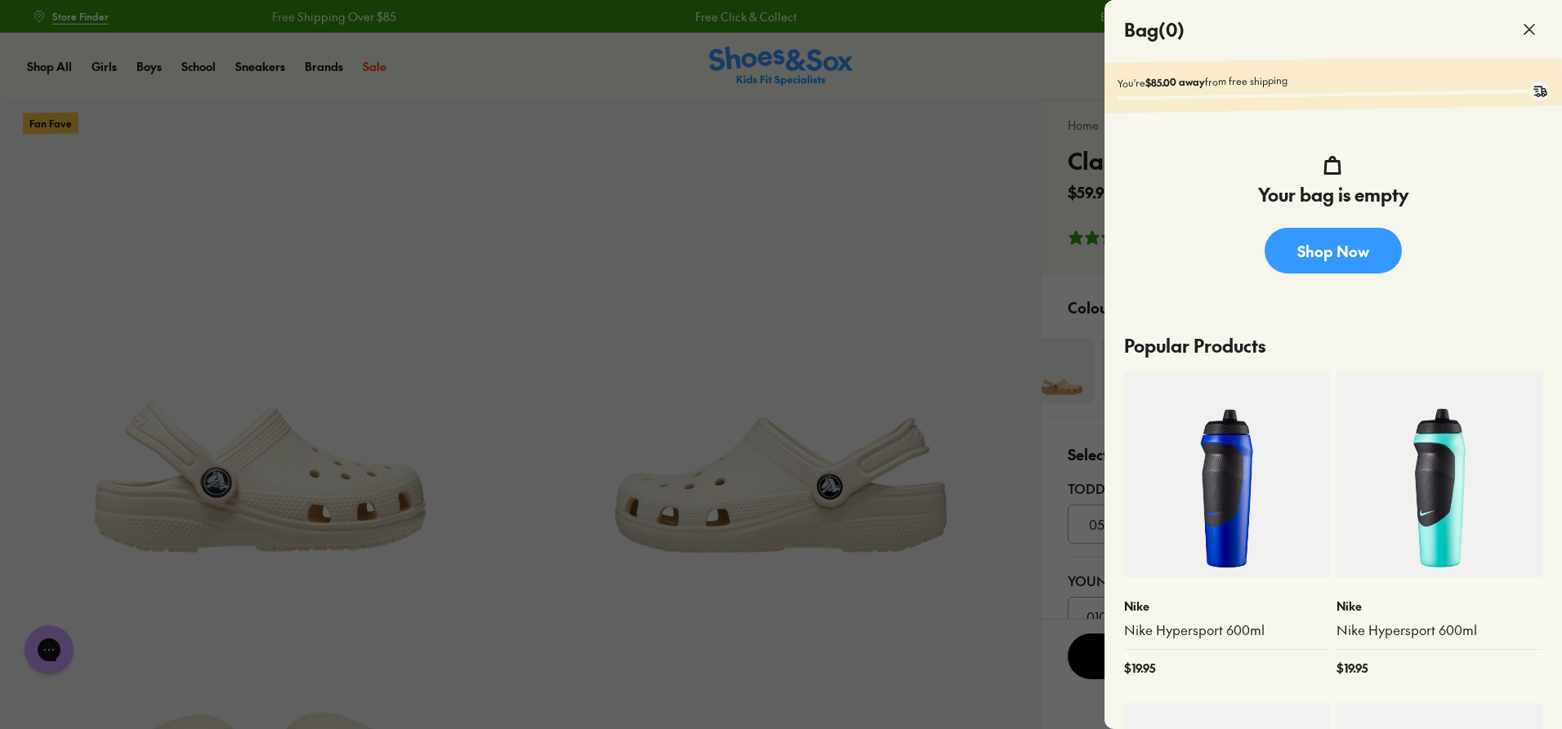
click at [1536, 24] on icon at bounding box center [1529, 30] width 20 height 20
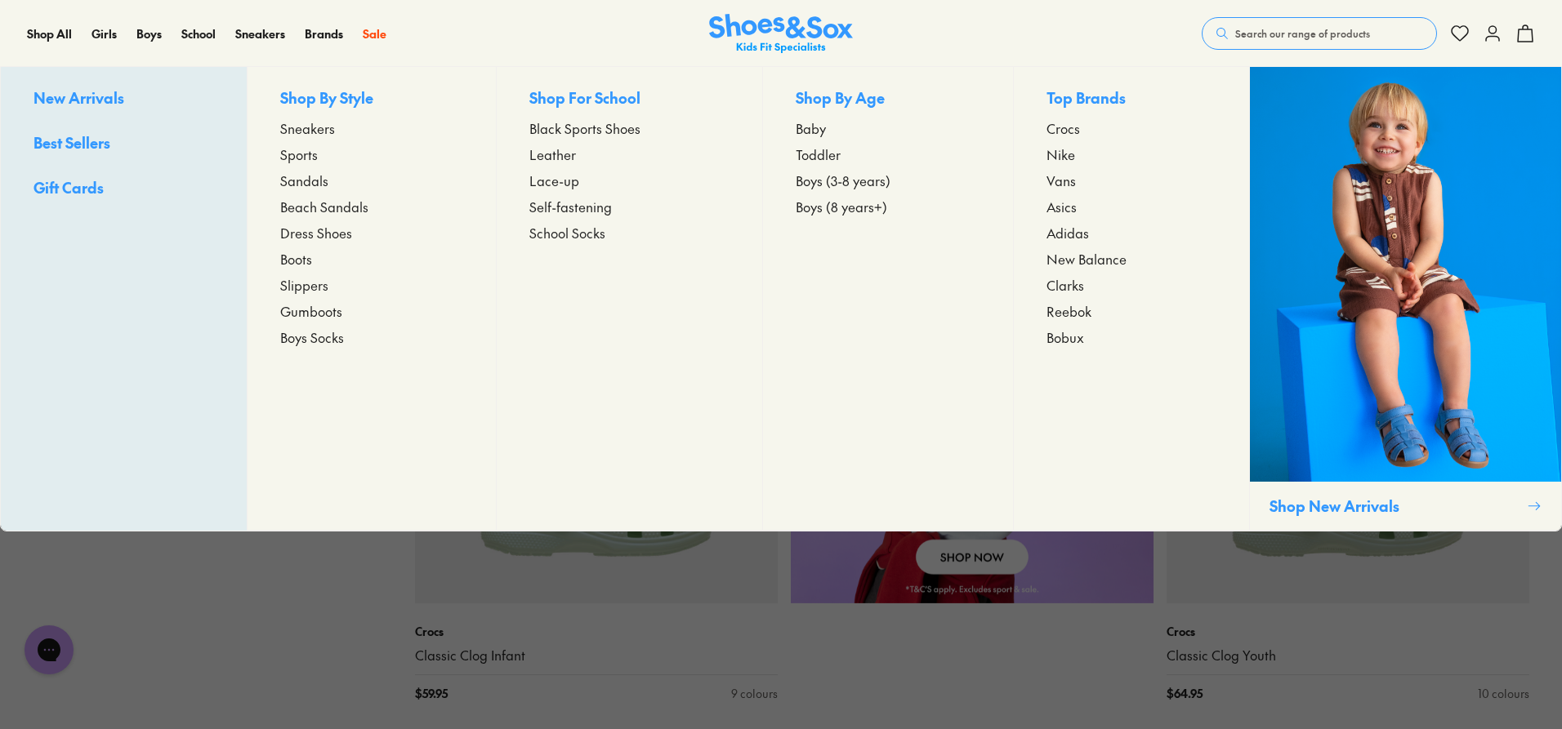
click at [288, 130] on span "Sneakers" at bounding box center [307, 128] width 55 height 20
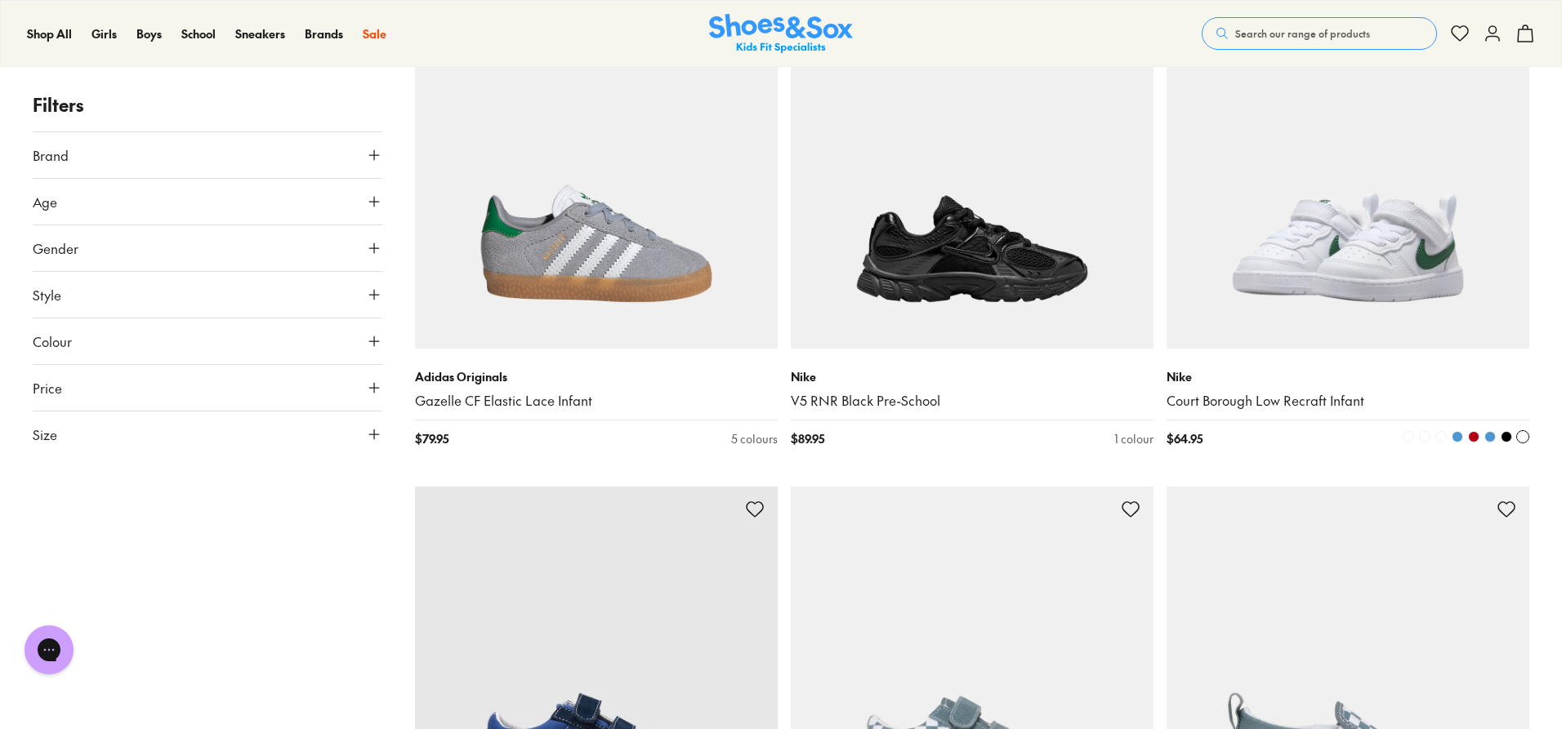
scroll to position [327, 0]
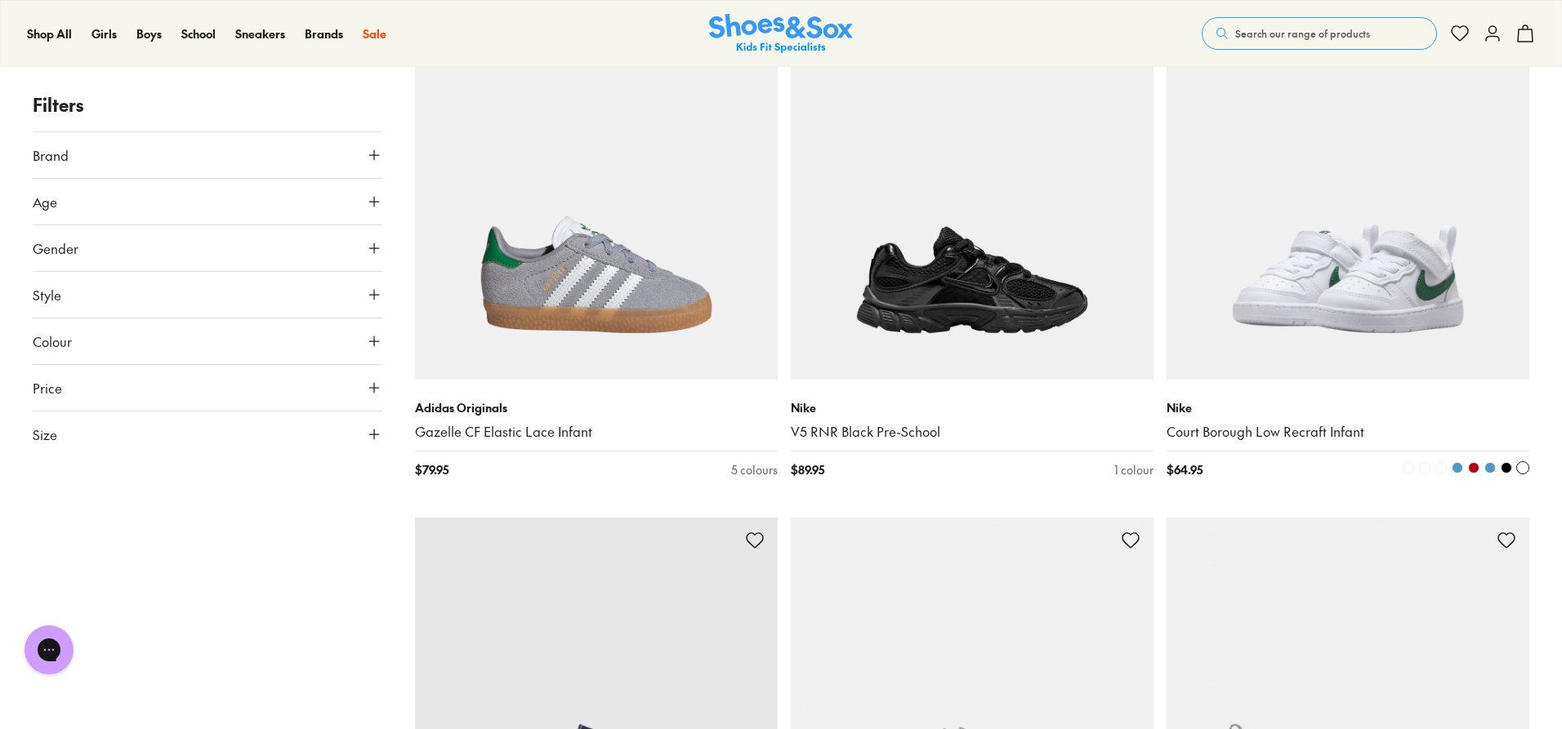
click at [1347, 277] on img at bounding box center [1347, 198] width 363 height 363
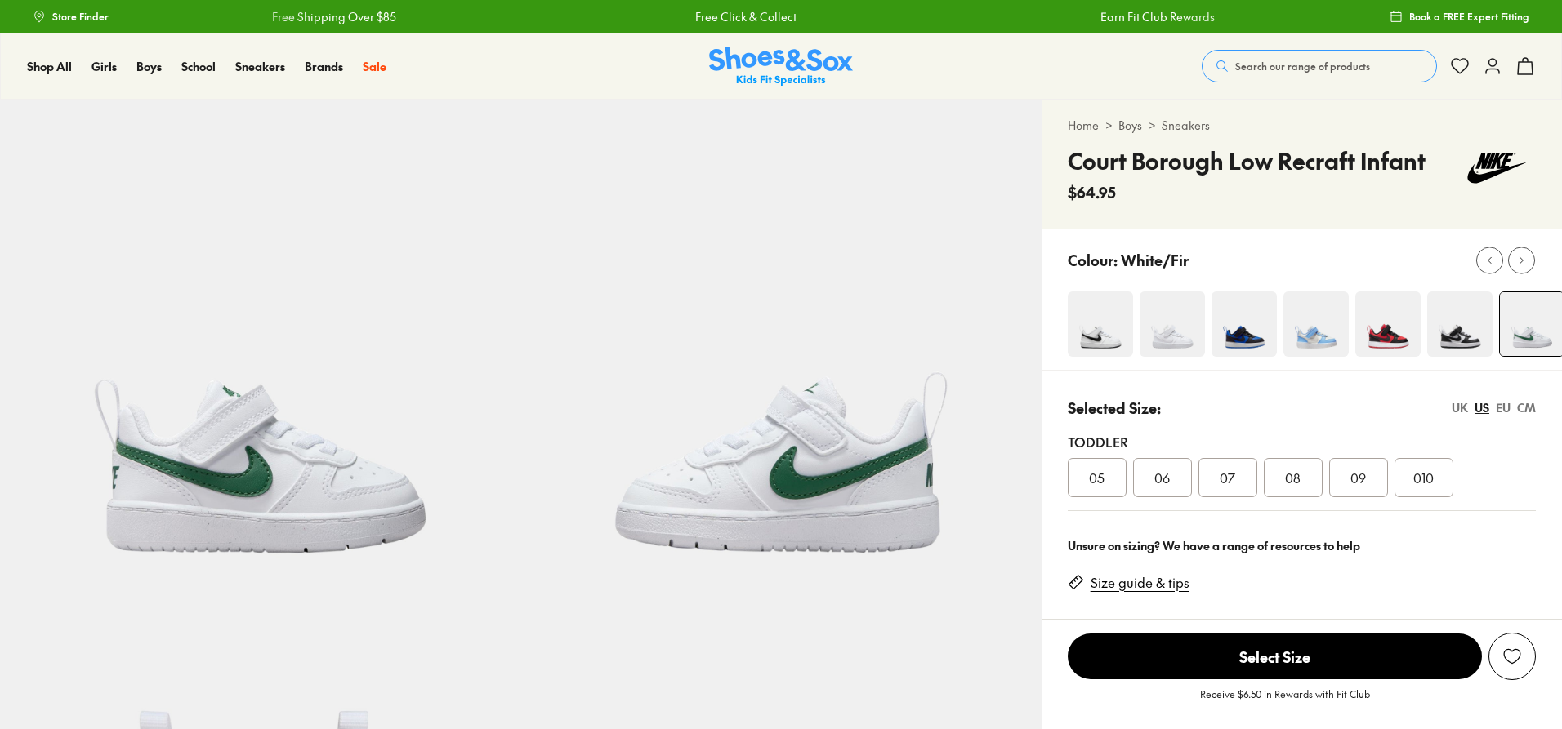
click at [1465, 341] on img at bounding box center [1459, 324] width 65 height 65
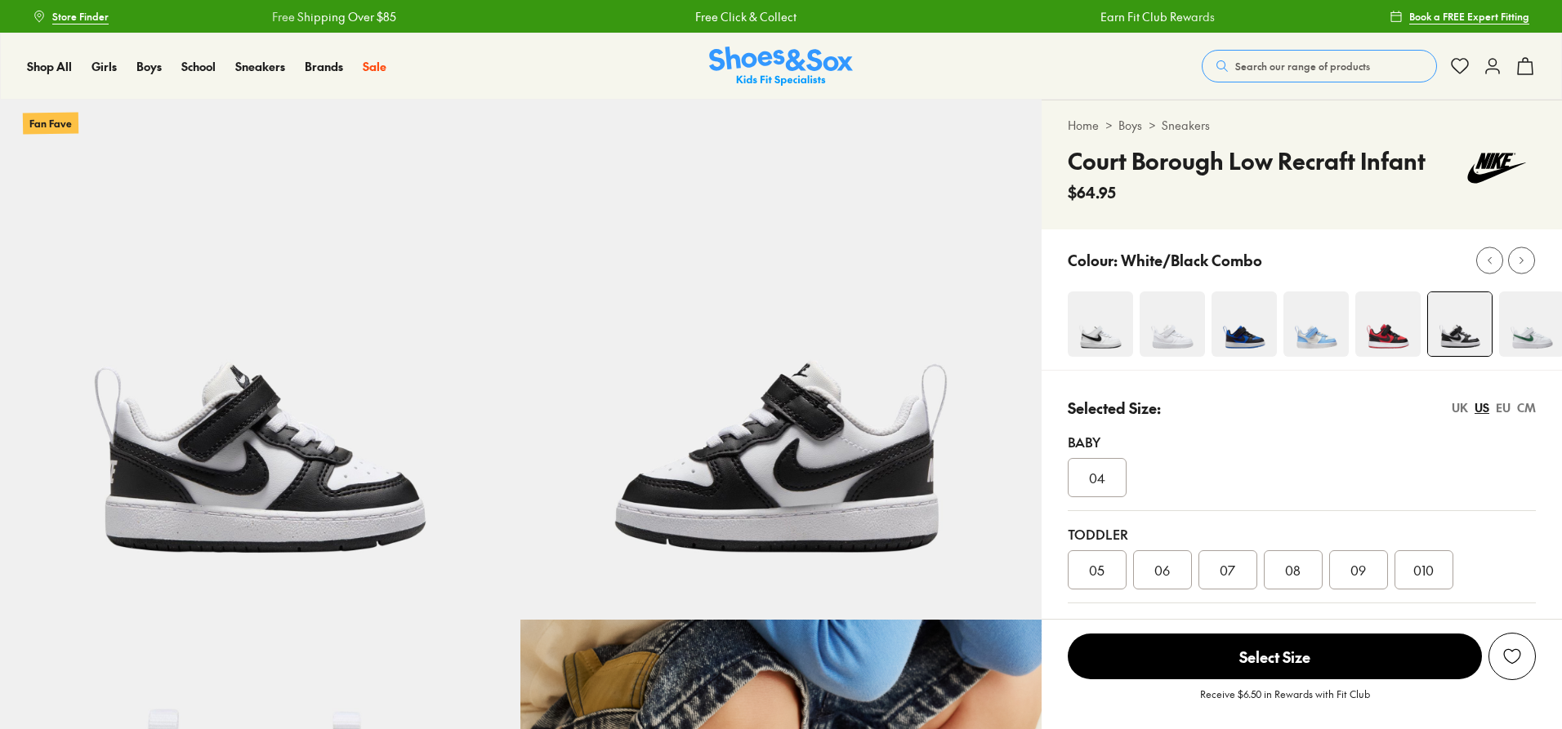
click at [1470, 329] on img at bounding box center [1460, 324] width 64 height 64
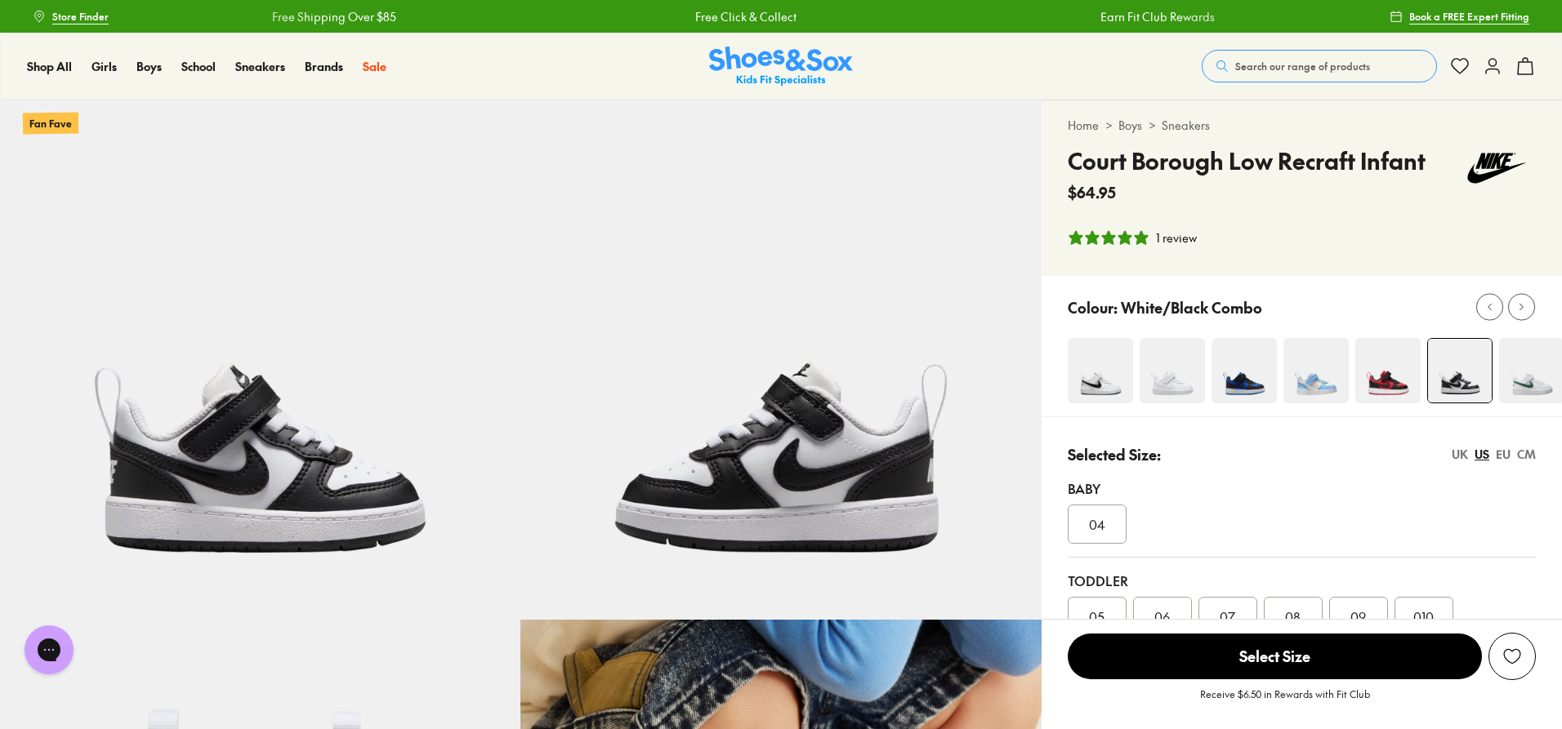
select select "*"
click at [1246, 372] on img at bounding box center [1243, 370] width 65 height 65
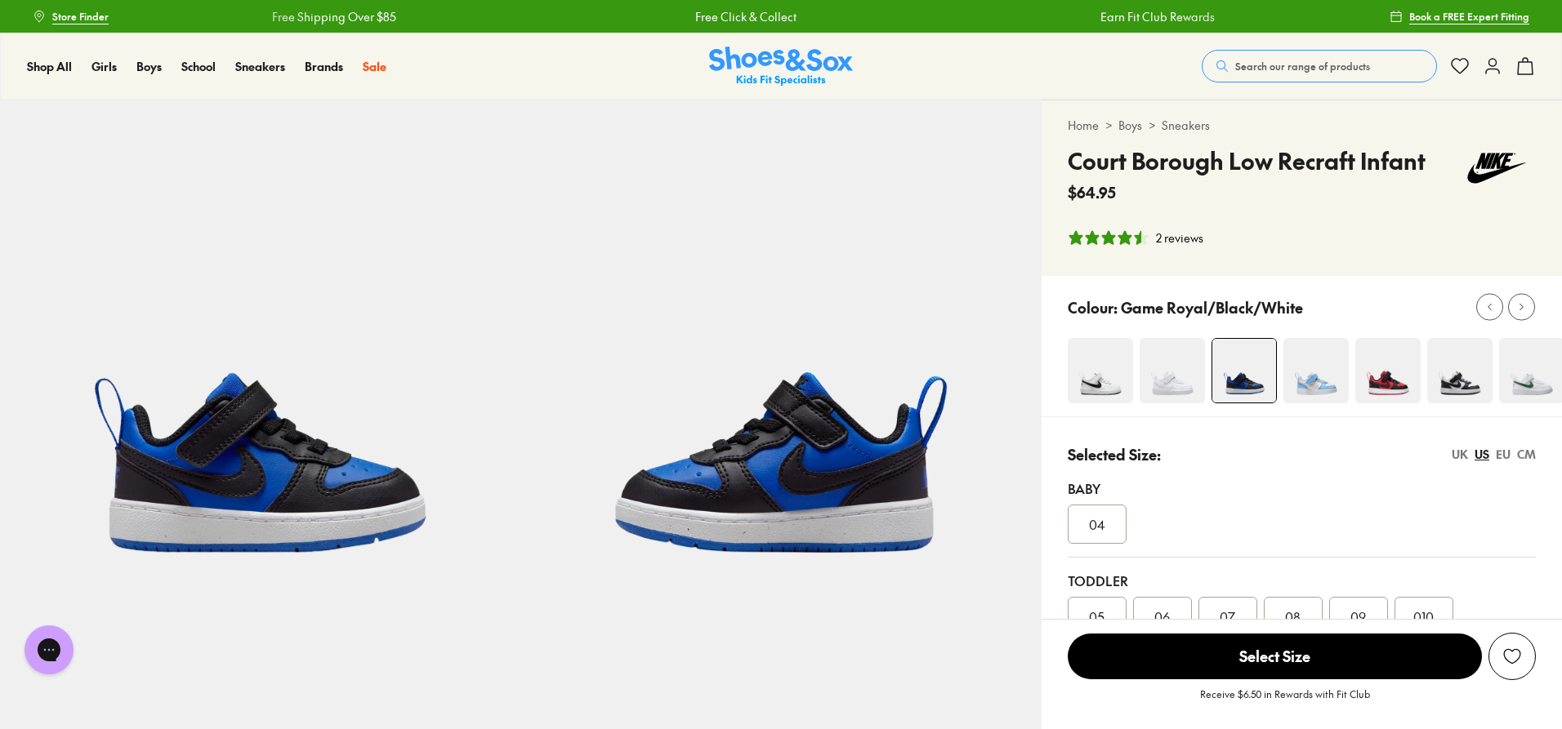
select select "*"
click at [1086, 377] on img at bounding box center [1100, 370] width 65 height 65
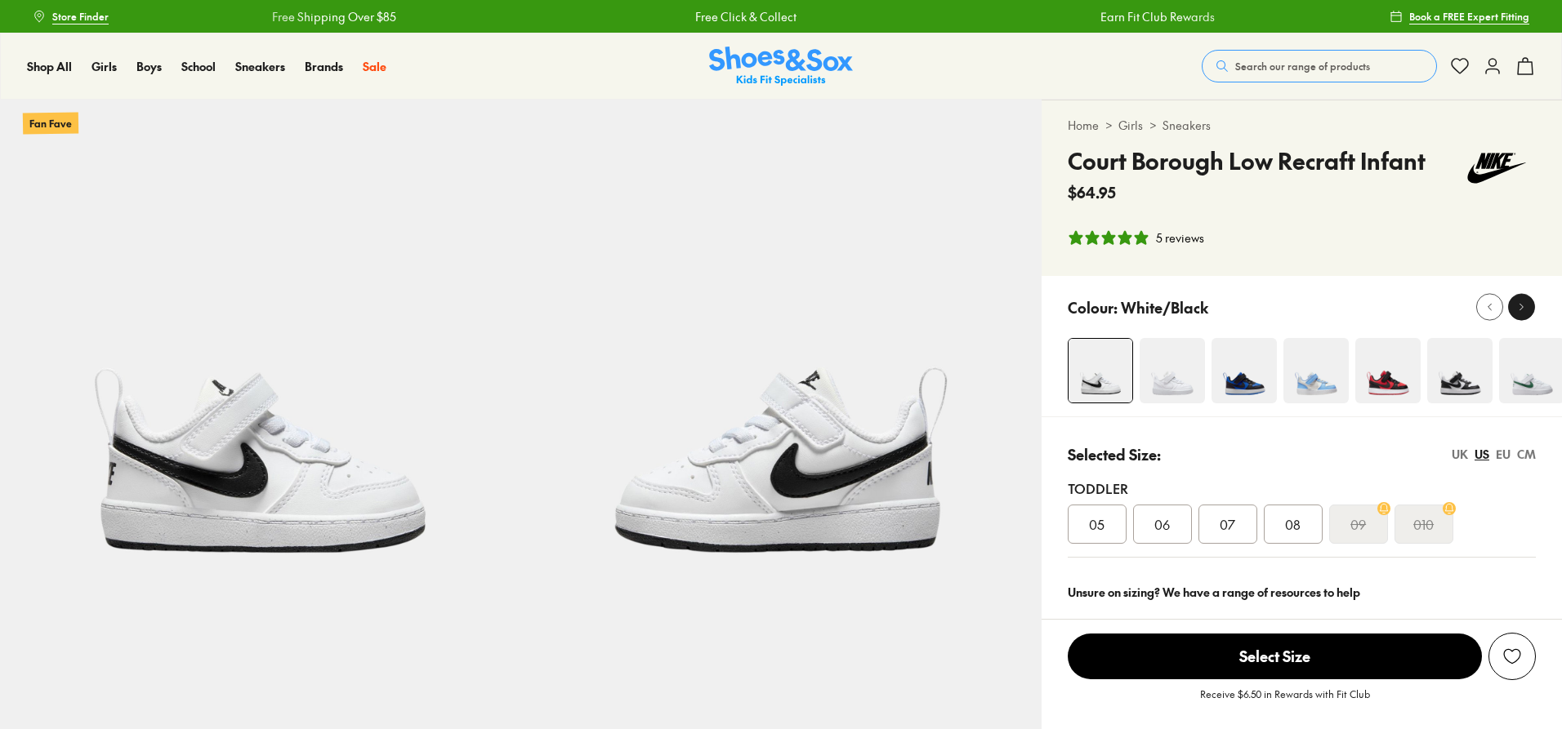
click at [1525, 265] on div "Home > Girls > Sneakers Court Borough Low Recraft Infant $64.95 5 reviews" at bounding box center [1301, 188] width 520 height 176
select select "*"
click at [1526, 308] on icon at bounding box center [1521, 307] width 12 height 12
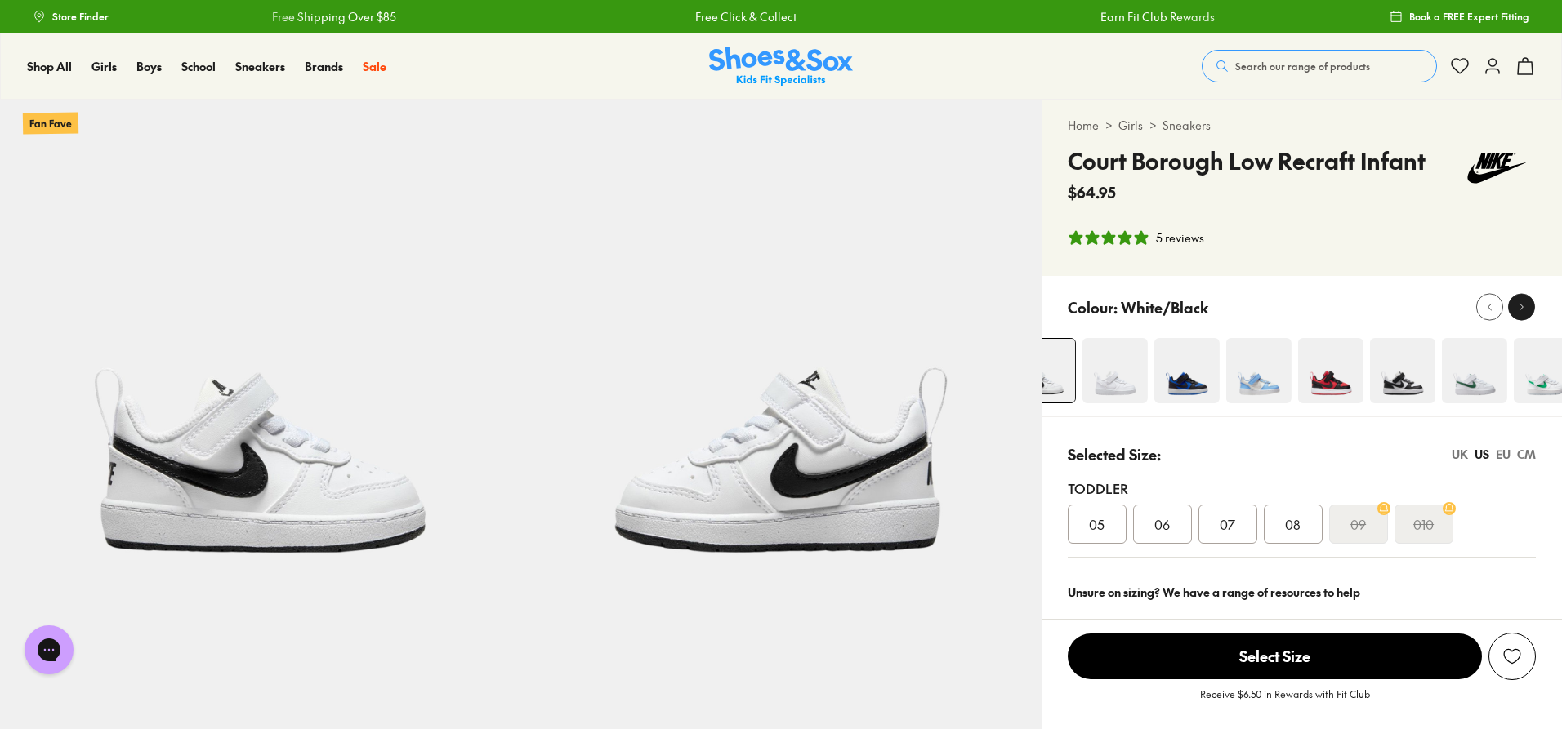
click at [1526, 308] on icon at bounding box center [1521, 307] width 12 height 12
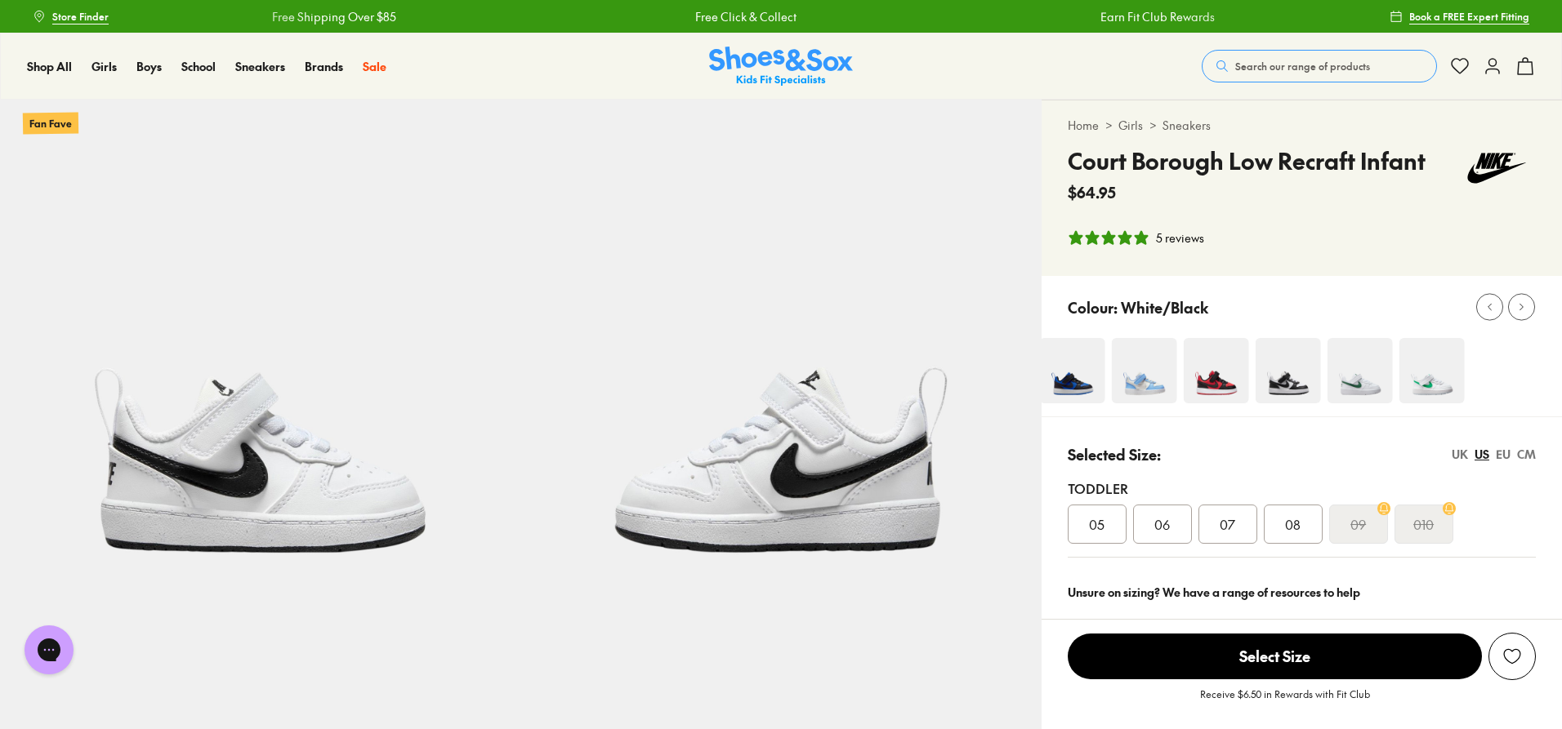
click at [1287, 390] on img at bounding box center [1287, 370] width 65 height 65
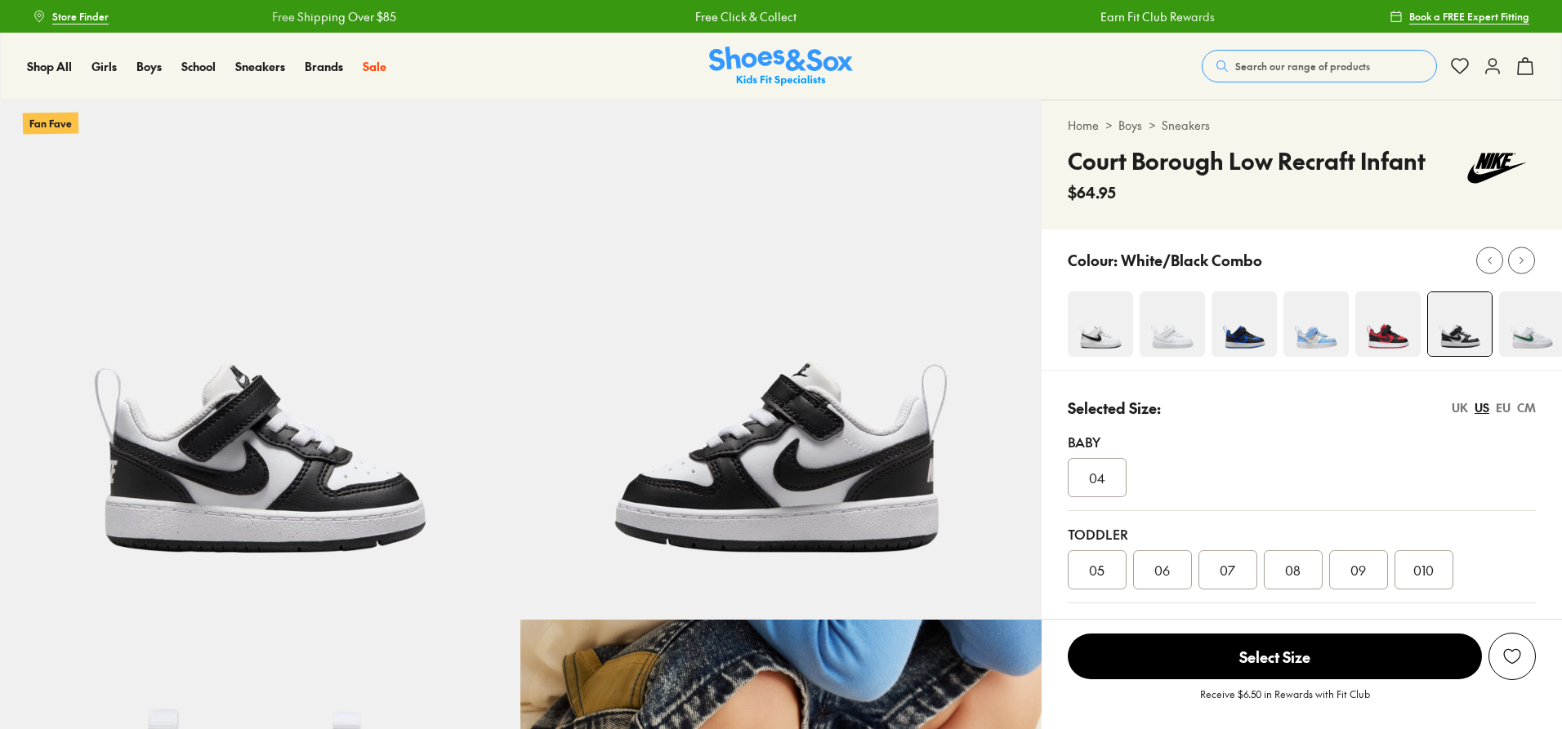
select select "*"
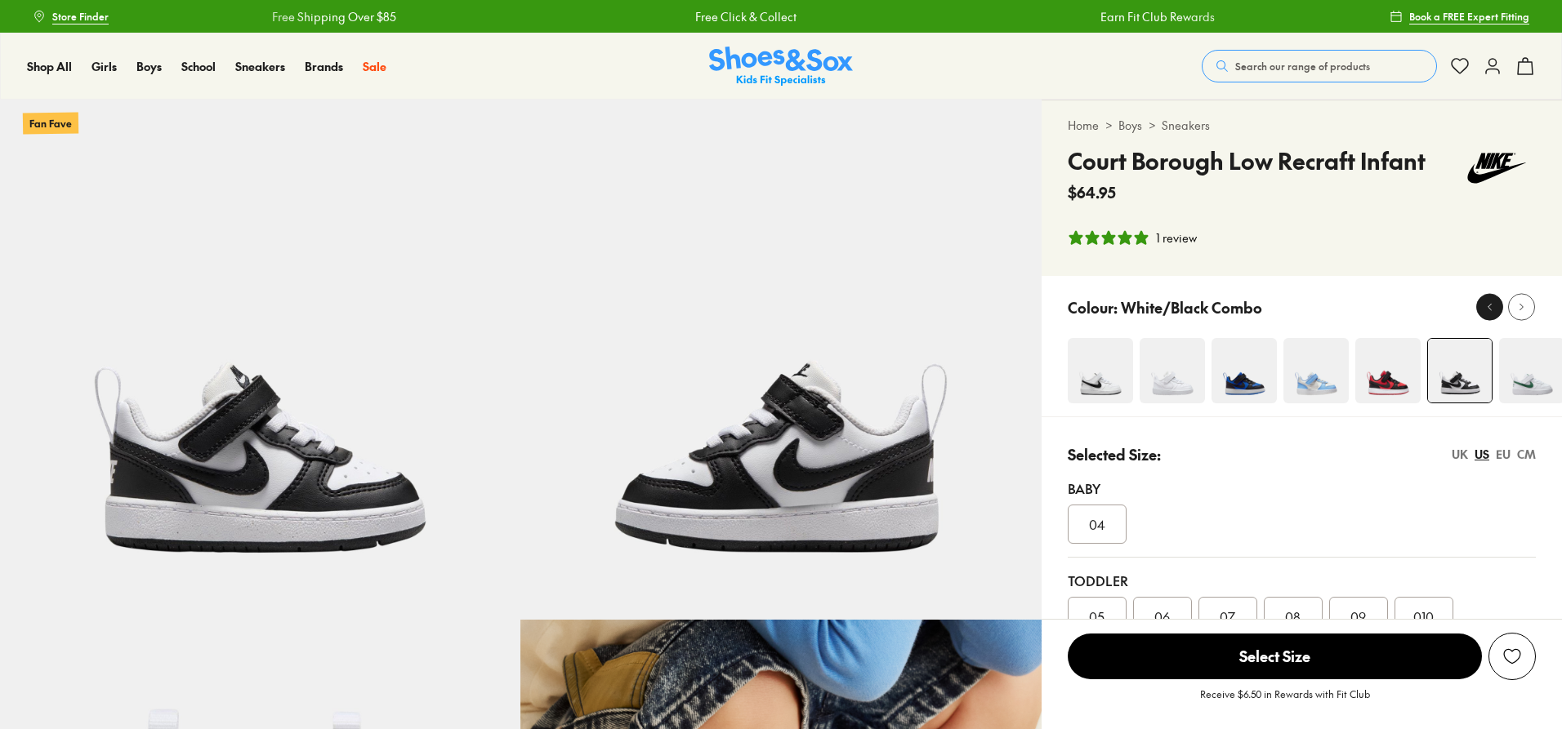
click at [1491, 313] on icon at bounding box center [1489, 307] width 12 height 12
click at [1233, 399] on img at bounding box center [1243, 370] width 65 height 65
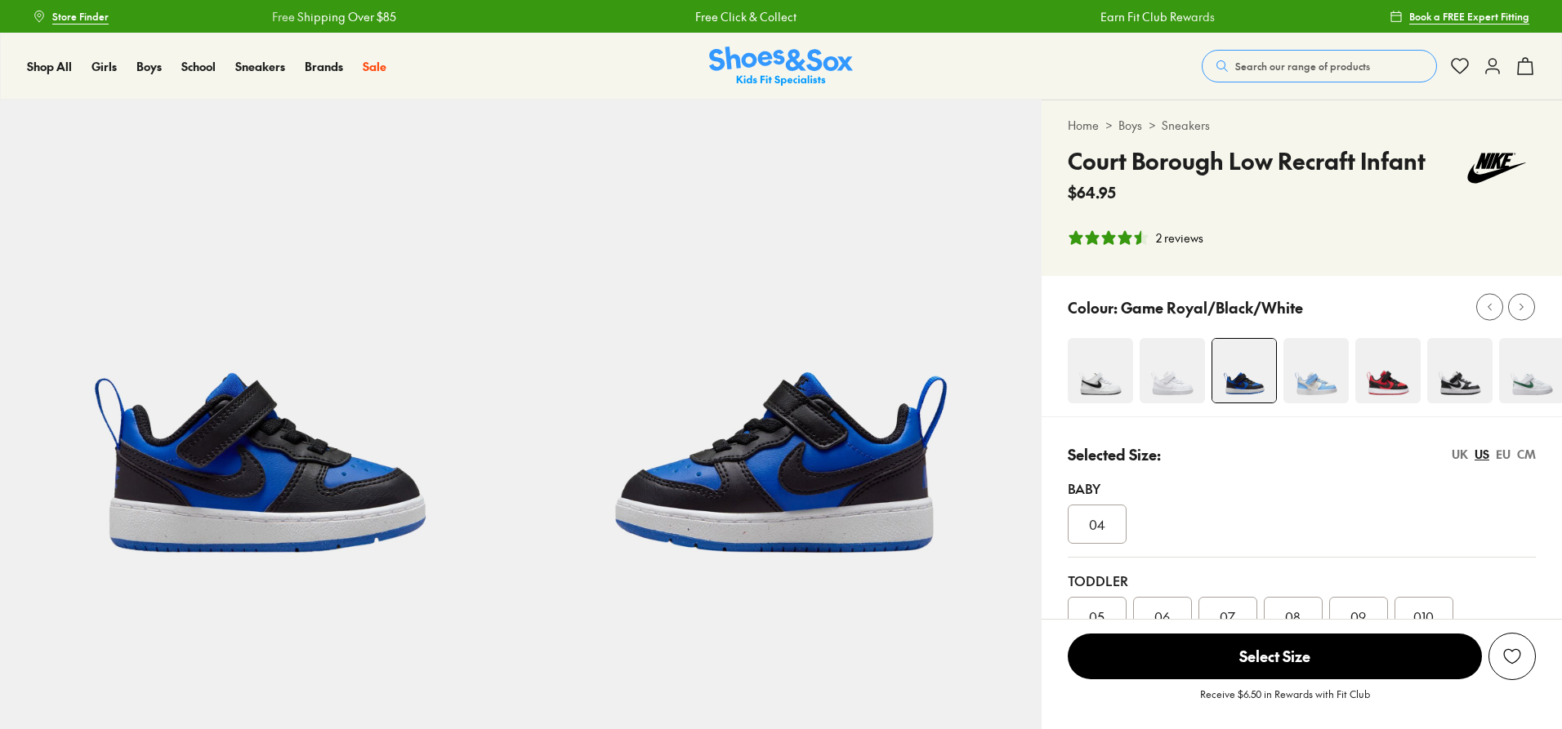
select select "*"
click at [1186, 122] on link "Sneakers" at bounding box center [1185, 125] width 48 height 17
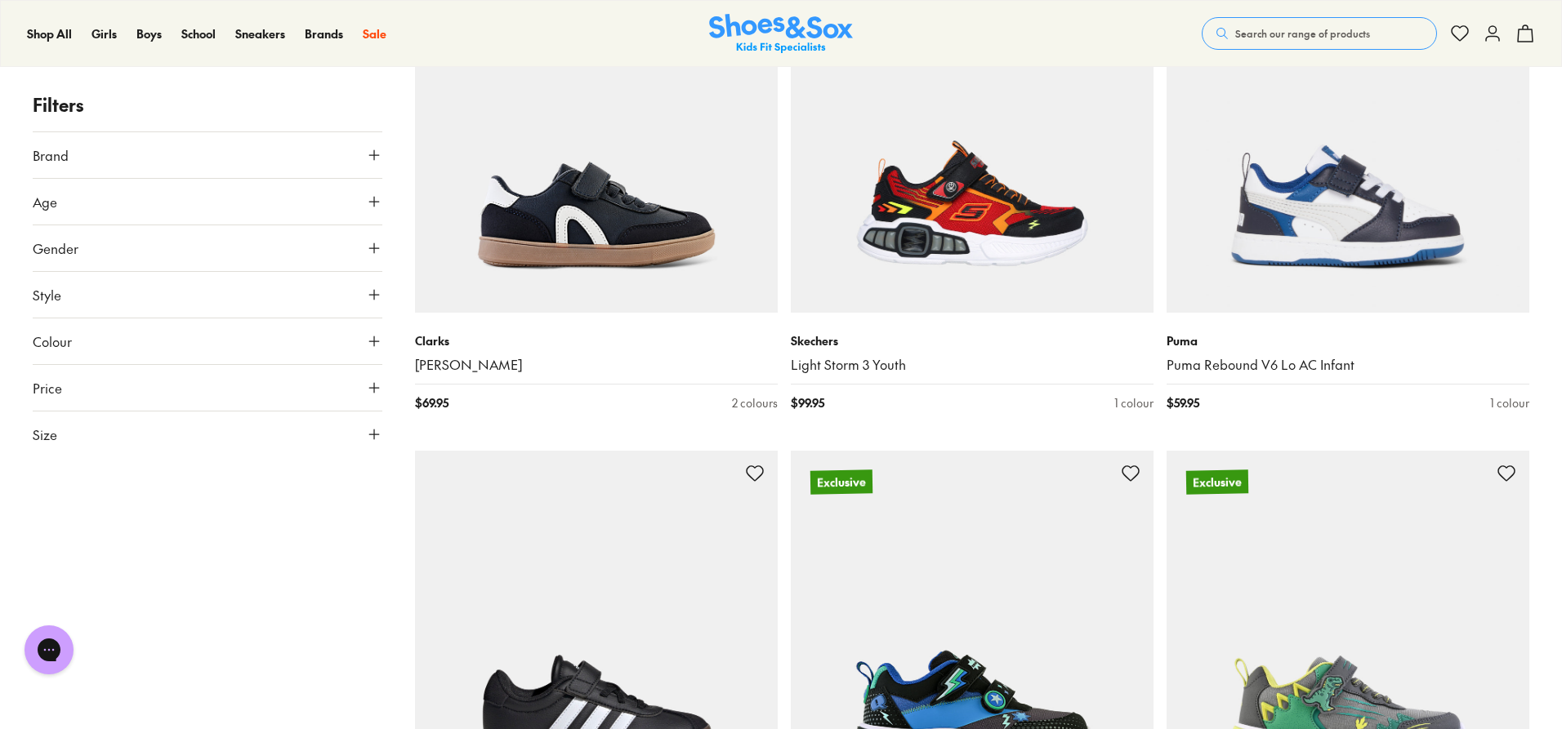
scroll to position [2939, 0]
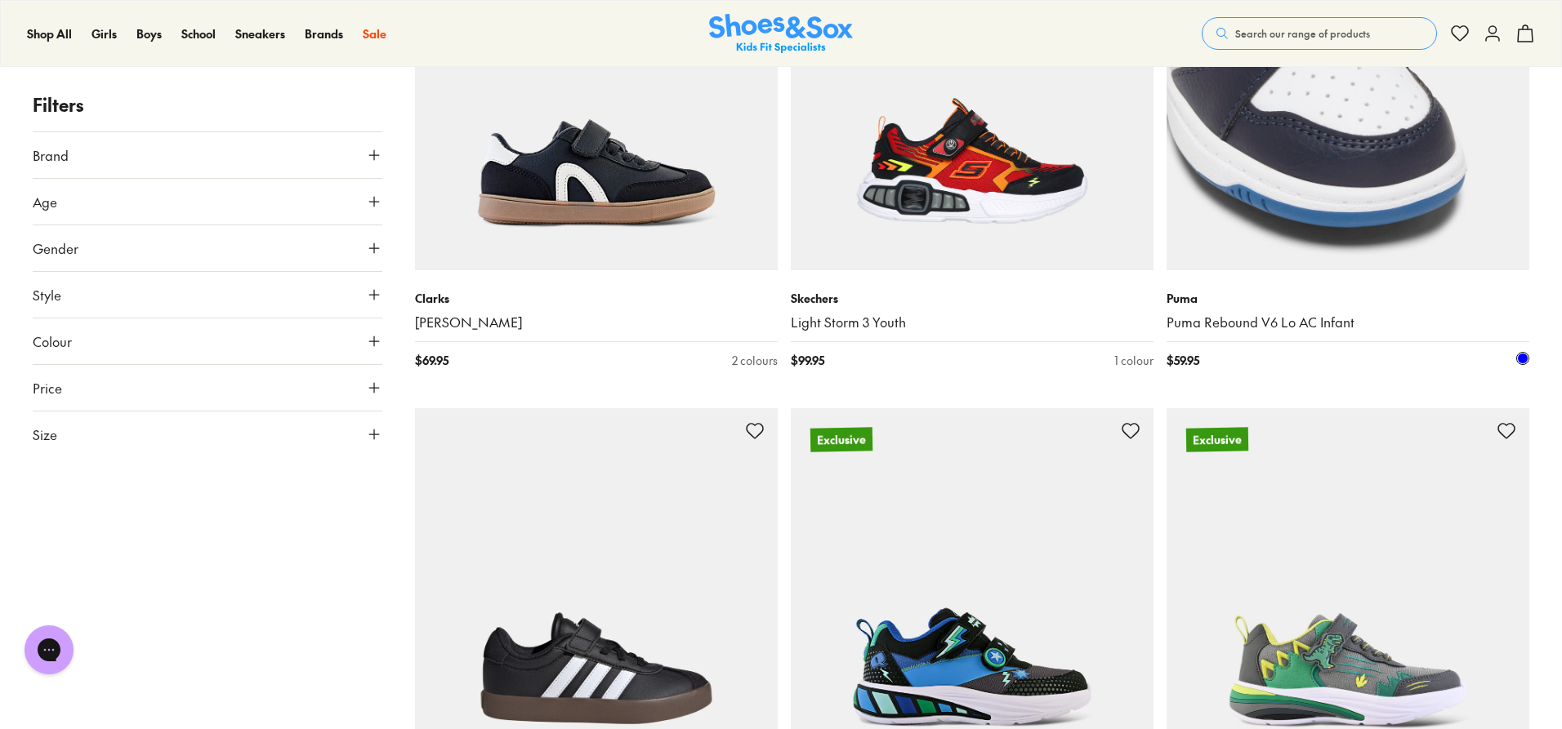
click at [1289, 168] on img at bounding box center [1347, 89] width 363 height 363
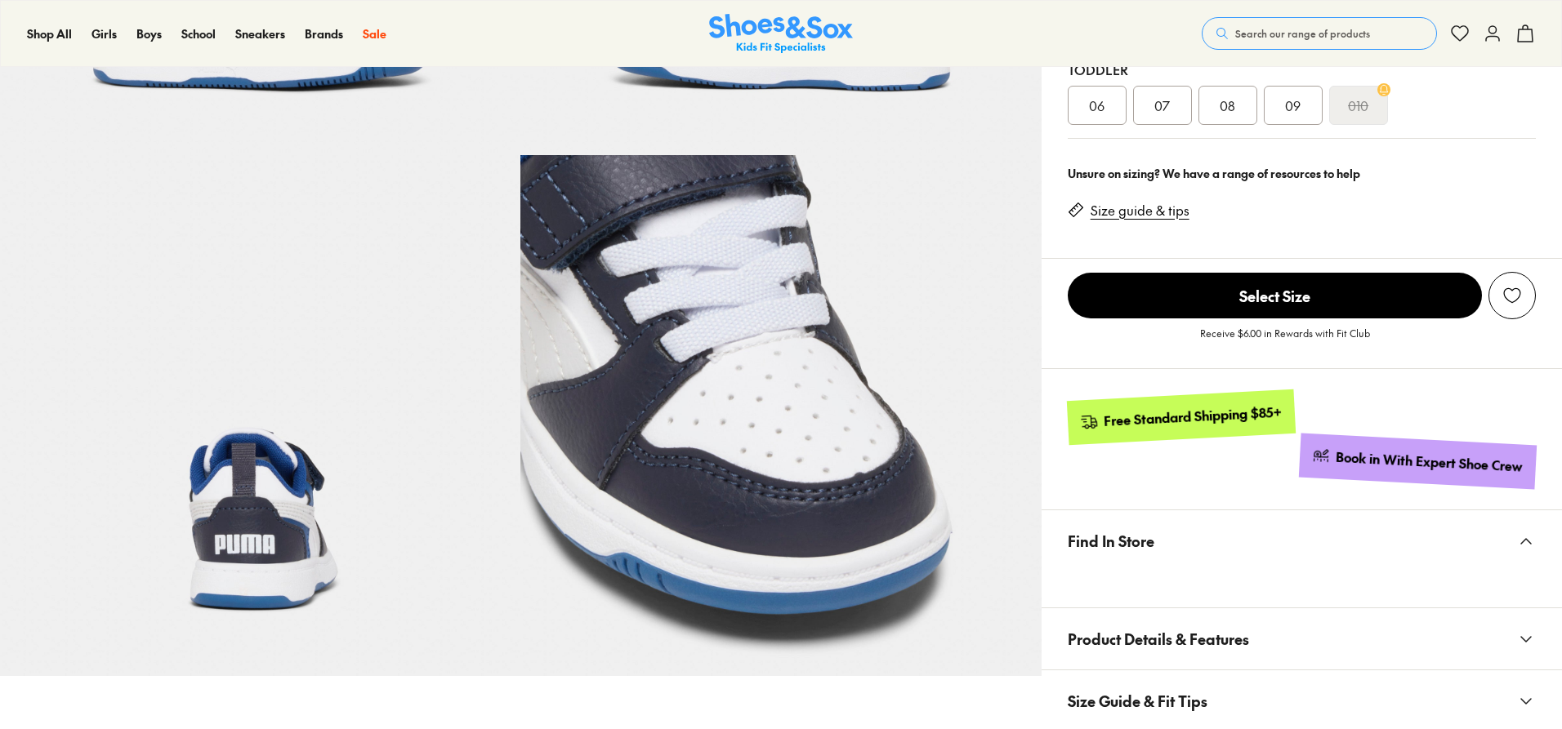
select select "*"
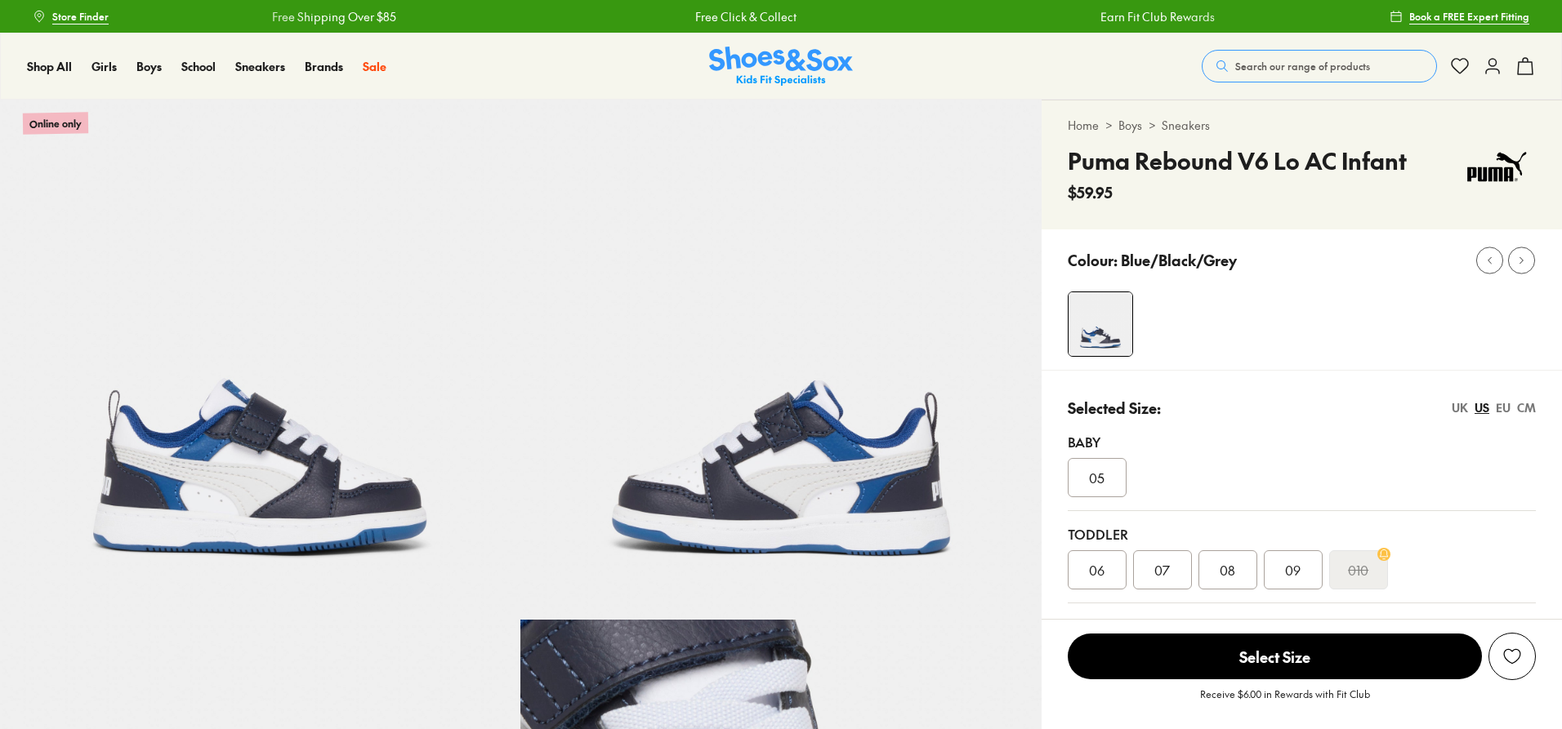
click at [319, 494] on img at bounding box center [260, 360] width 520 height 520
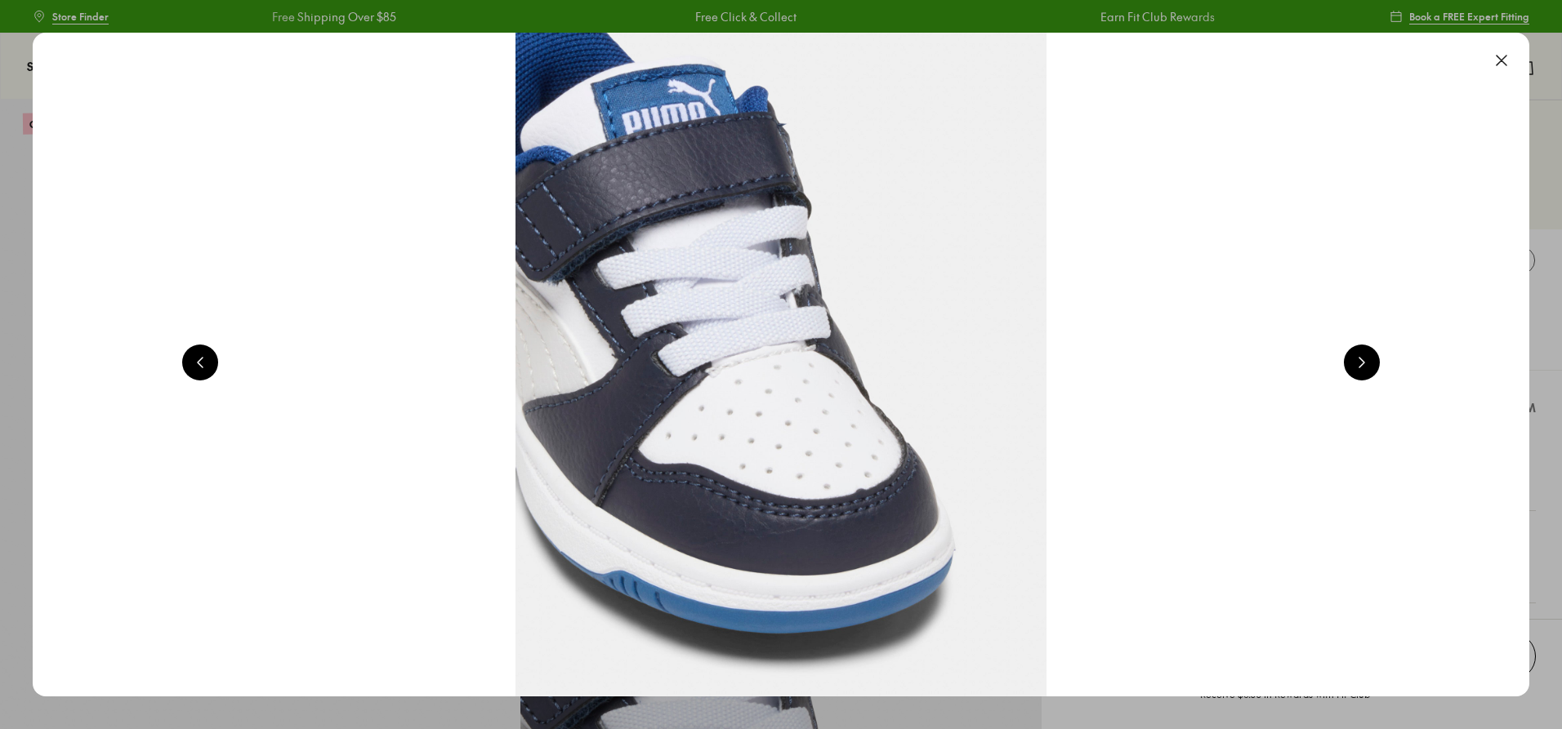
scroll to position [0, 1503]
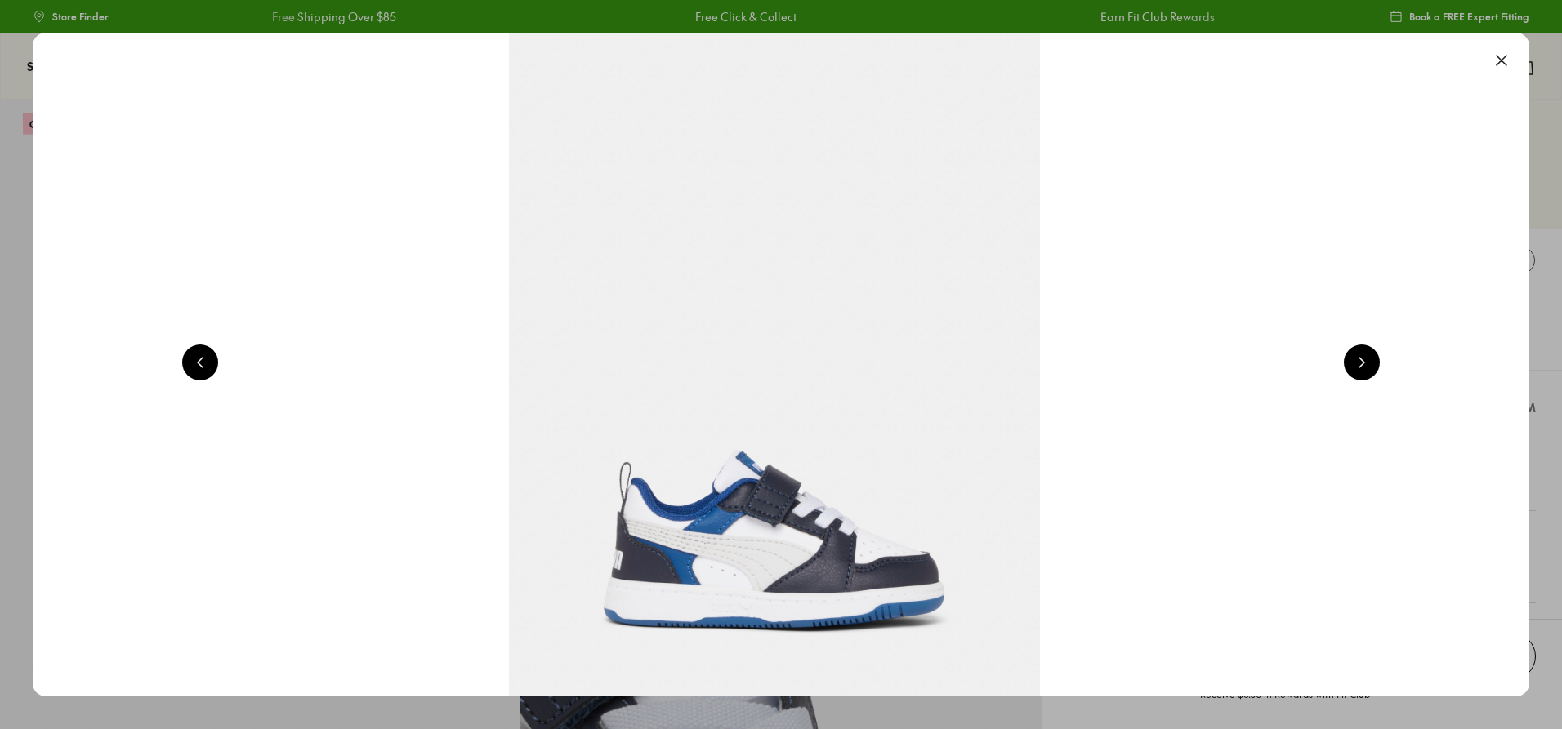
click at [1379, 363] on button at bounding box center [1362, 363] width 36 height 36
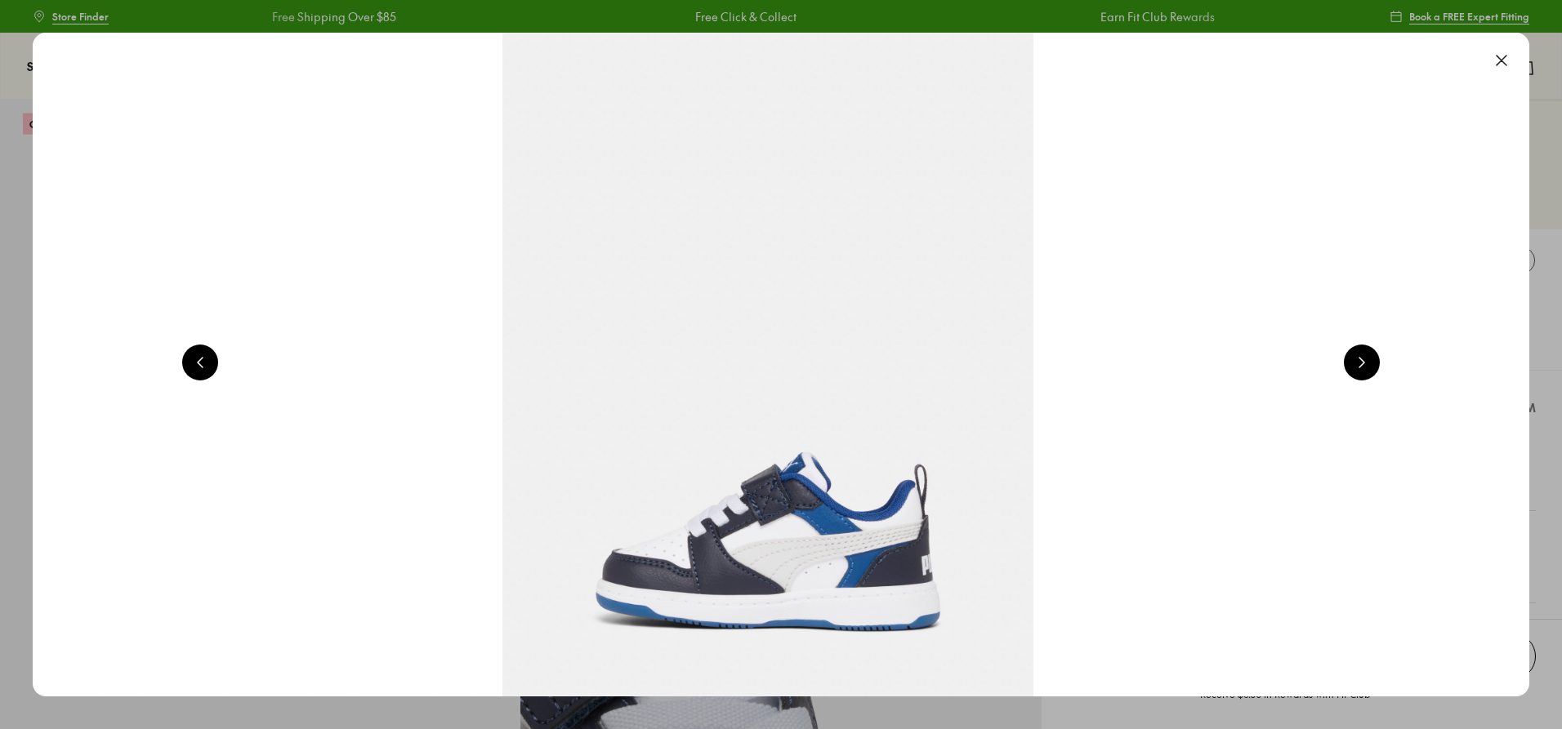
click at [1379, 363] on button at bounding box center [1362, 363] width 36 height 36
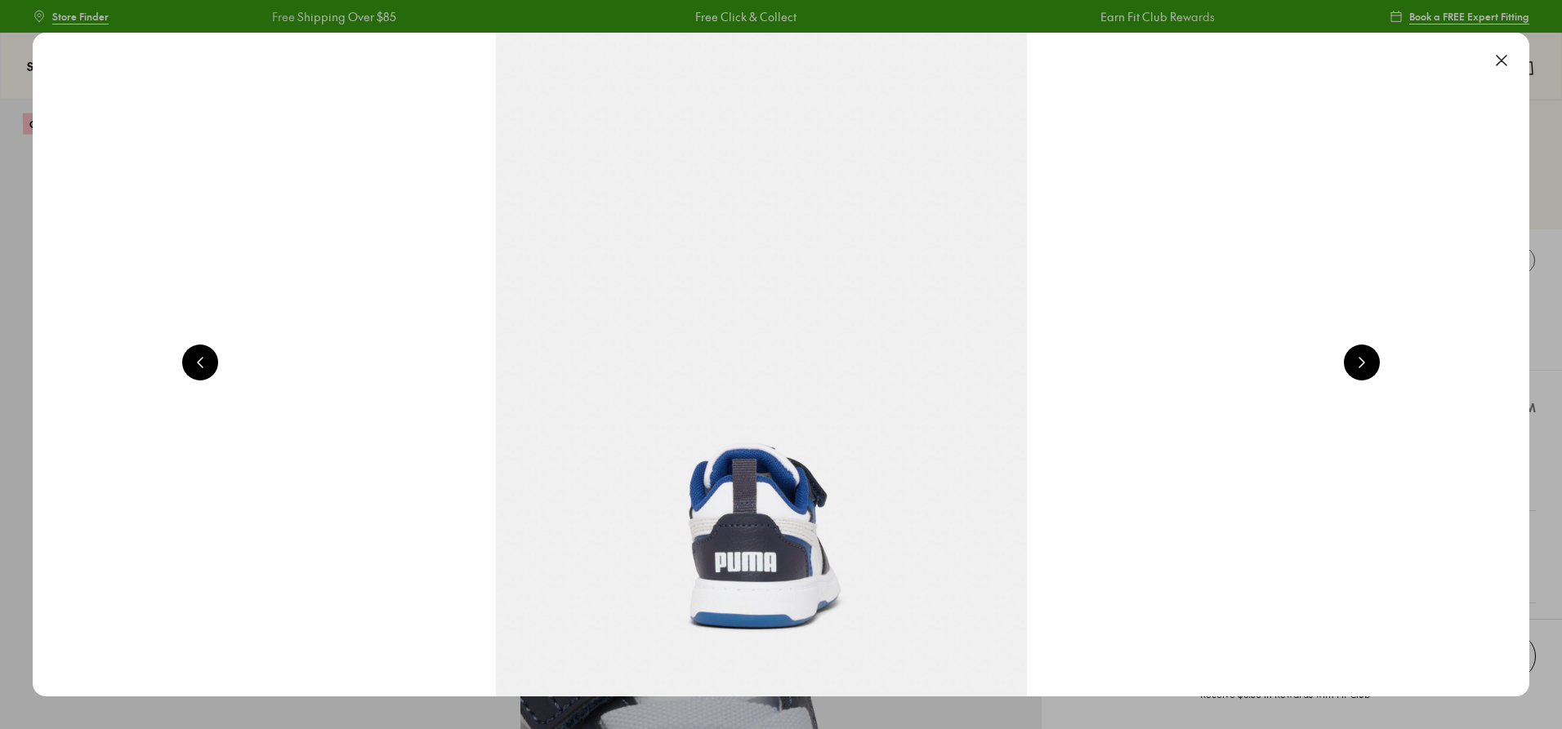
click at [1379, 363] on button at bounding box center [1362, 363] width 36 height 36
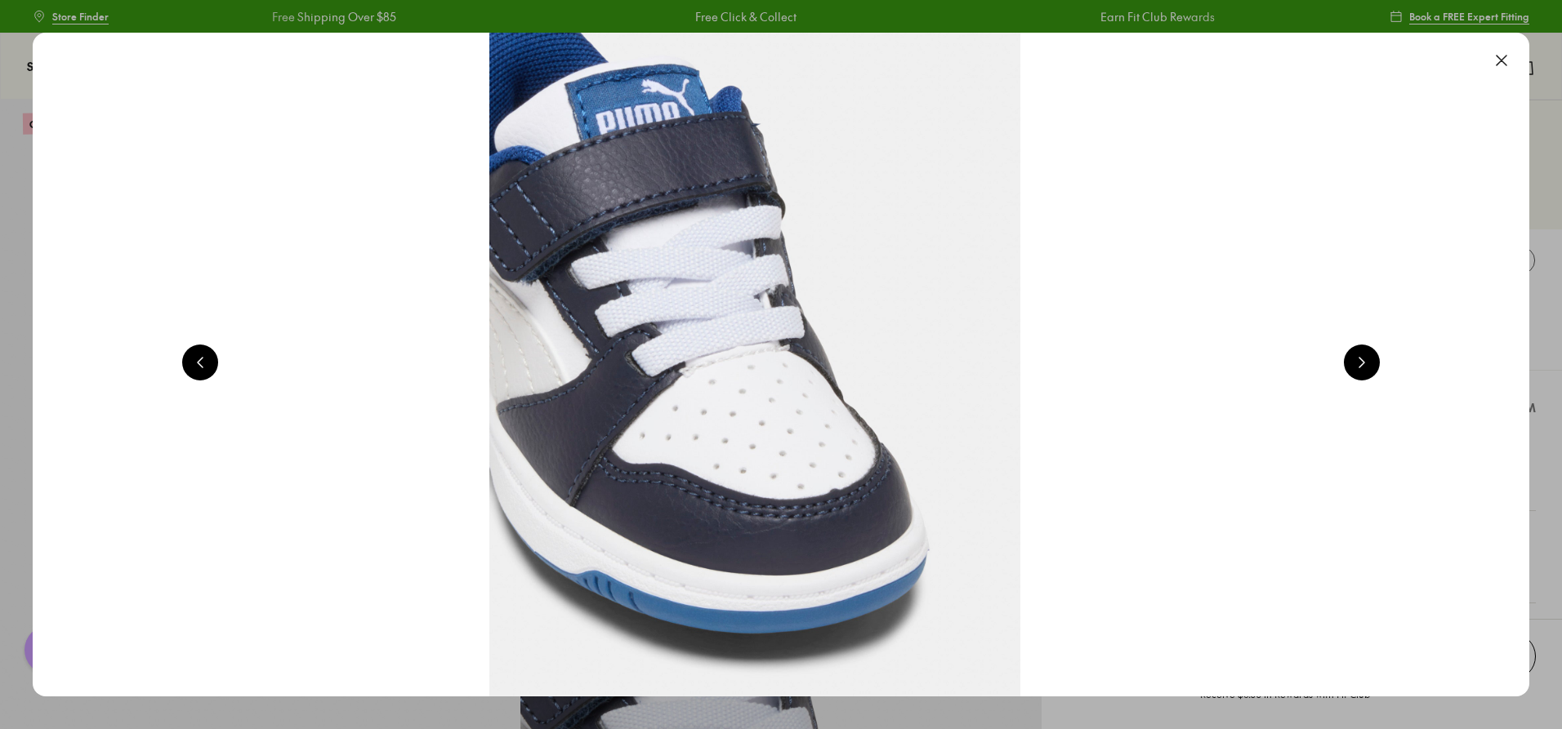
scroll to position [0, 0]
click at [1379, 363] on button at bounding box center [1362, 363] width 36 height 36
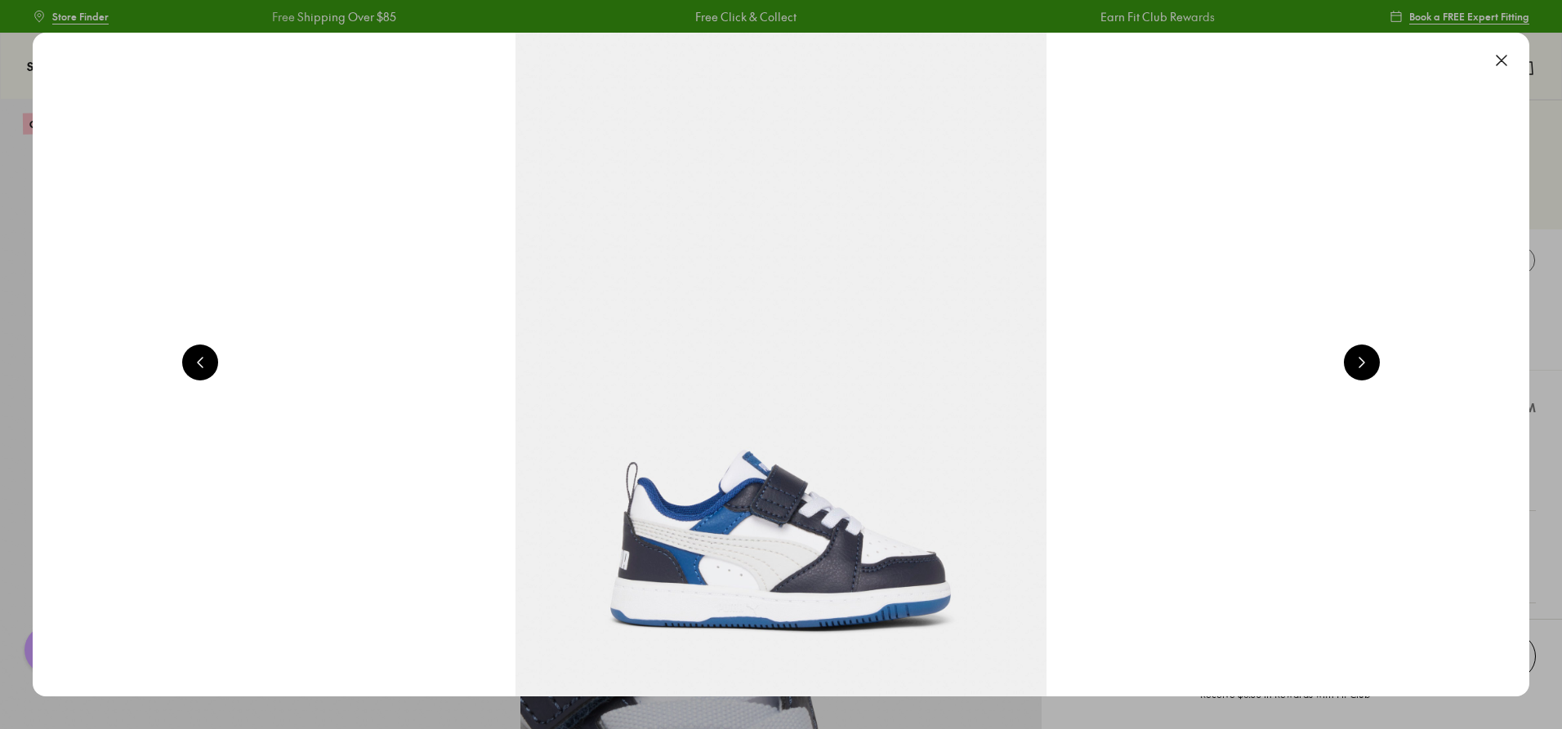
click at [1379, 363] on button at bounding box center [1362, 363] width 36 height 36
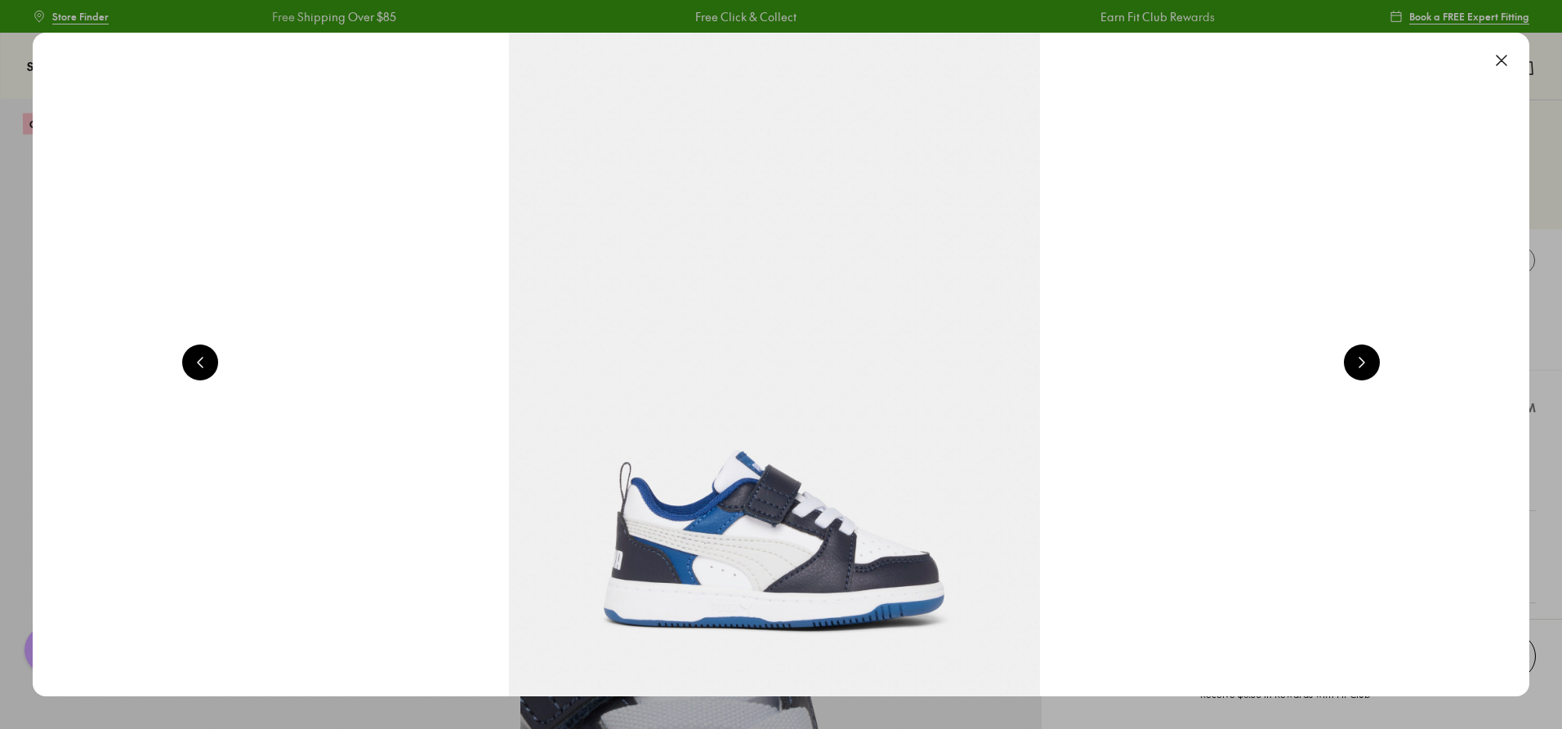
click at [1501, 56] on button at bounding box center [1501, 60] width 36 height 36
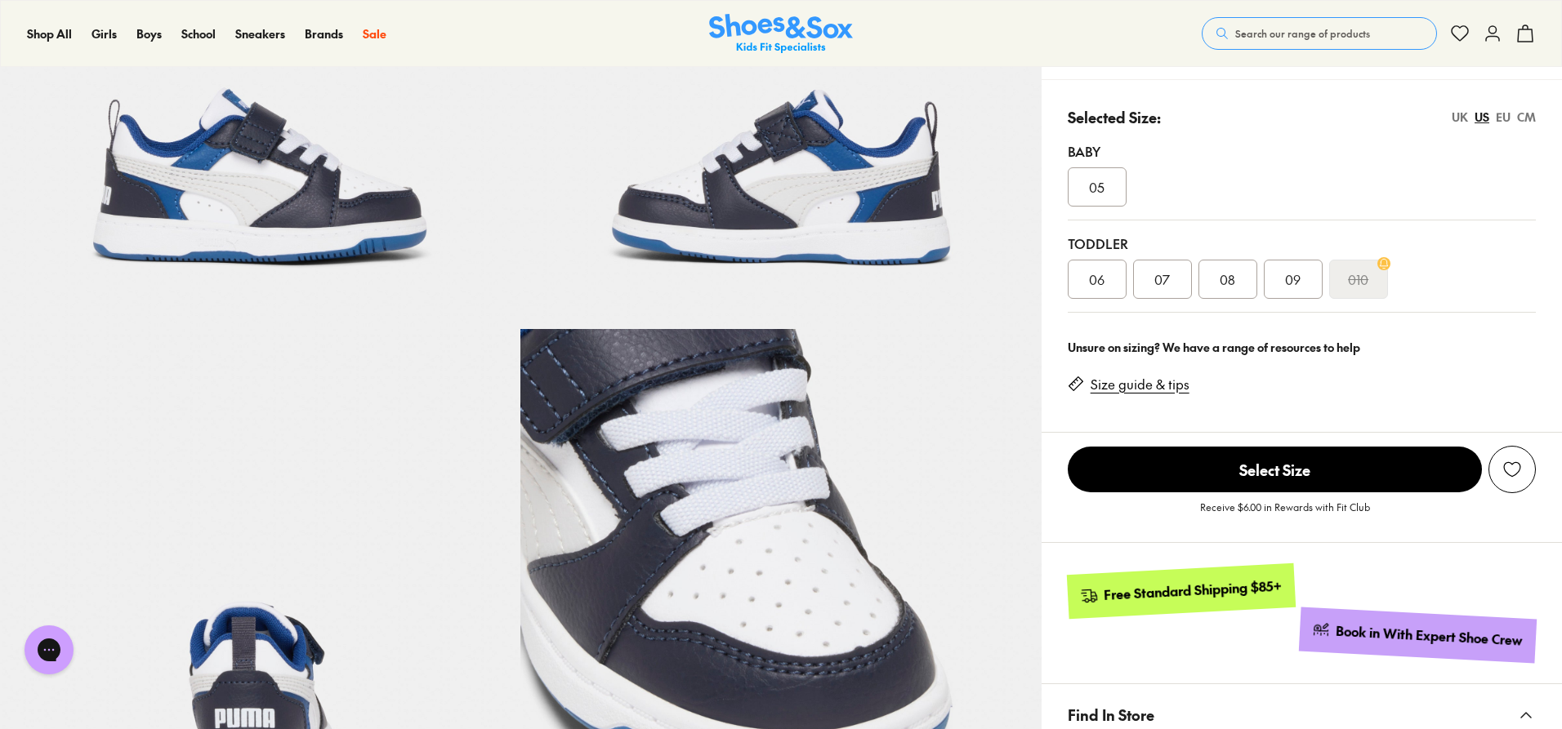
scroll to position [245, 0]
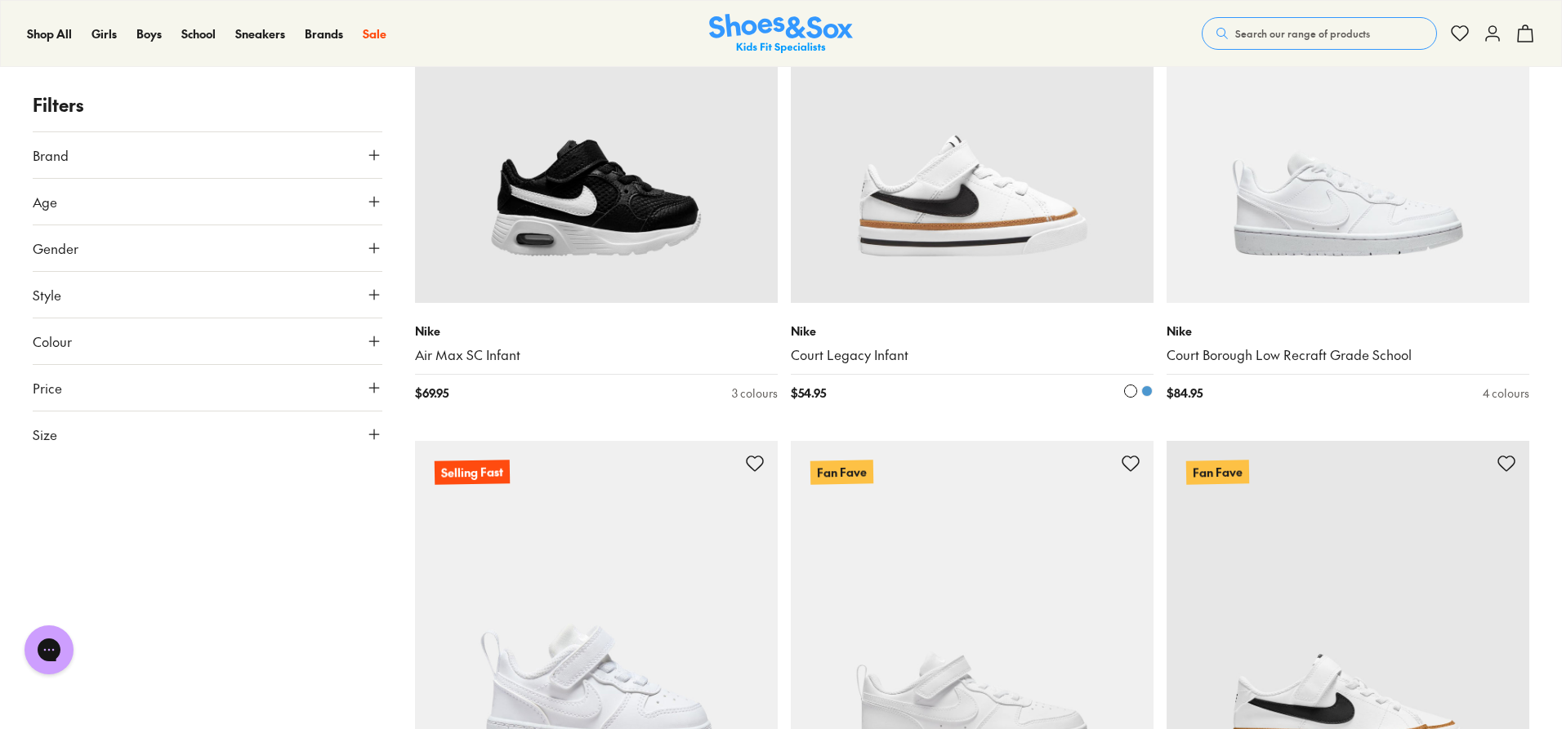
scroll to position [9386, 0]
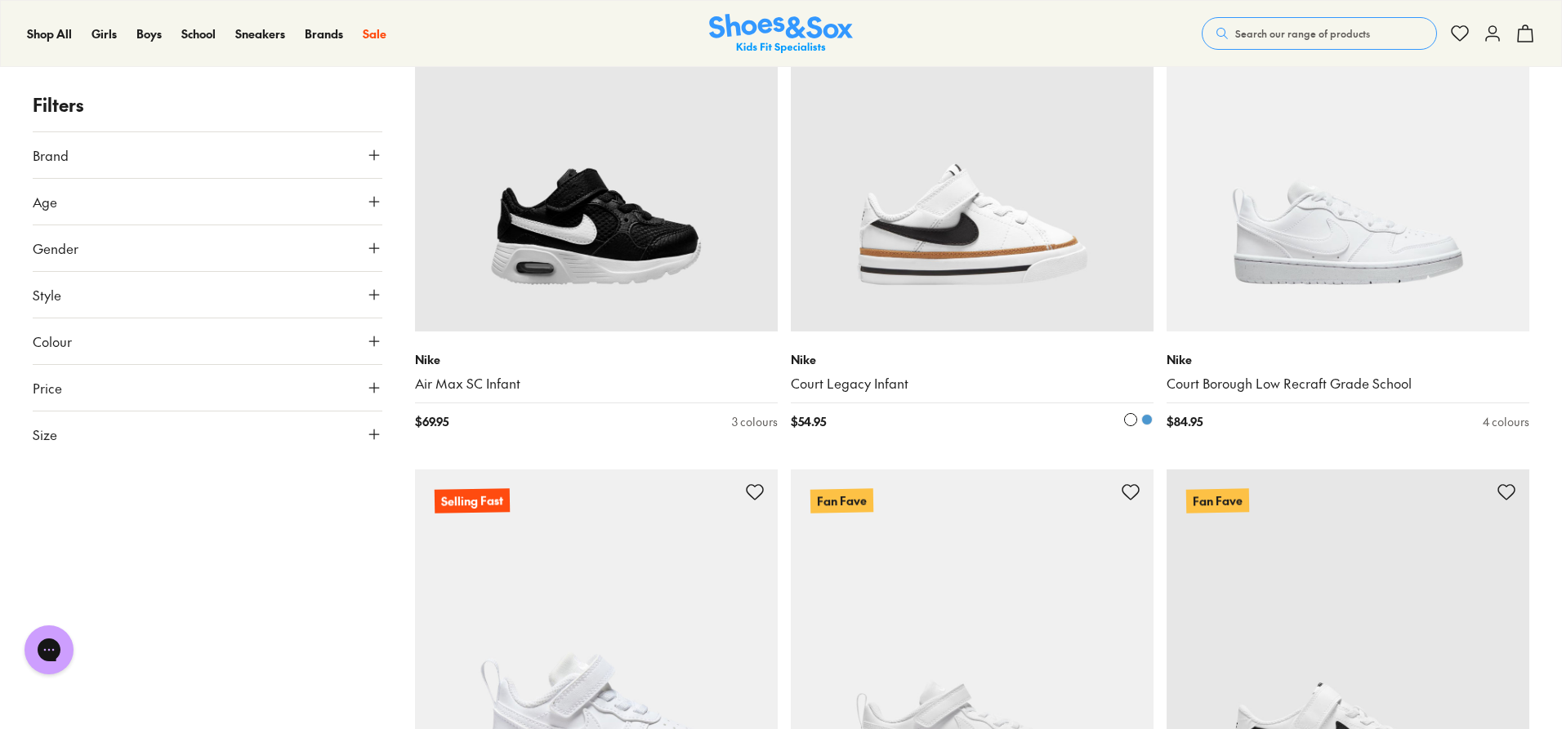
click at [986, 224] on img at bounding box center [972, 150] width 363 height 363
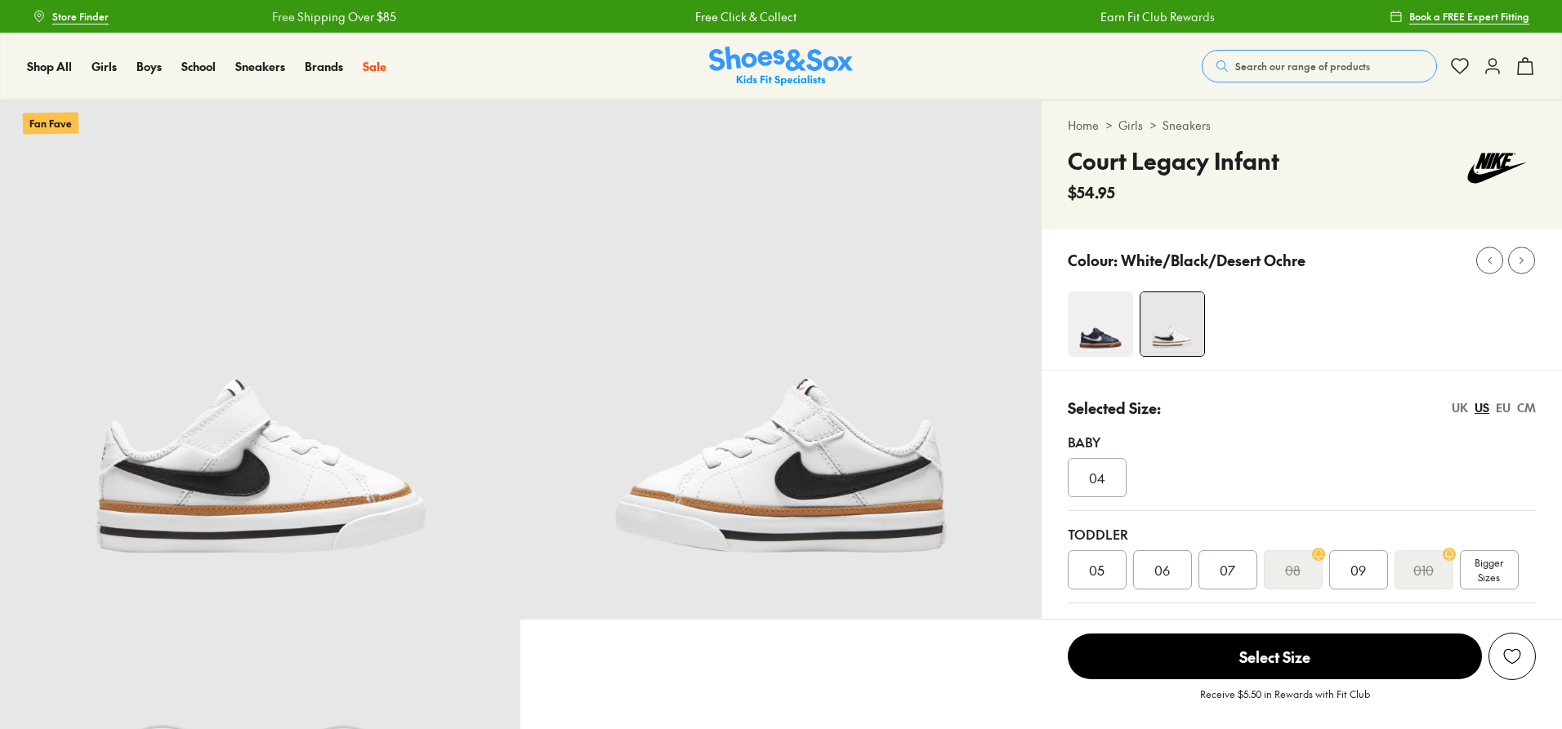
click at [1104, 347] on img at bounding box center [1100, 324] width 65 height 65
select select "*"
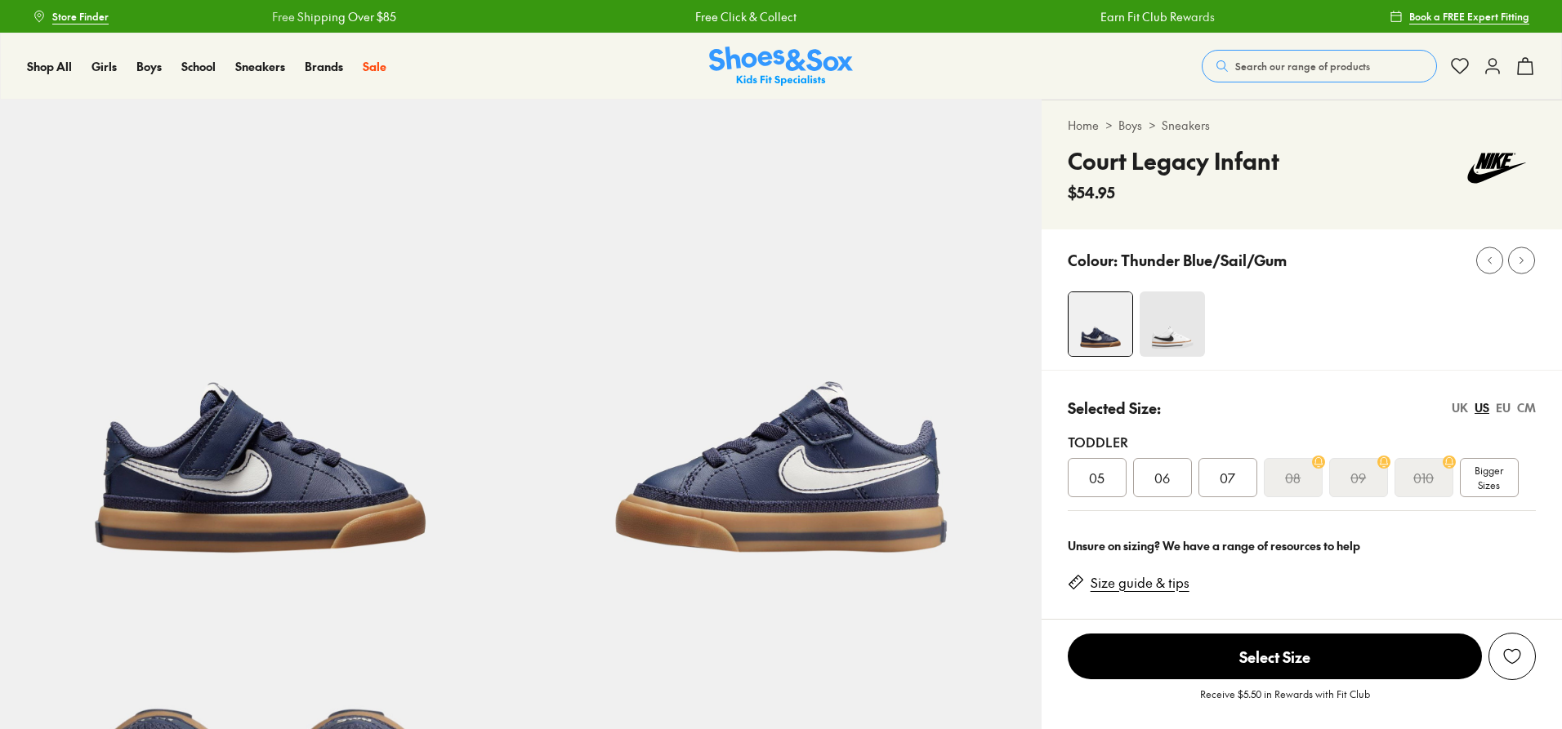
select select "*"
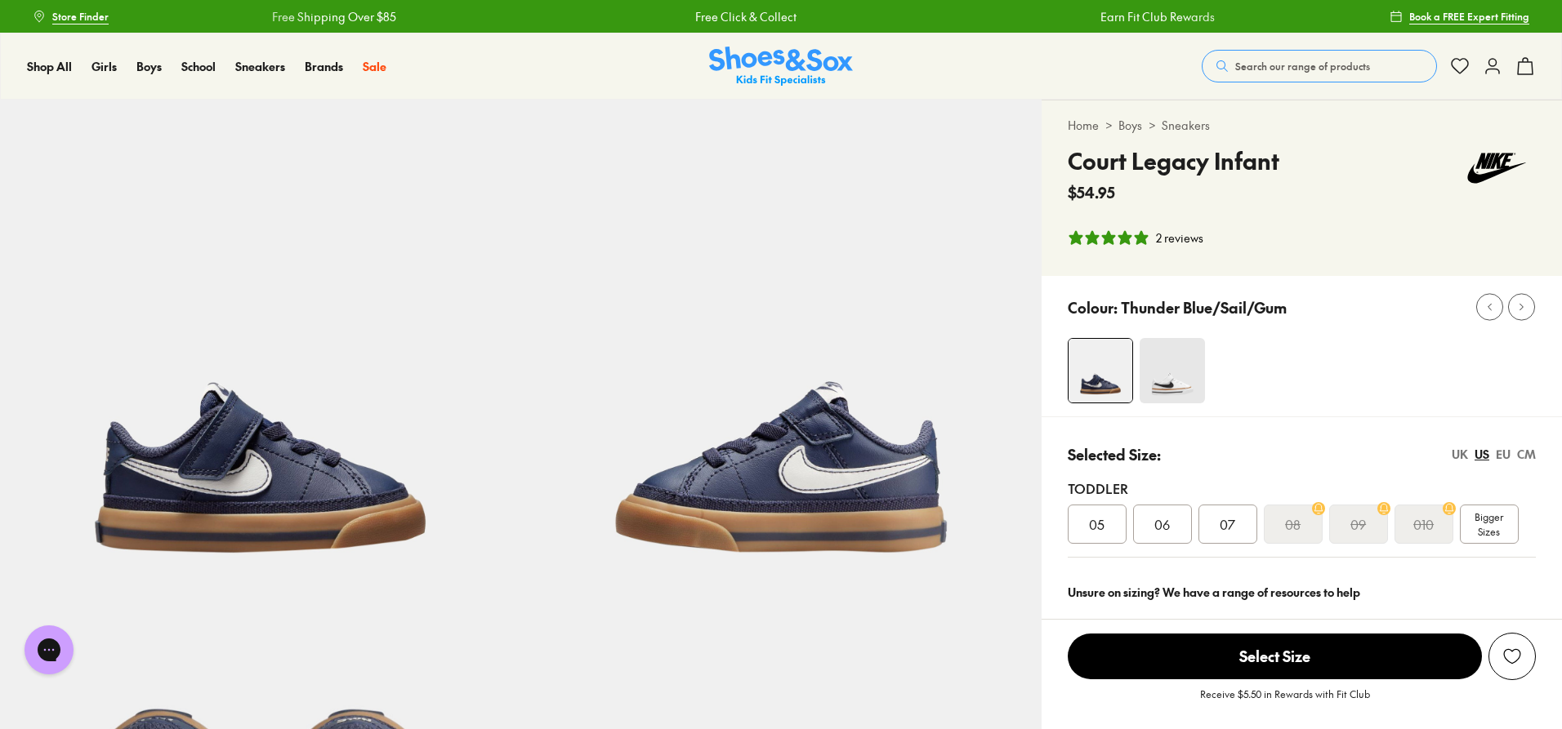
click at [1223, 533] on span "07" at bounding box center [1227, 525] width 16 height 20
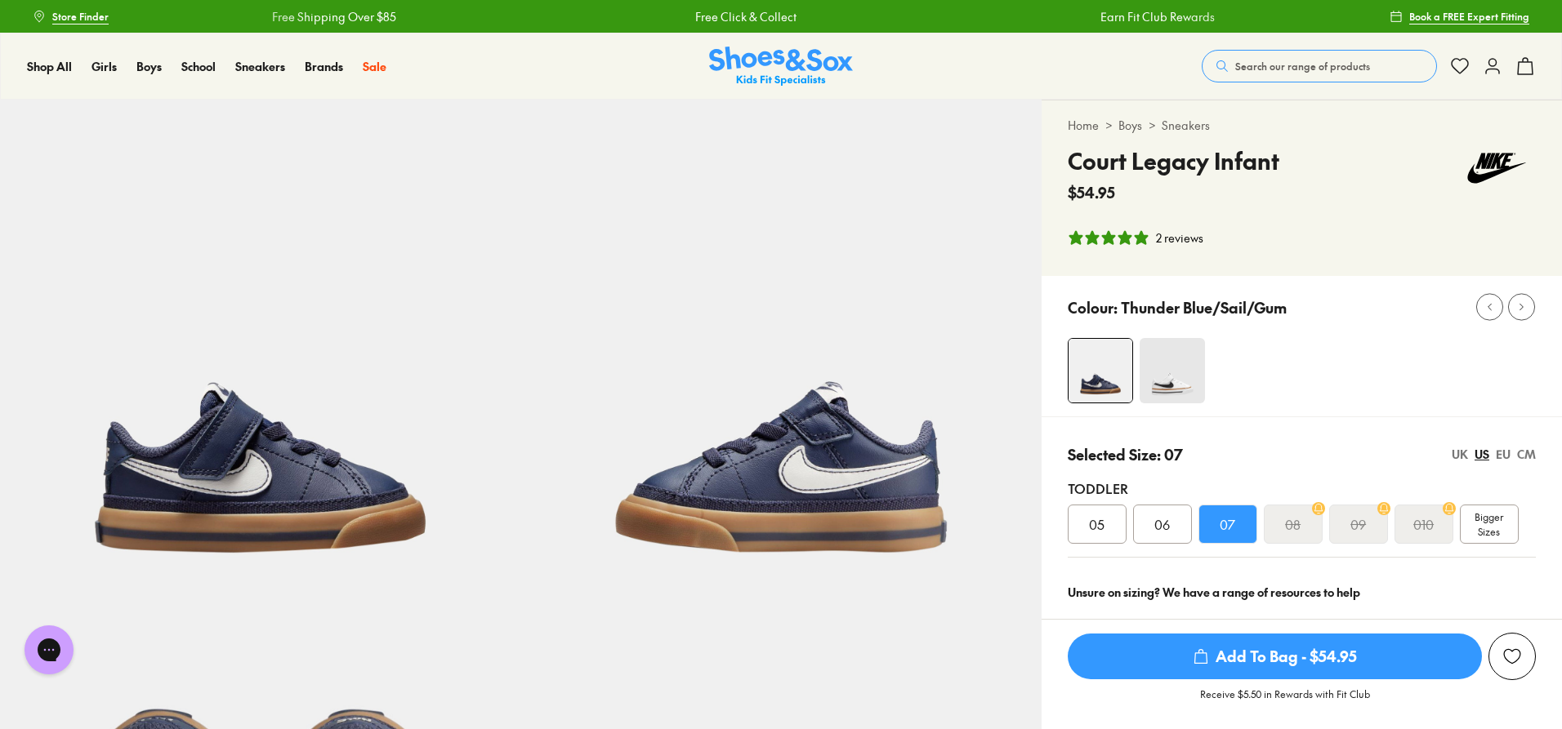
click at [1228, 664] on span "Add To Bag - $54.95" at bounding box center [1275, 657] width 414 height 46
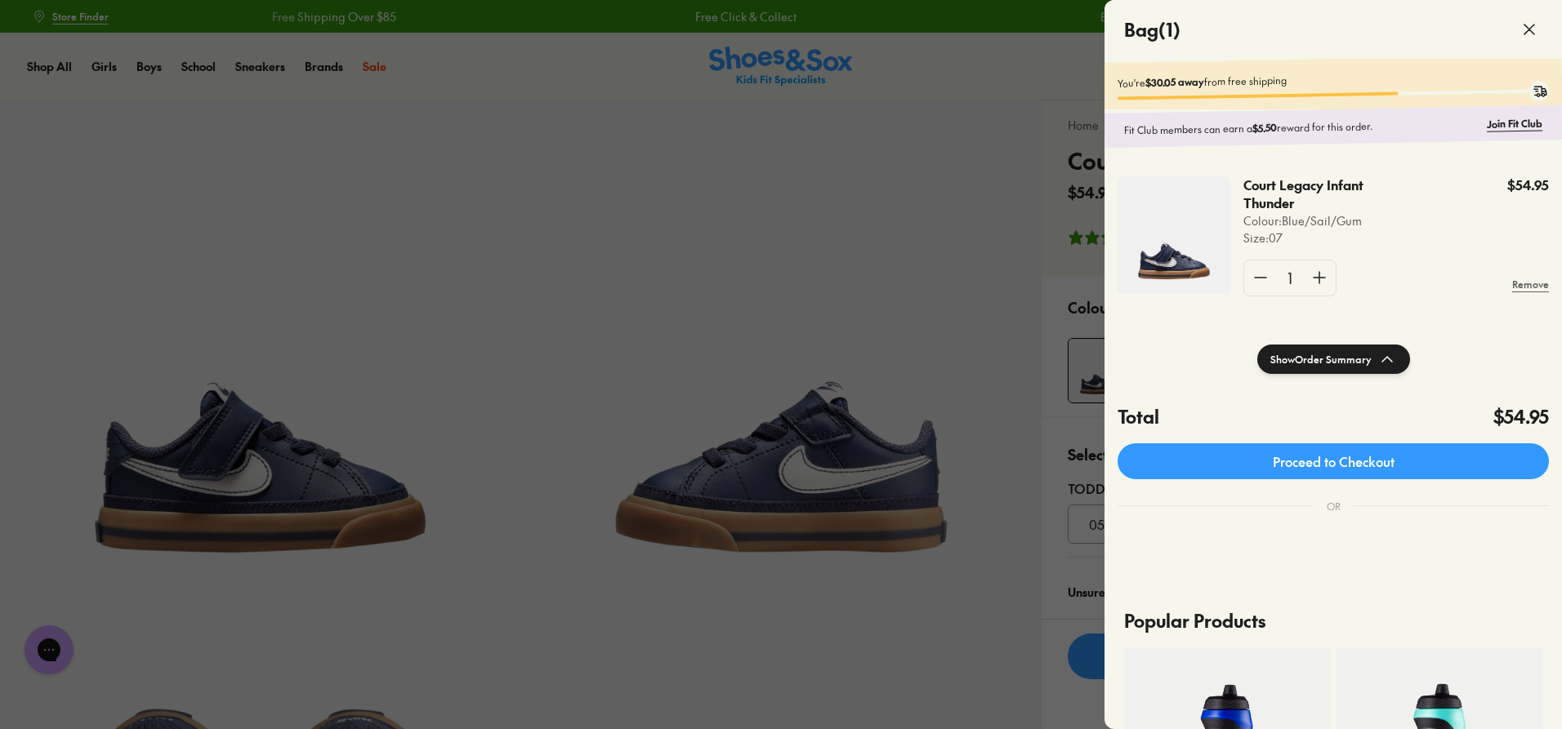
click at [1382, 440] on div "Proceed to Checkout" at bounding box center [1332, 458] width 457 height 56
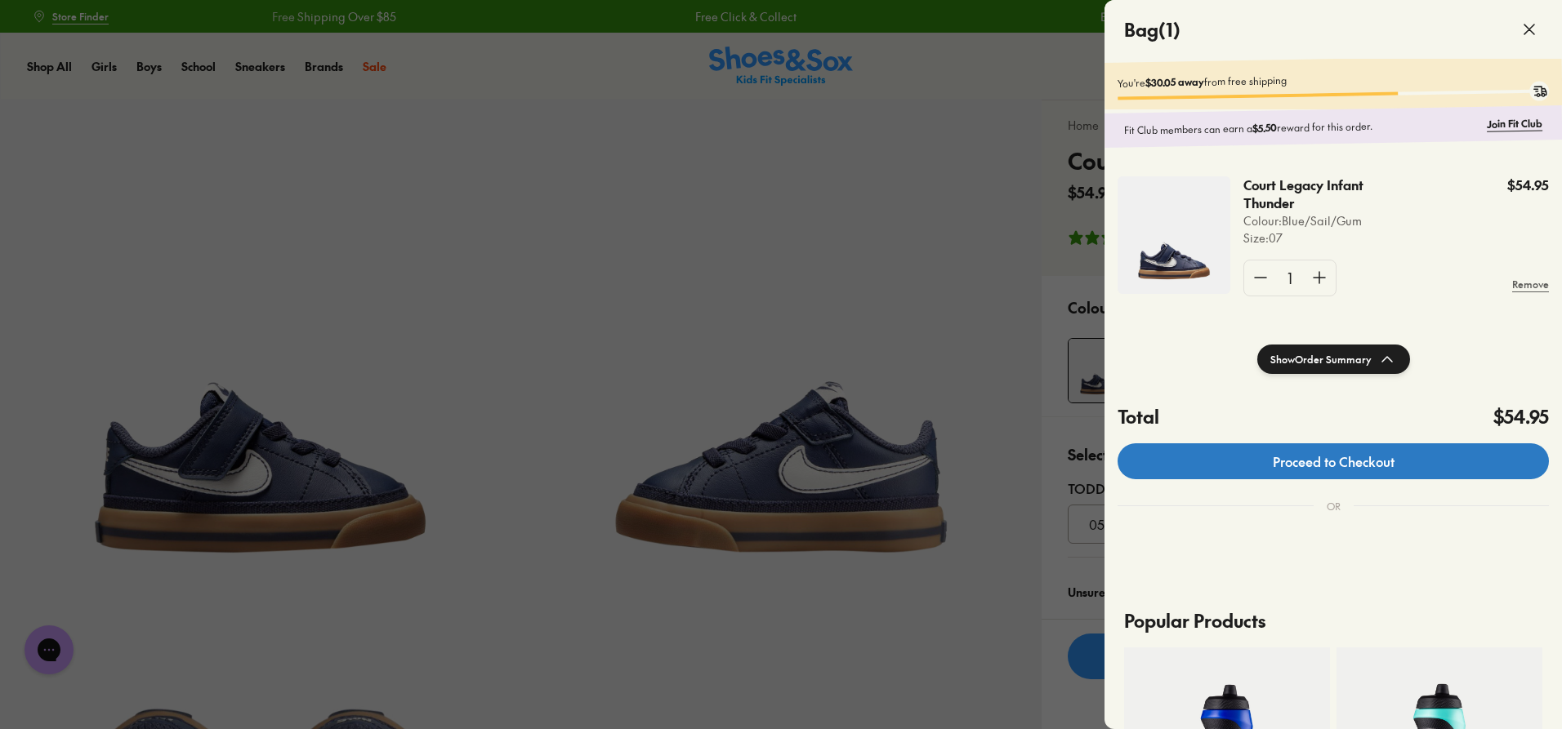
click at [1402, 469] on link "Proceed to Checkout" at bounding box center [1332, 462] width 431 height 36
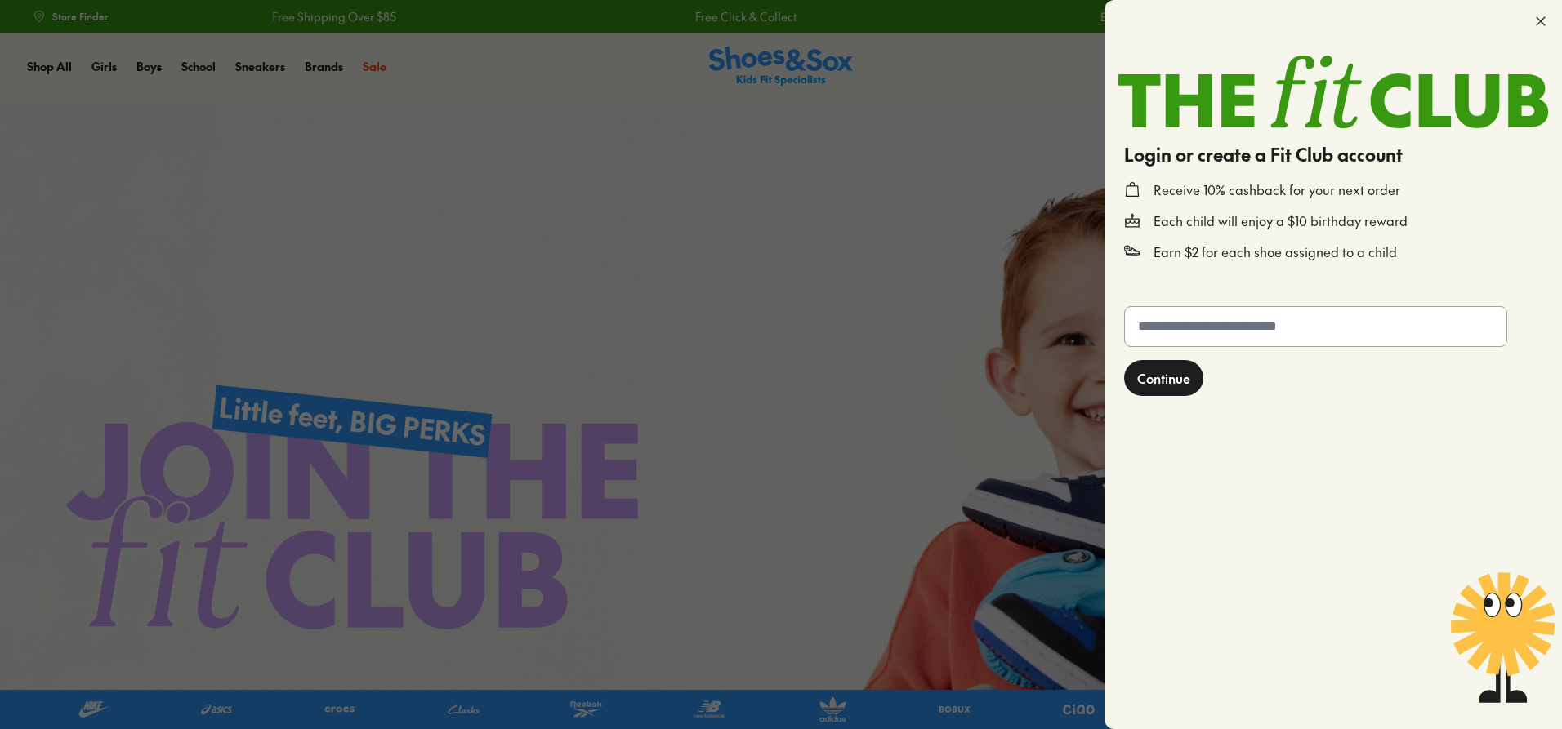
click at [1282, 323] on input "text" at bounding box center [1315, 326] width 381 height 39
type input "**********"
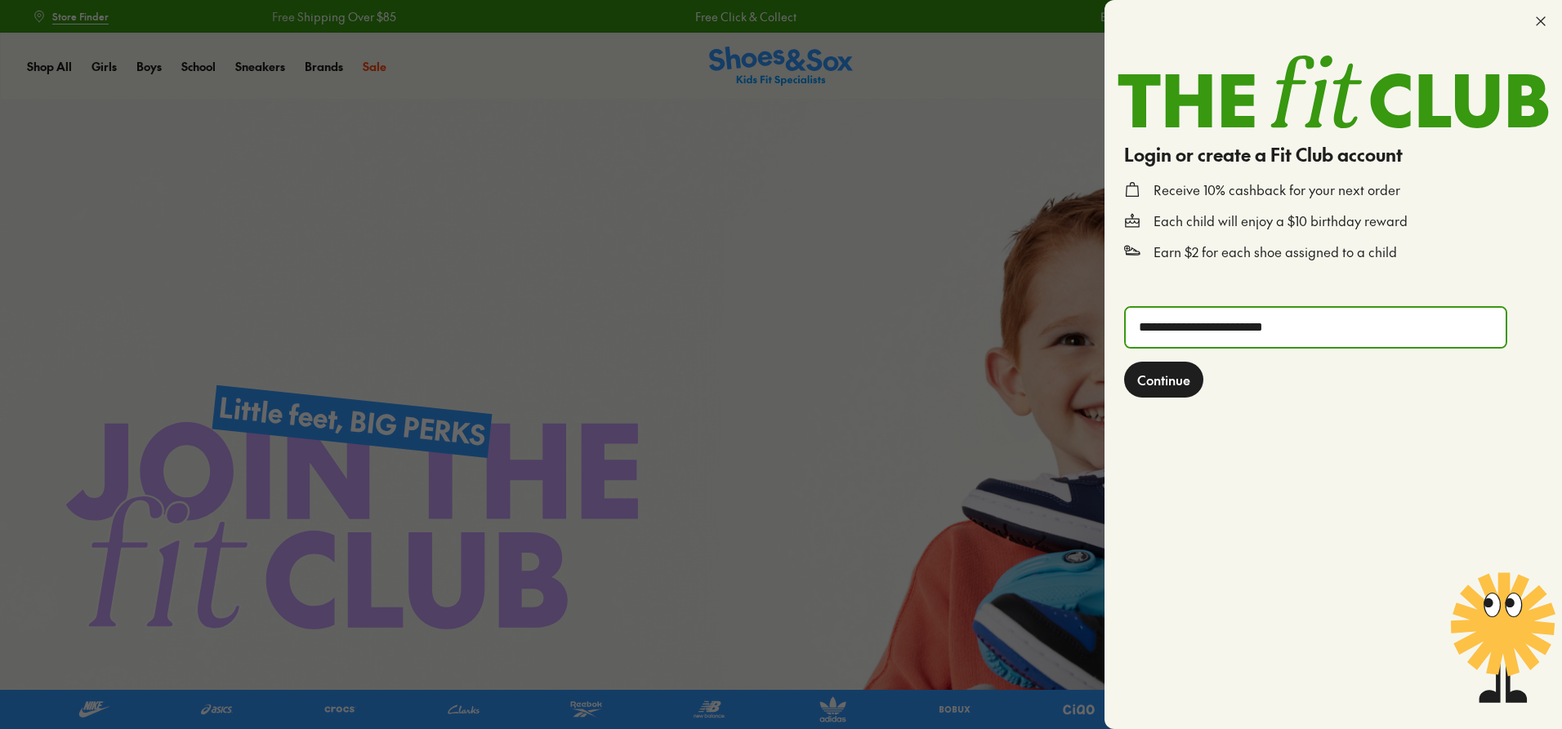
click at [1166, 391] on button "Continue" at bounding box center [1163, 380] width 79 height 36
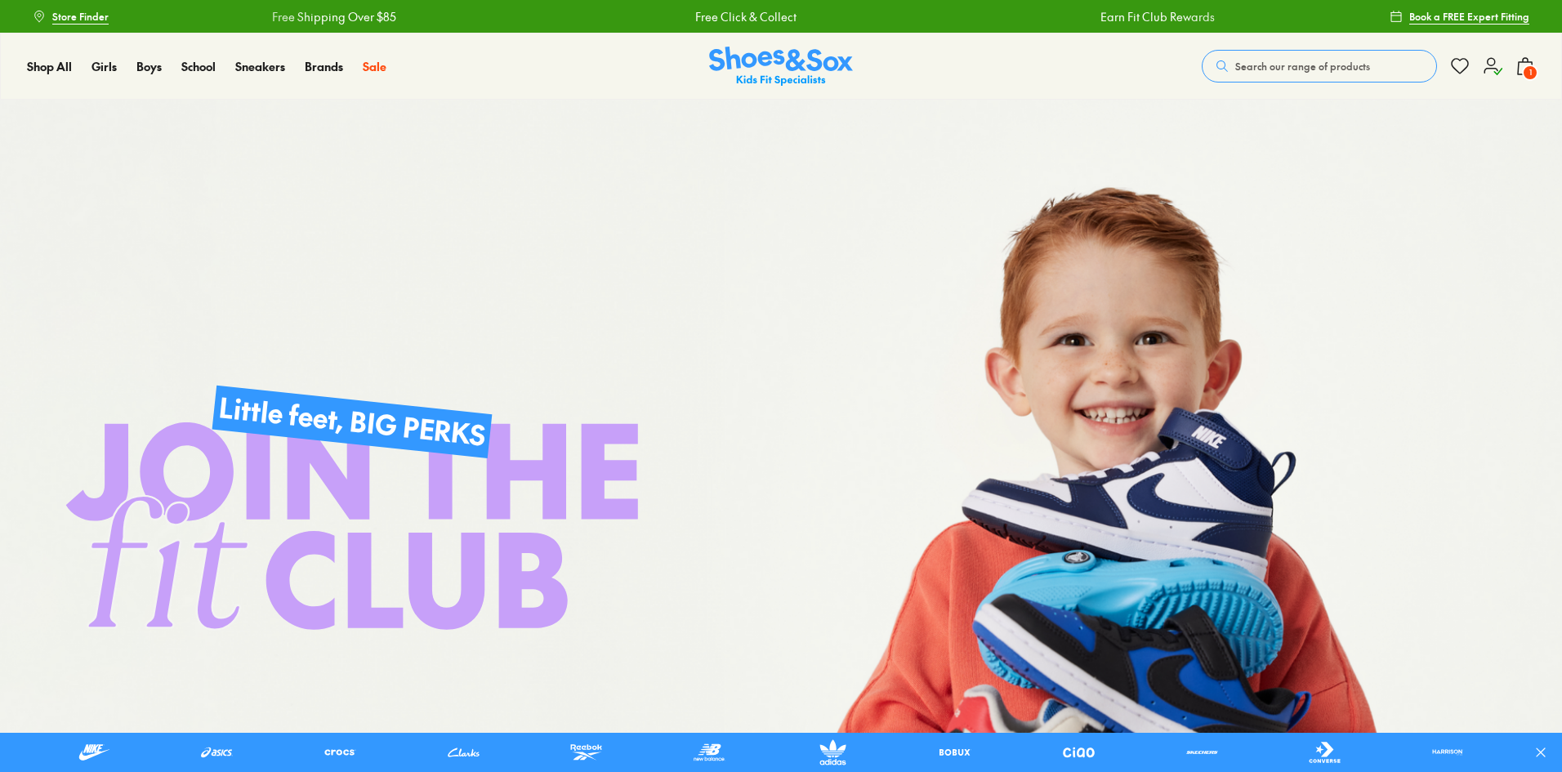
click at [1530, 71] on span "1" at bounding box center [1530, 73] width 16 height 16
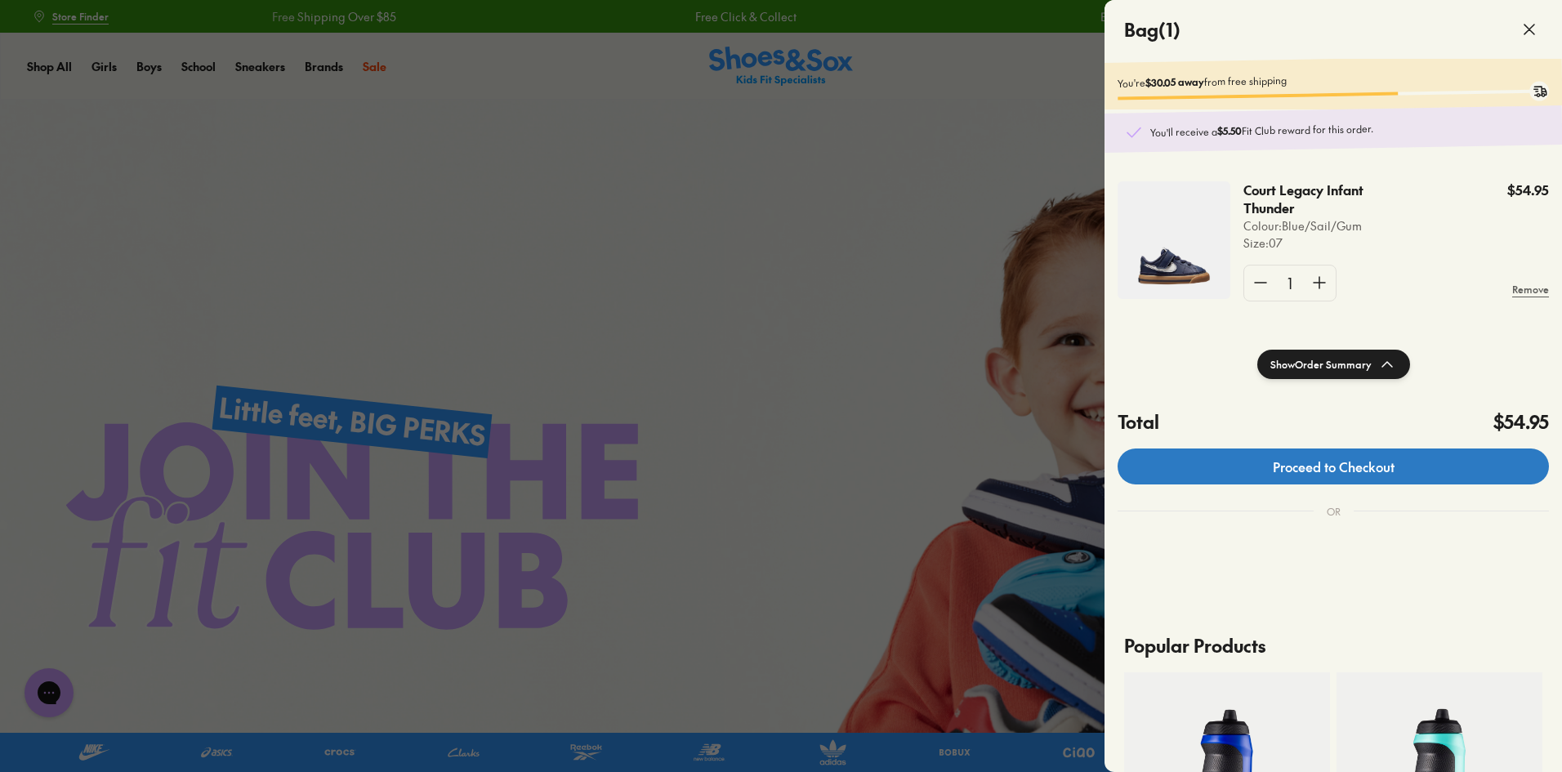
click at [1317, 481] on link "Proceed to Checkout" at bounding box center [1332, 466] width 431 height 36
